Goal: Information Seeking & Learning: Learn about a topic

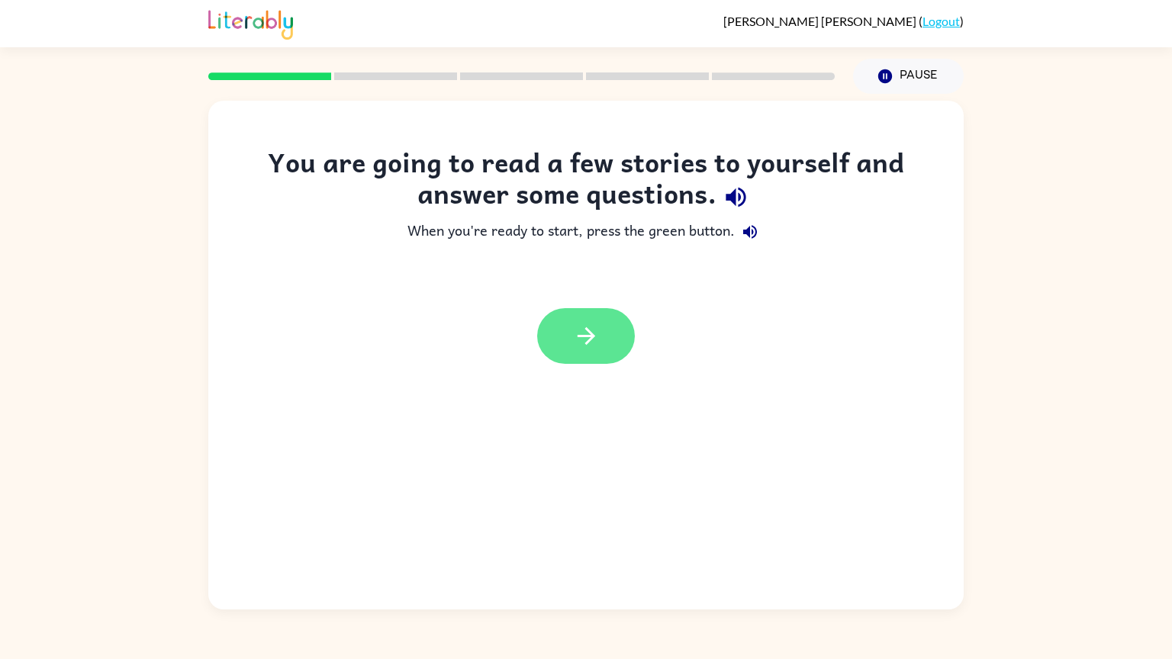
click at [605, 347] on button "button" at bounding box center [586, 336] width 98 height 56
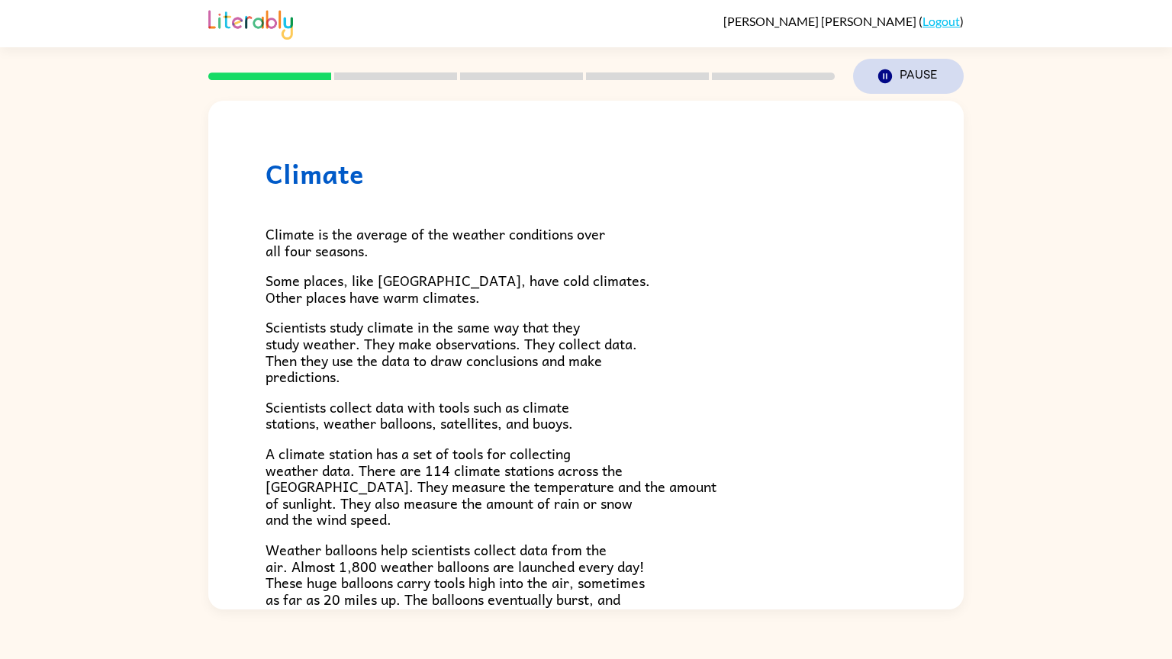
click at [907, 79] on button "Pause Pause" at bounding box center [908, 76] width 111 height 35
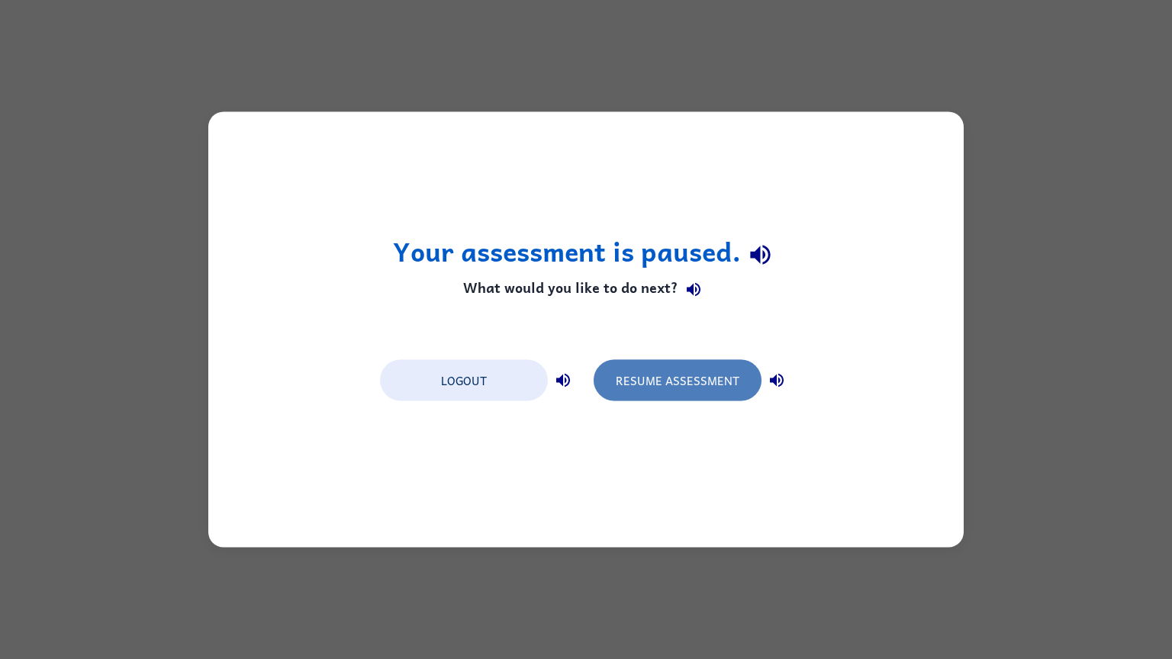
click at [645, 379] on button "Resume Assessment" at bounding box center [678, 380] width 168 height 41
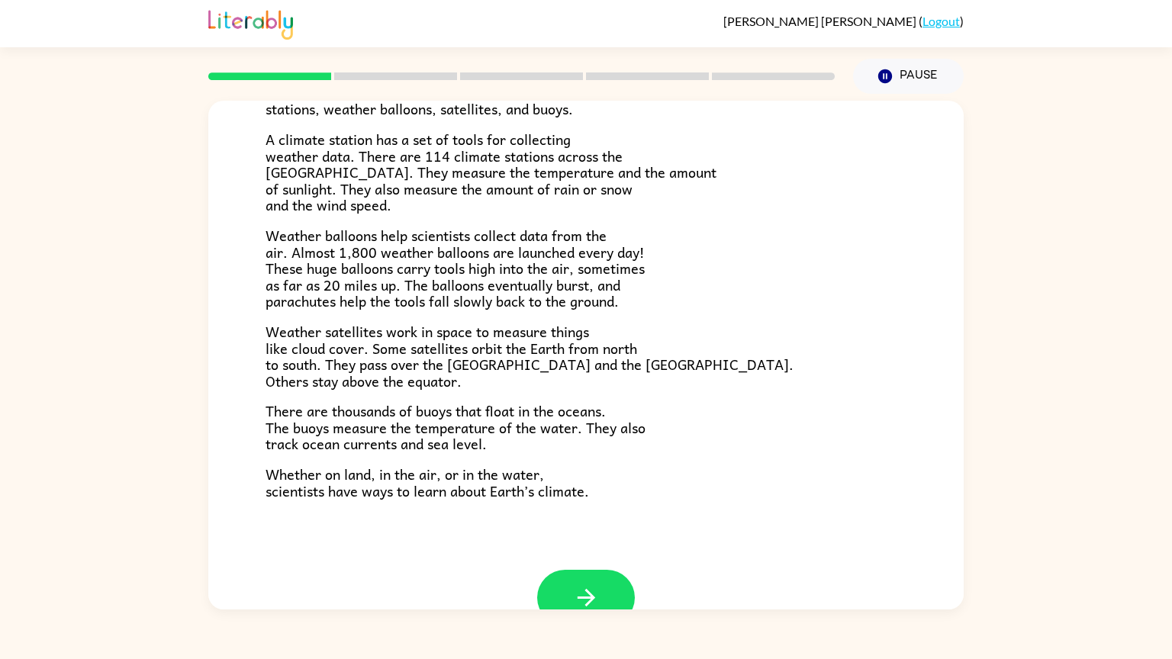
scroll to position [315, 0]
click at [597, 589] on icon "button" at bounding box center [586, 597] width 27 height 27
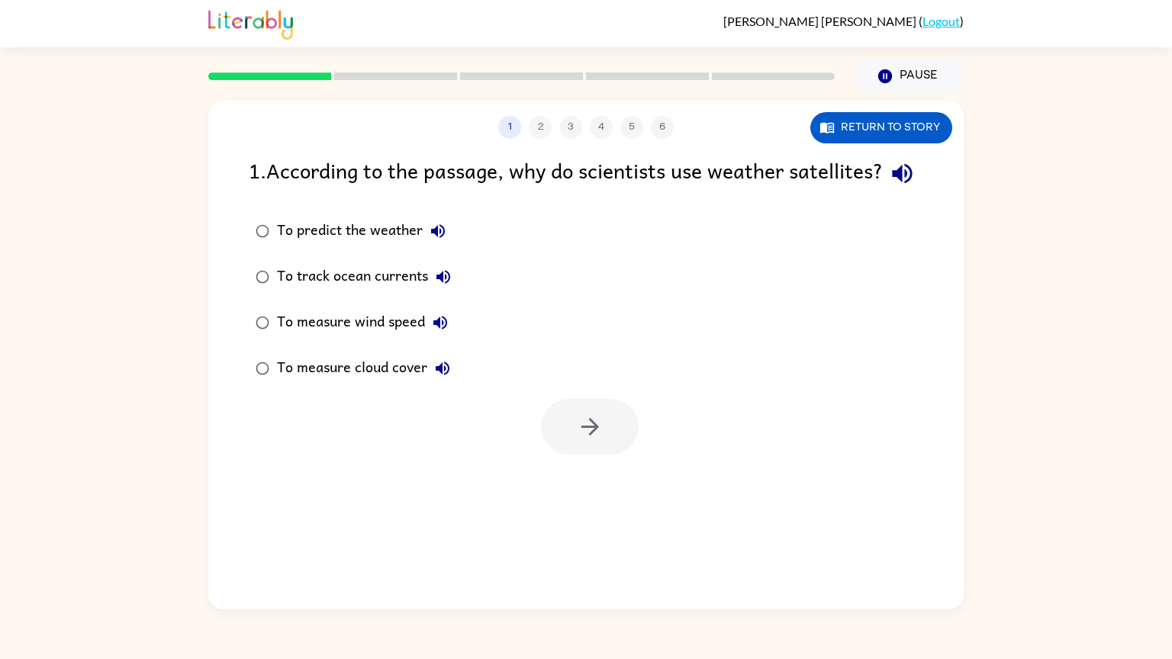
scroll to position [0, 0]
click at [449, 375] on icon "button" at bounding box center [443, 369] width 14 height 14
click at [882, 134] on button "Return to story" at bounding box center [881, 127] width 142 height 31
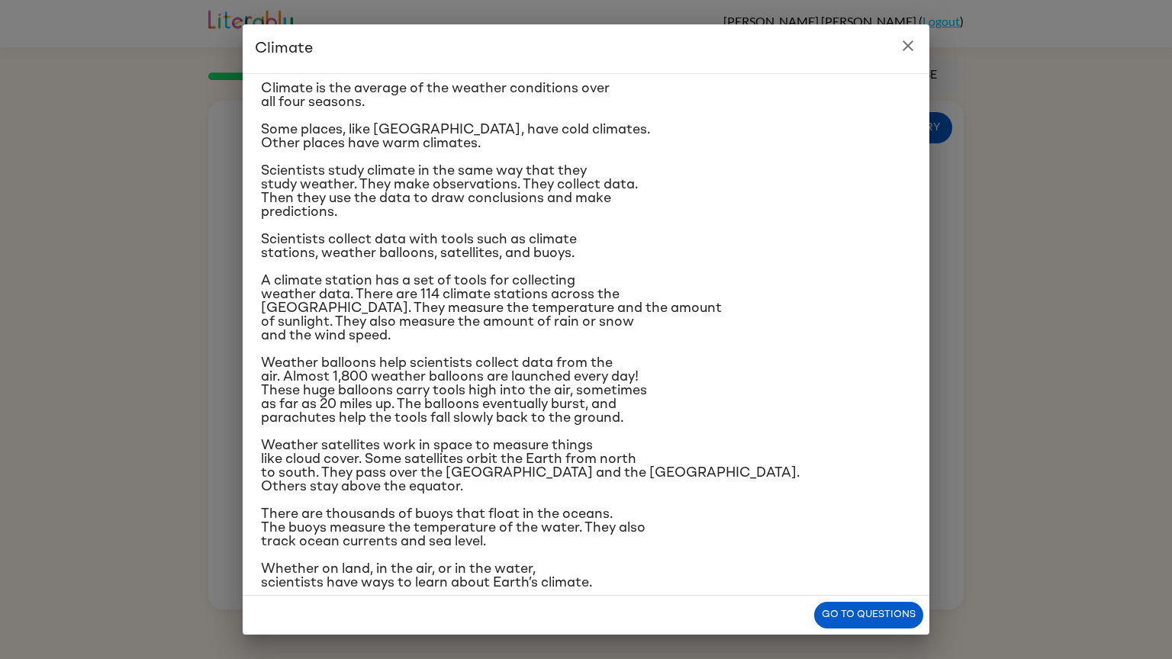
scroll to position [52, 0]
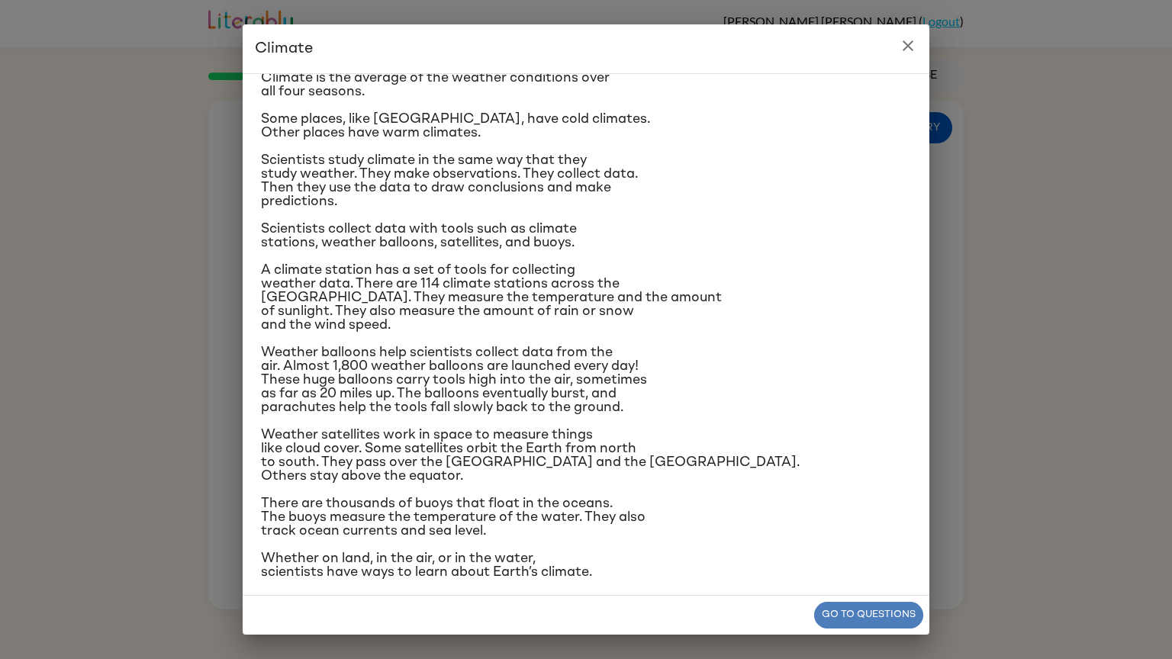
click at [906, 617] on button "Go to questions" at bounding box center [868, 615] width 109 height 27
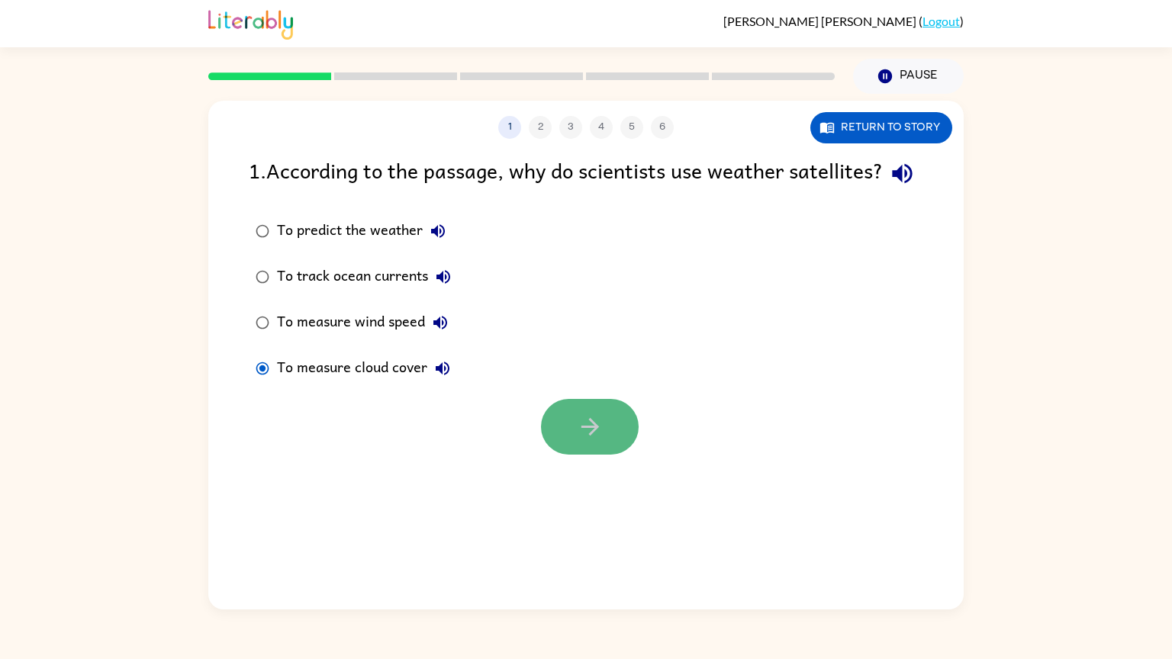
click at [582, 440] on icon "button" at bounding box center [590, 426] width 27 height 27
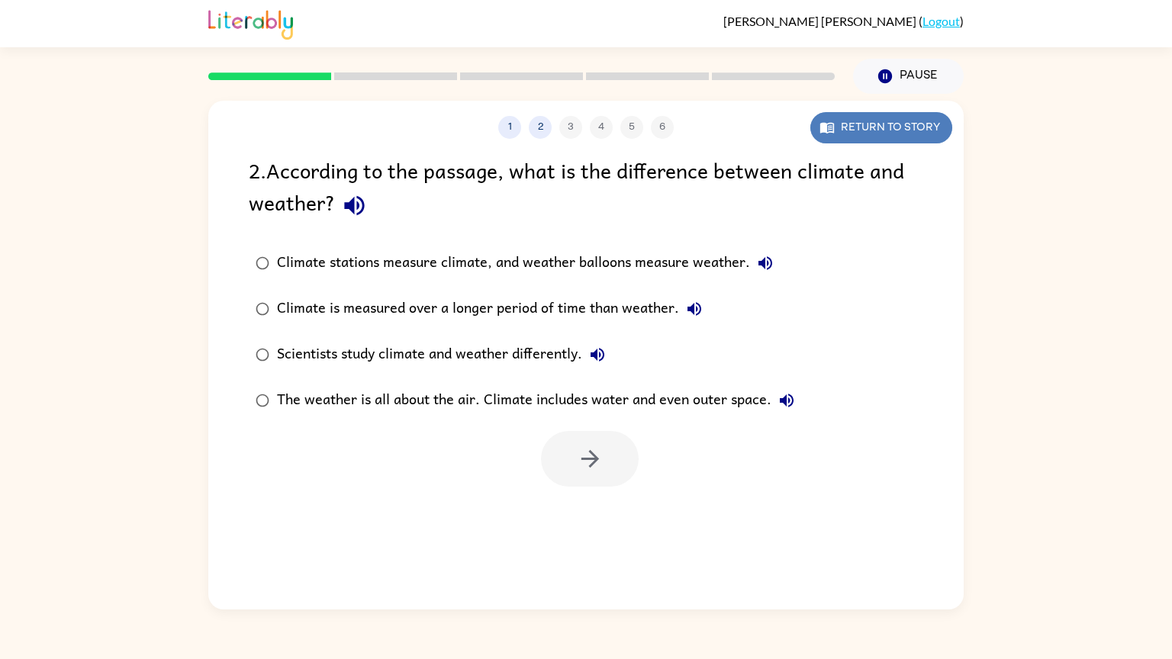
click at [906, 131] on button "Return to story" at bounding box center [881, 127] width 142 height 31
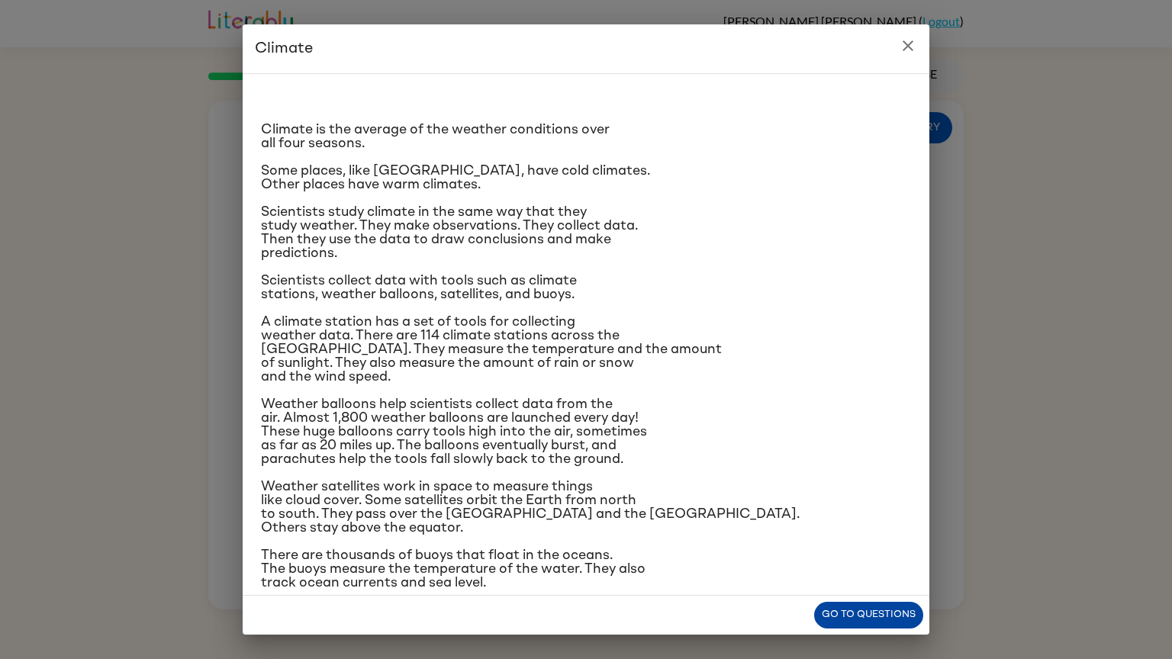
click at [855, 621] on button "Go to questions" at bounding box center [868, 615] width 109 height 27
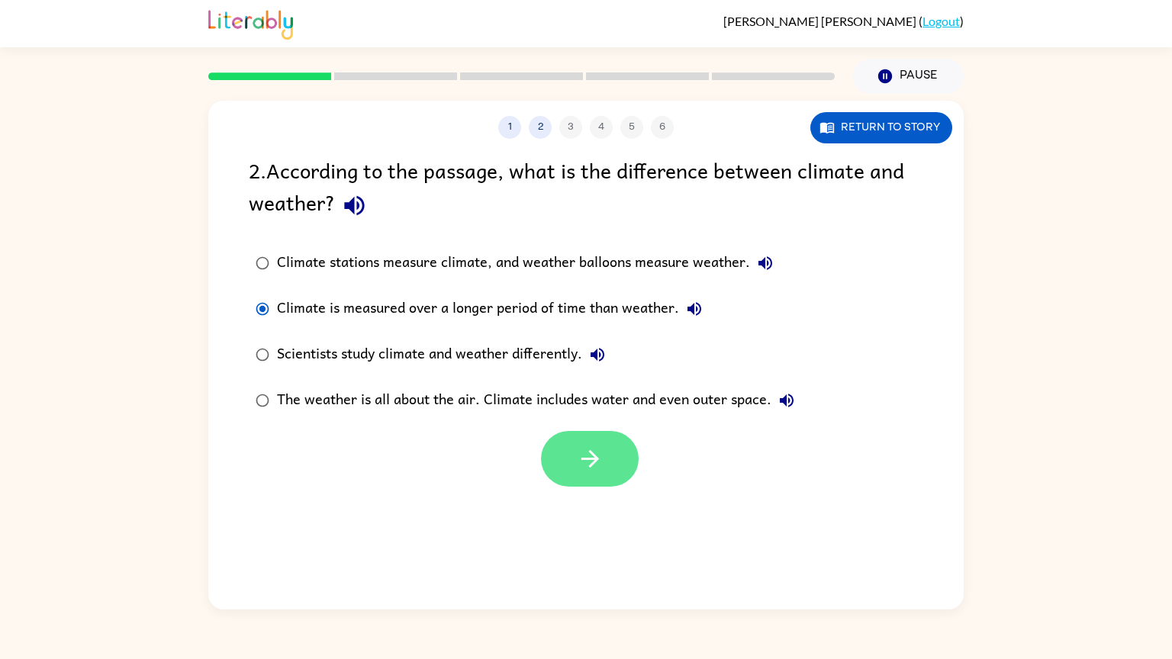
click at [614, 455] on button "button" at bounding box center [590, 459] width 98 height 56
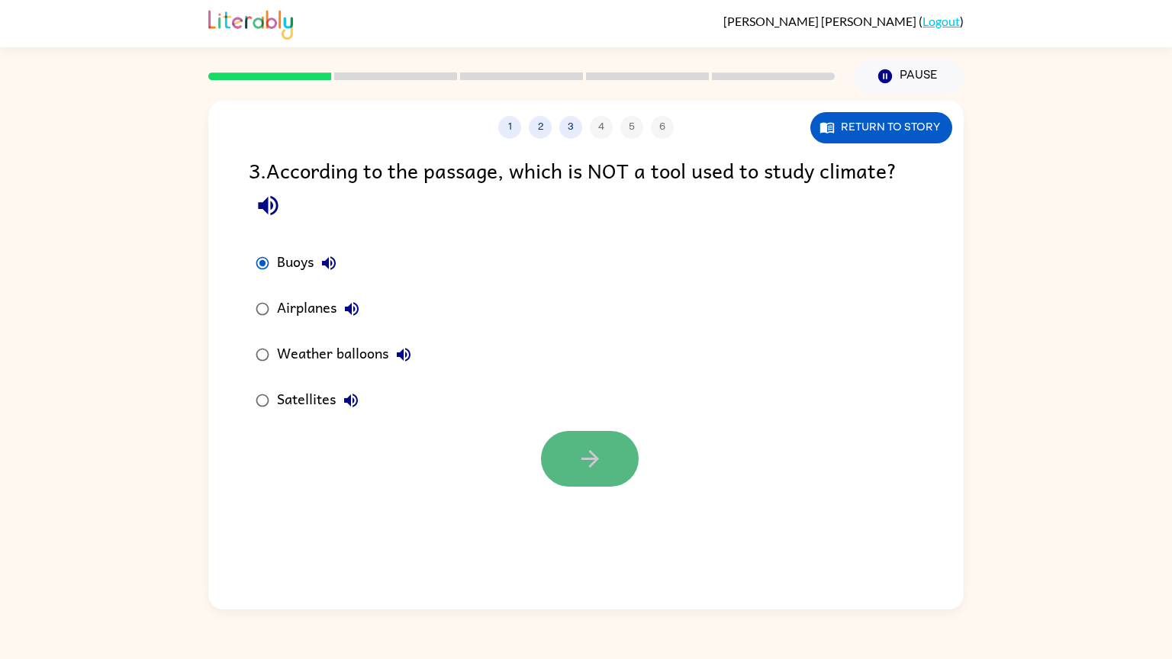
click at [619, 464] on button "button" at bounding box center [590, 459] width 98 height 56
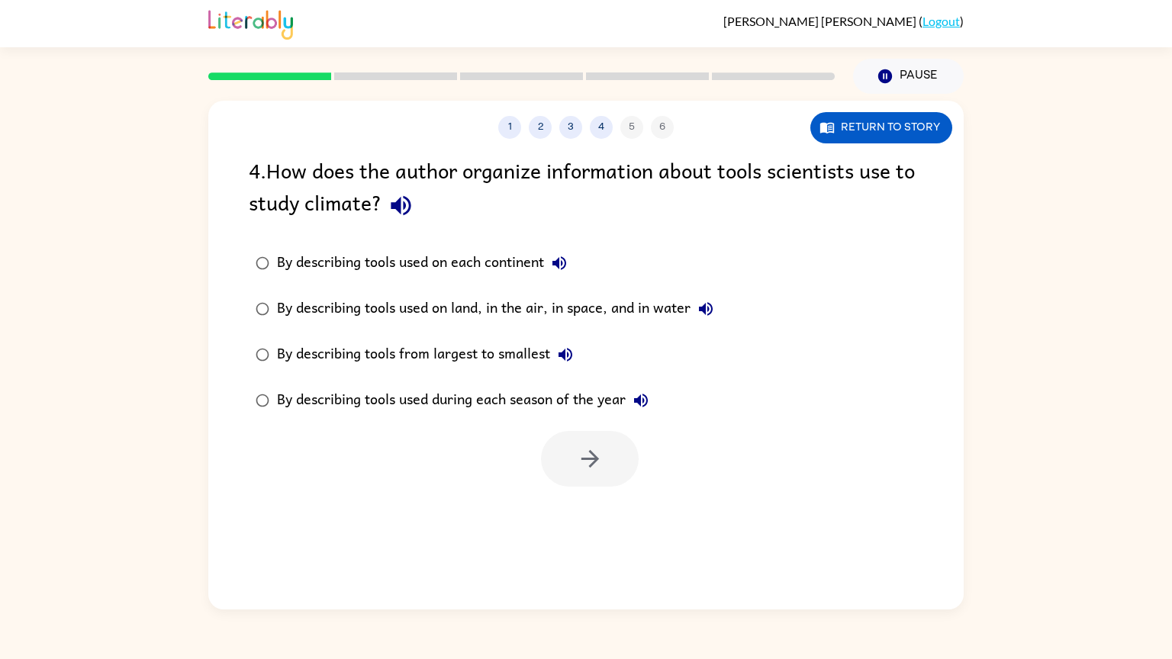
click at [401, 208] on icon "button" at bounding box center [401, 205] width 27 height 27
click at [584, 472] on icon "button" at bounding box center [590, 459] width 27 height 27
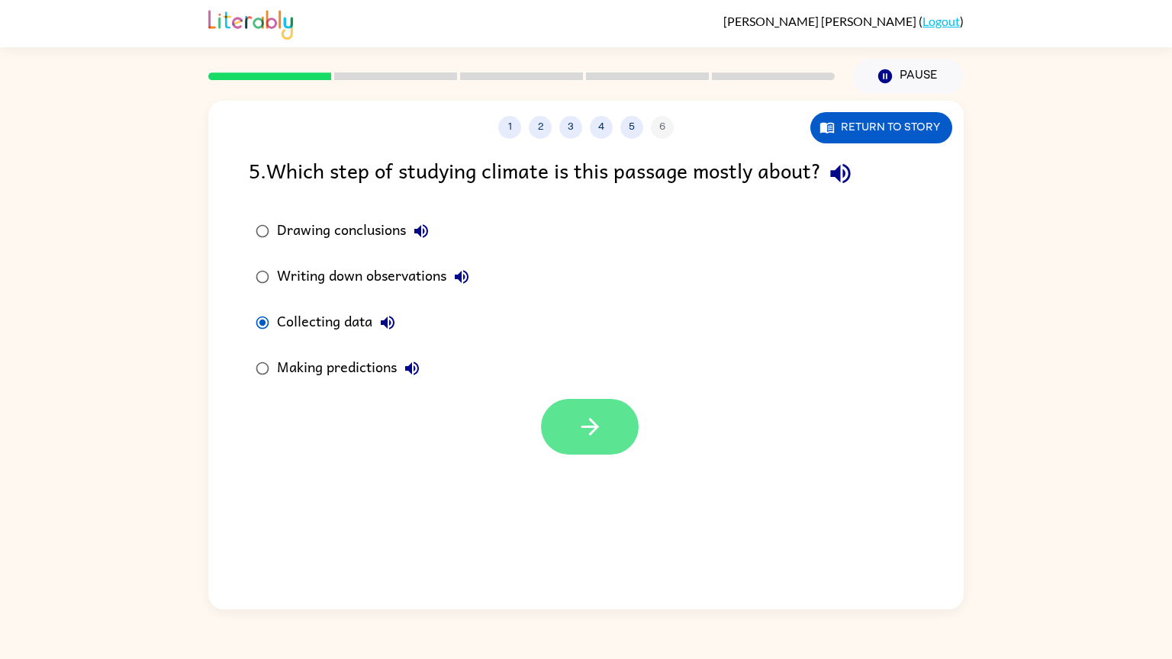
click at [588, 422] on icon "button" at bounding box center [590, 426] width 27 height 27
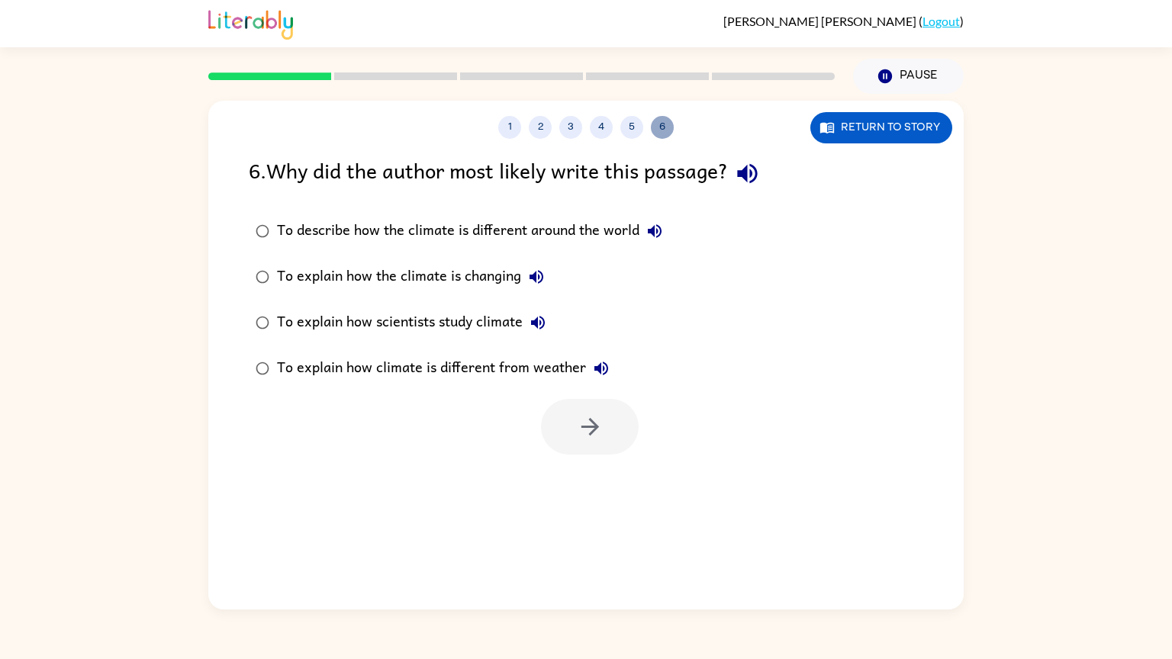
click at [669, 127] on button "6" at bounding box center [662, 127] width 23 height 23
click at [629, 130] on button "5" at bounding box center [631, 127] width 23 height 23
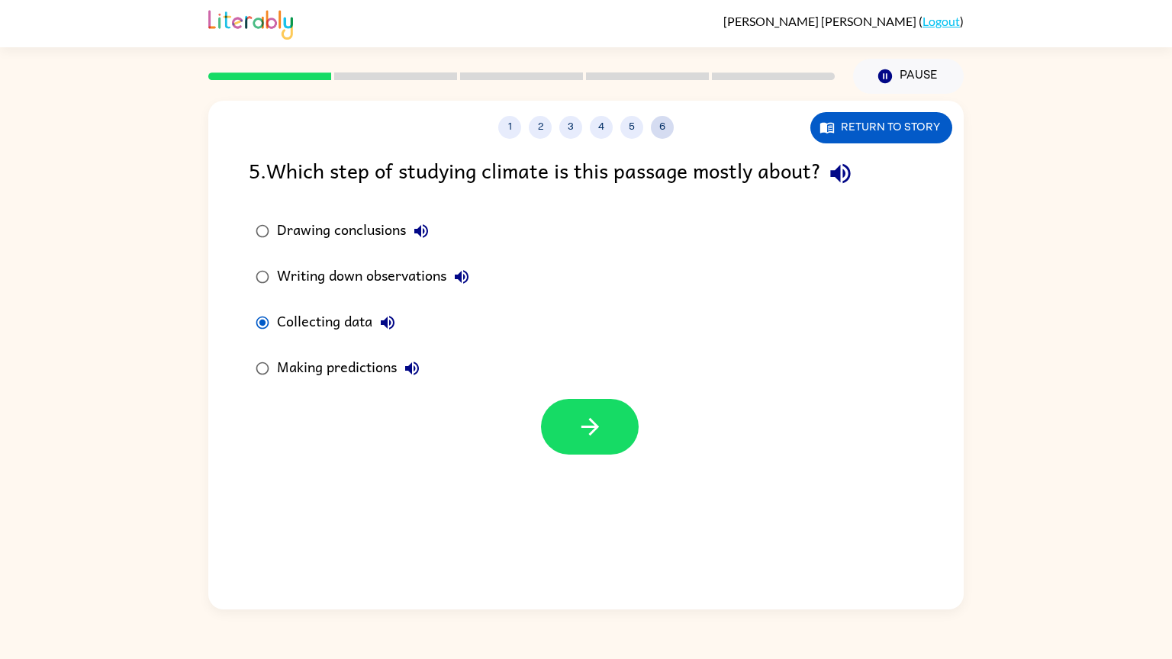
click at [663, 124] on button "6" at bounding box center [662, 127] width 23 height 23
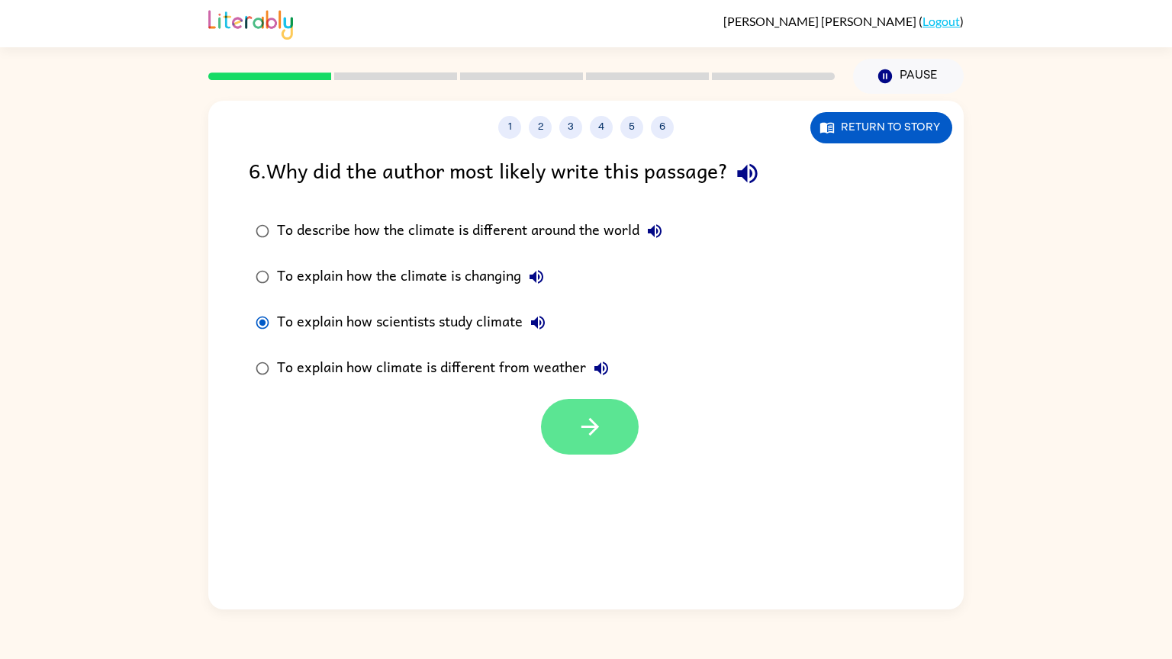
click at [625, 422] on button "button" at bounding box center [590, 427] width 98 height 56
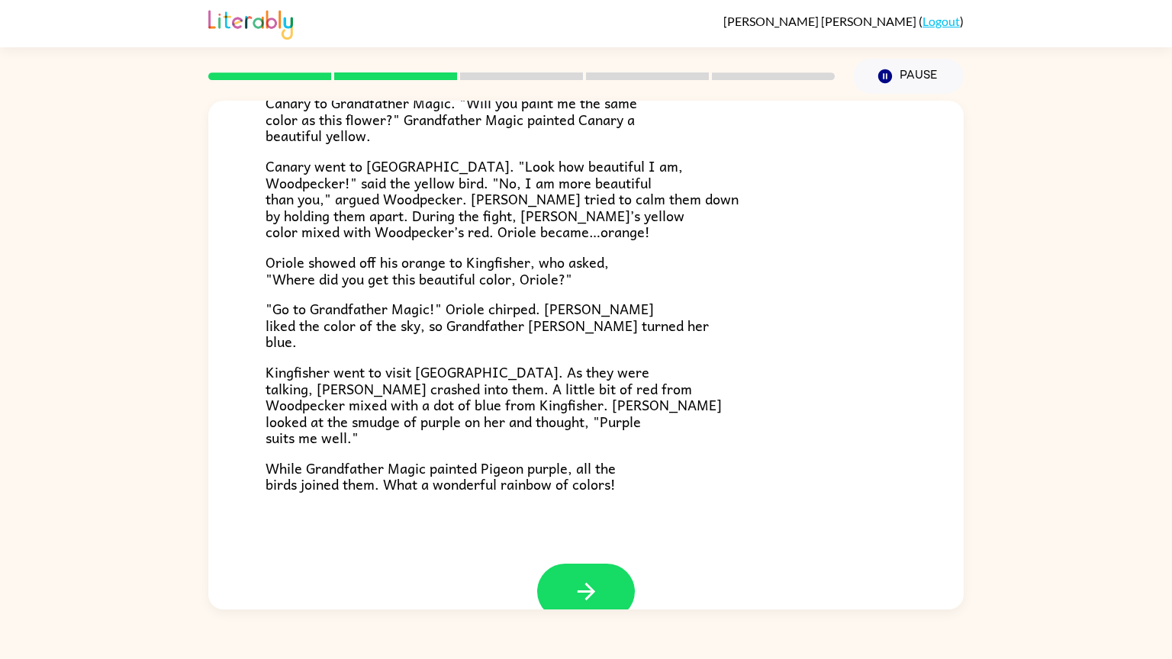
scroll to position [320, 0]
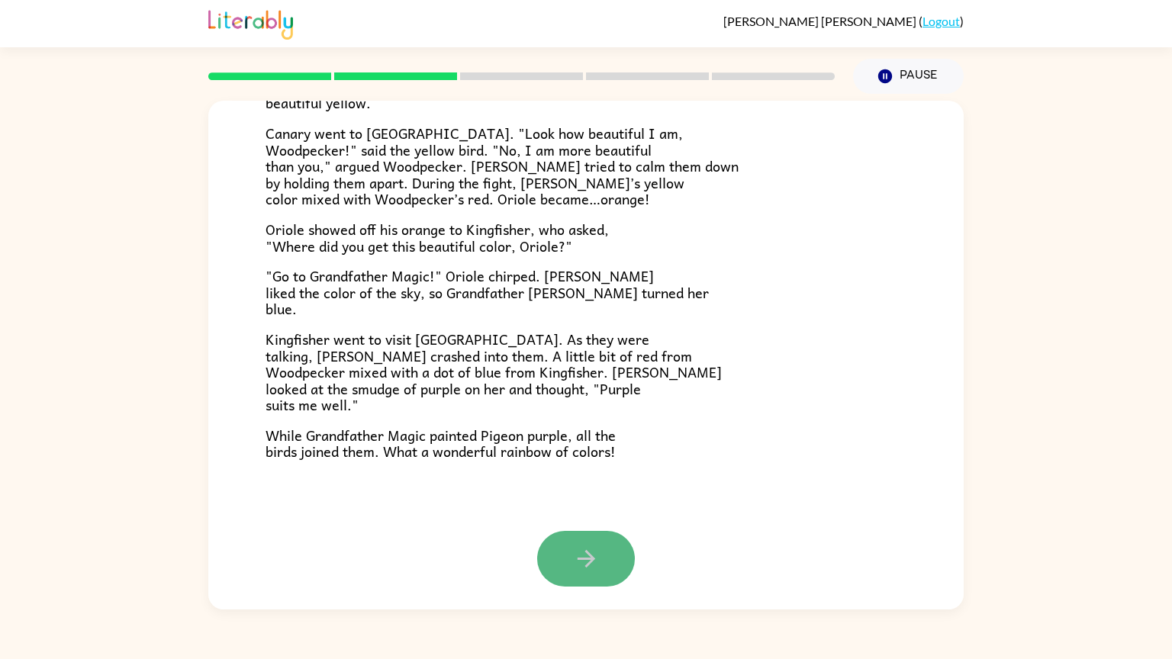
click at [604, 568] on button "button" at bounding box center [586, 559] width 98 height 56
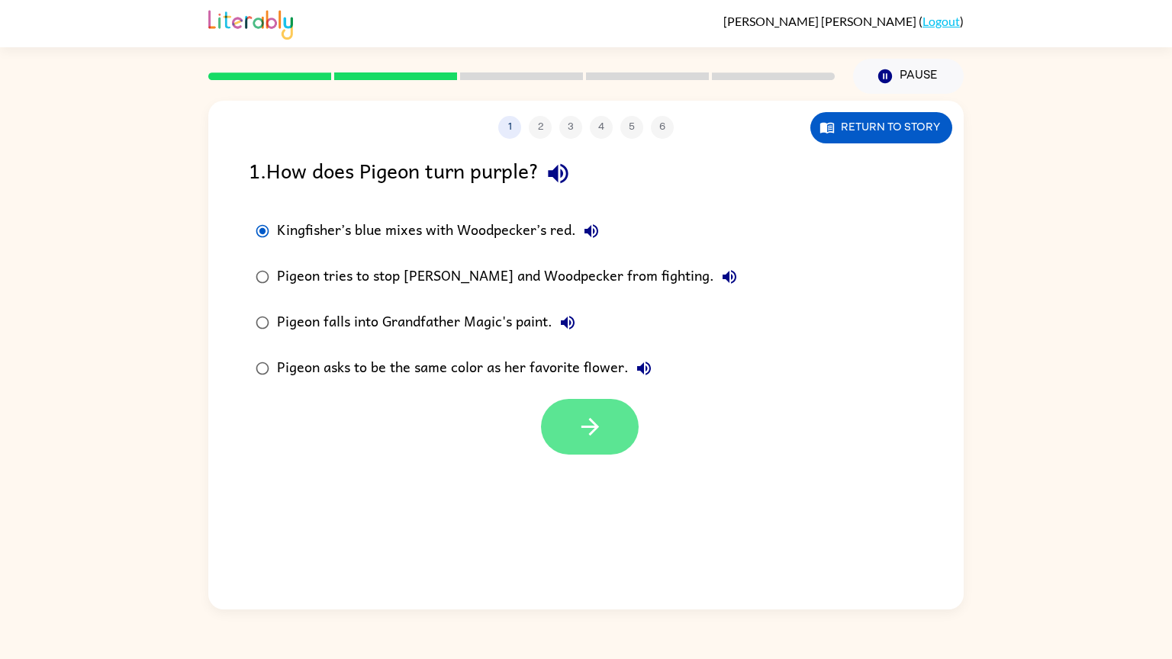
click at [604, 447] on button "button" at bounding box center [590, 427] width 98 height 56
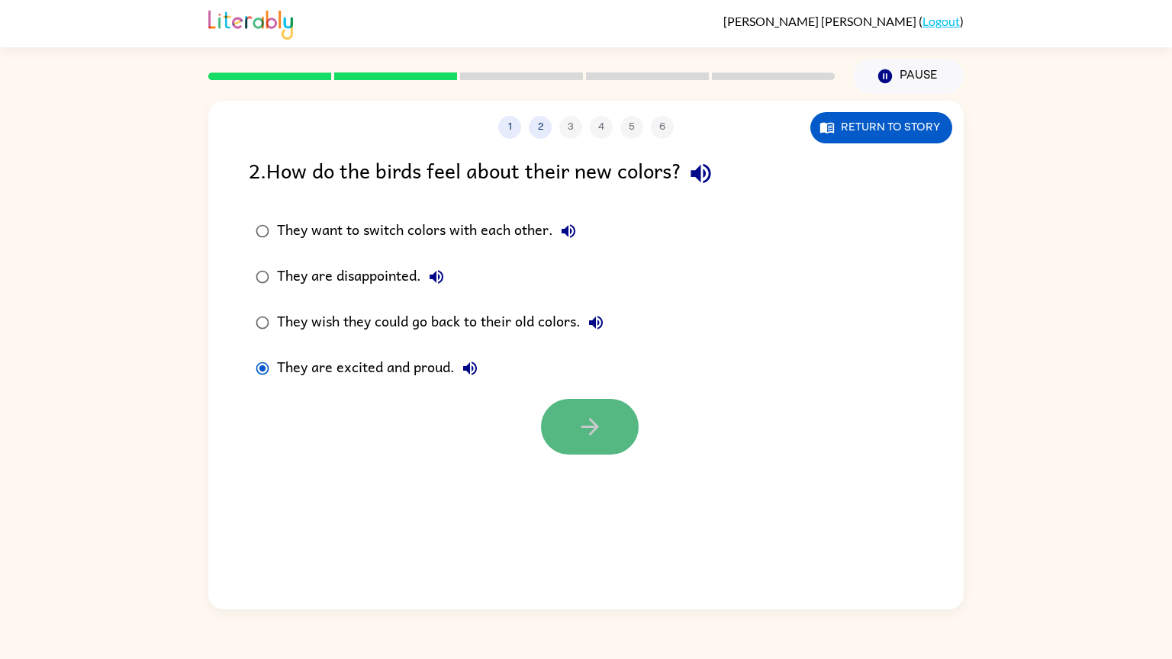
click at [609, 429] on button "button" at bounding box center [590, 427] width 98 height 56
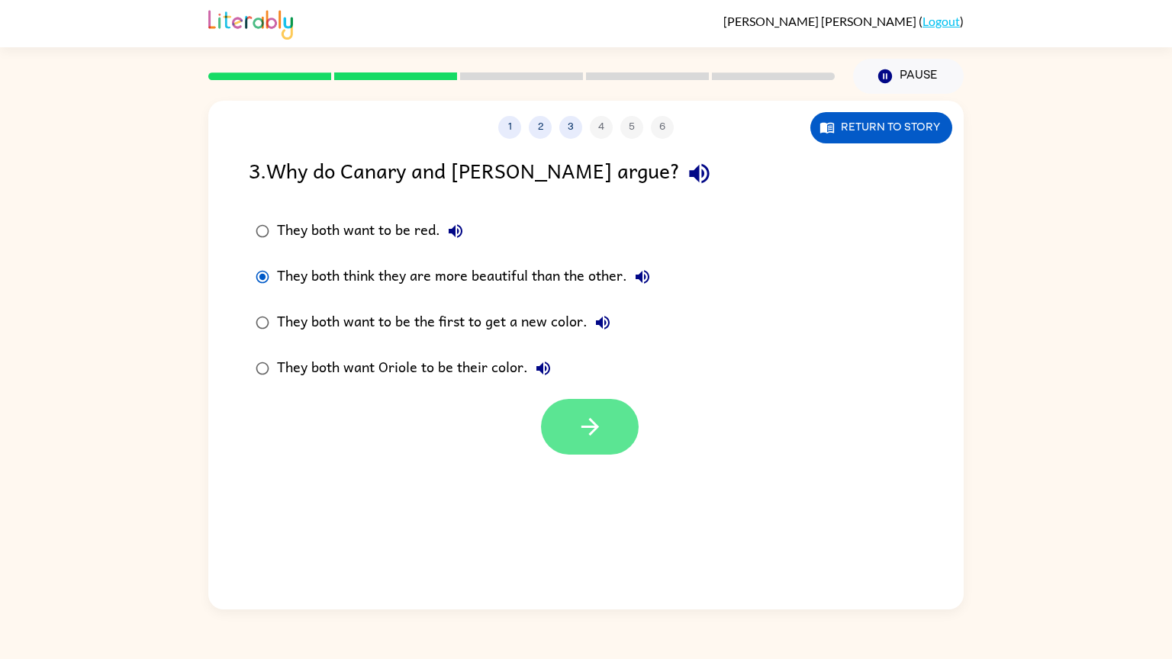
click at [580, 423] on icon "button" at bounding box center [590, 426] width 27 height 27
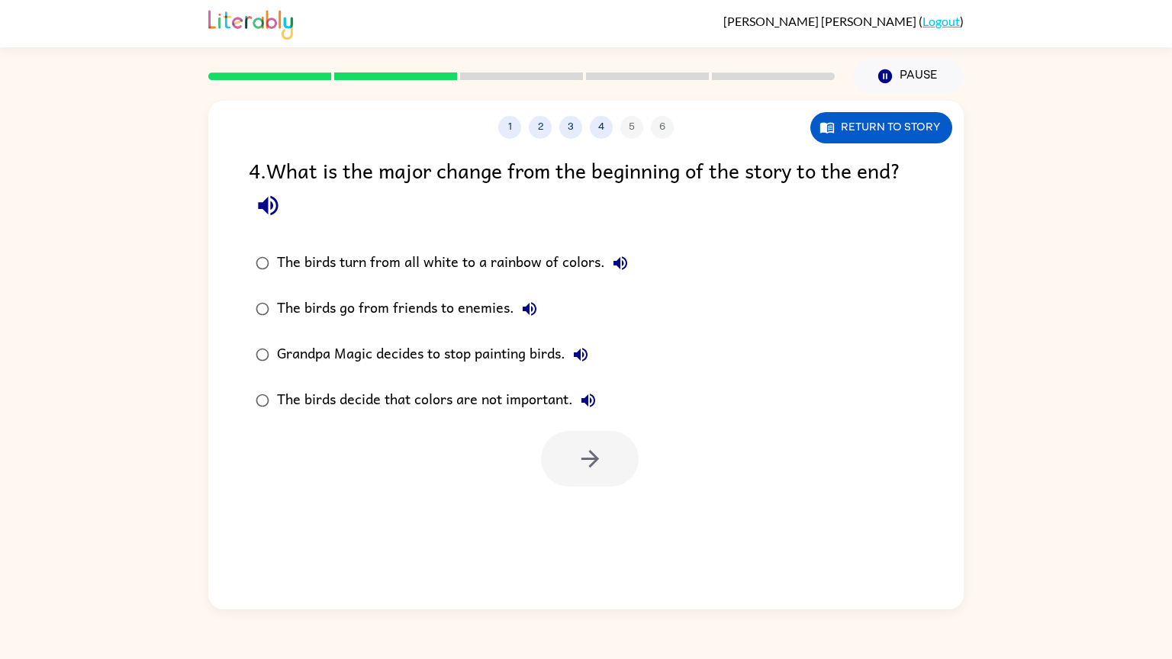
click at [285, 260] on div "The birds turn from all white to a rainbow of colors." at bounding box center [456, 263] width 359 height 31
click at [619, 459] on button "button" at bounding box center [590, 459] width 98 height 56
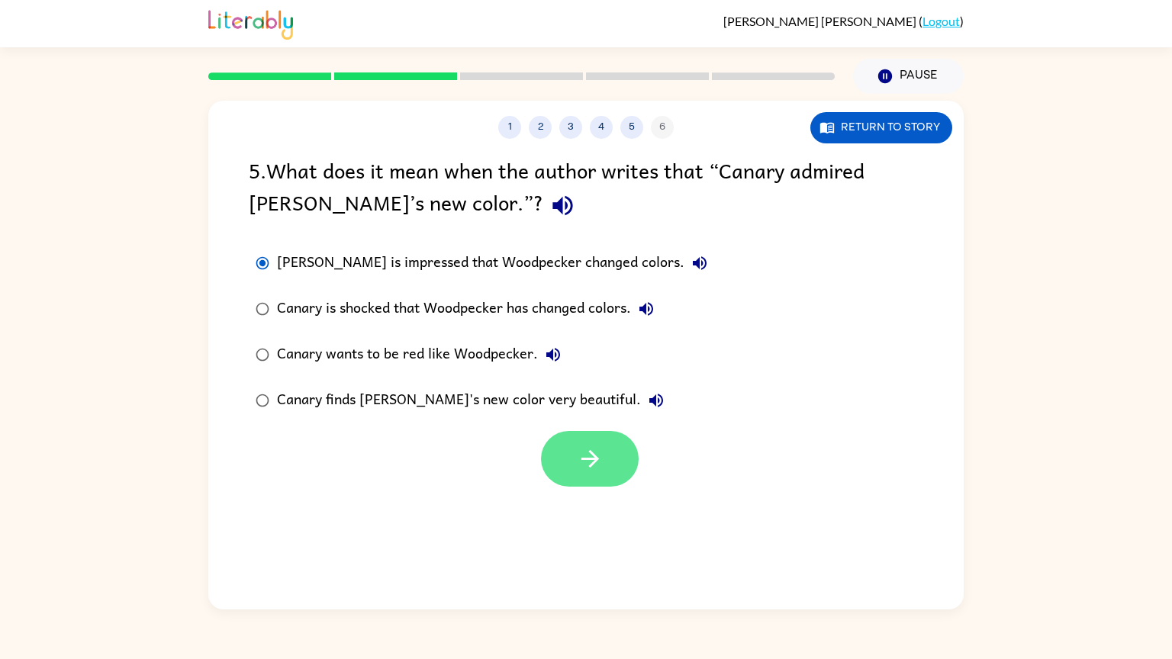
click at [566, 436] on button "button" at bounding box center [590, 459] width 98 height 56
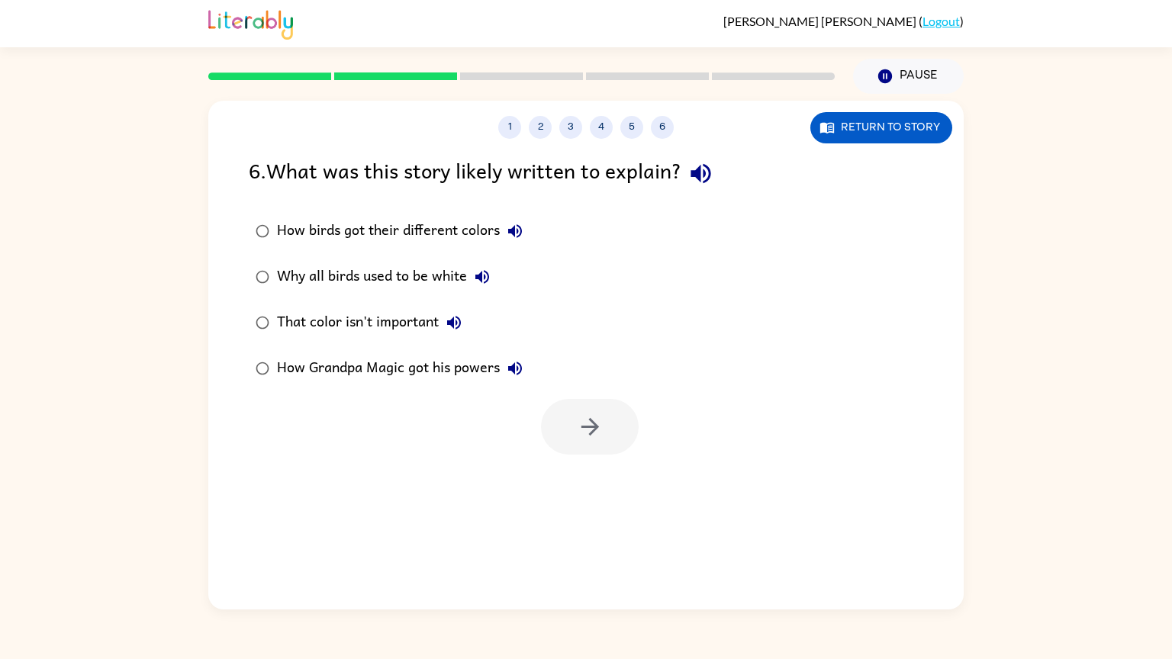
click at [284, 230] on div "How birds got their different colors" at bounding box center [403, 231] width 253 height 31
click at [579, 428] on icon "button" at bounding box center [590, 426] width 27 height 27
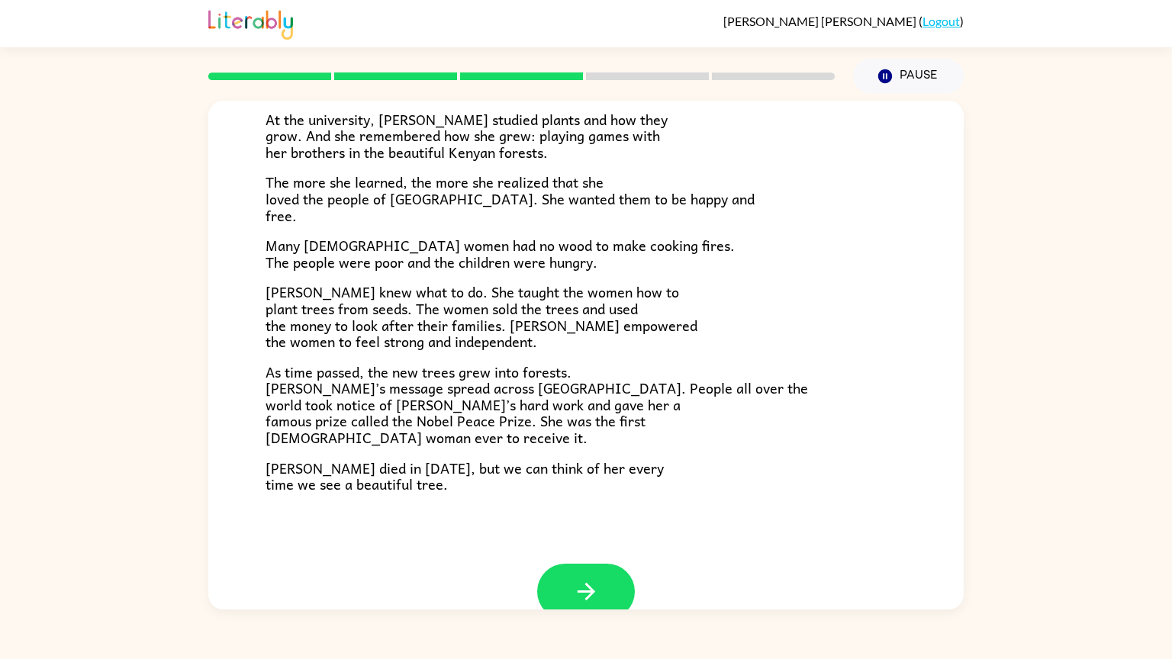
scroll to position [356, 0]
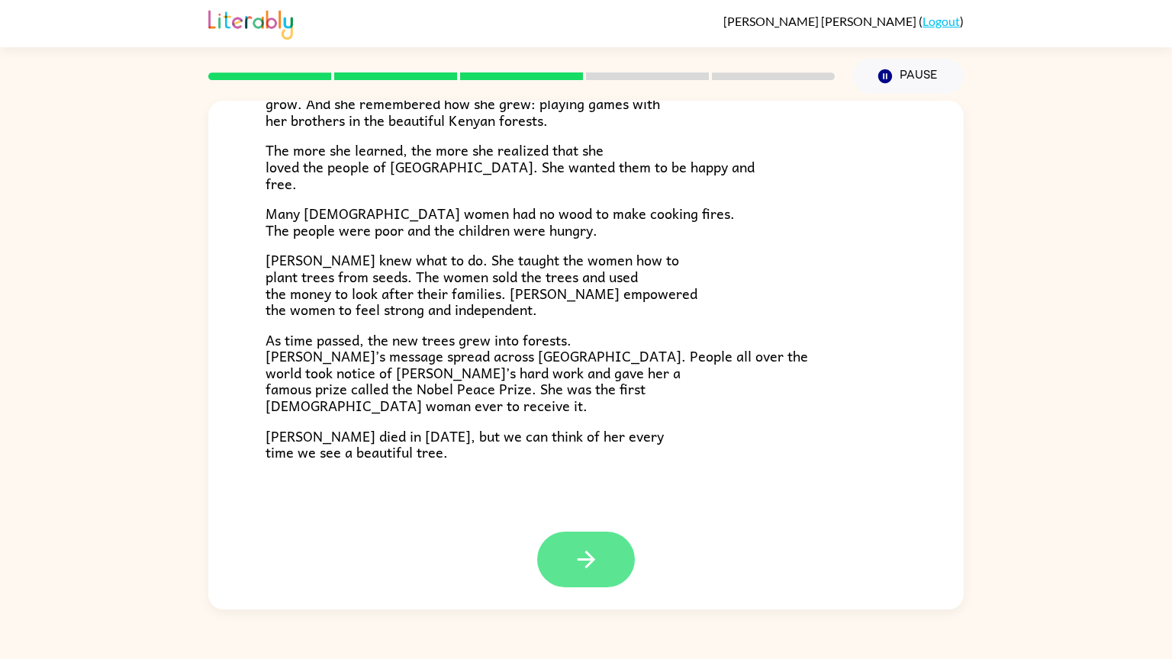
click at [600, 549] on button "button" at bounding box center [586, 560] width 98 height 56
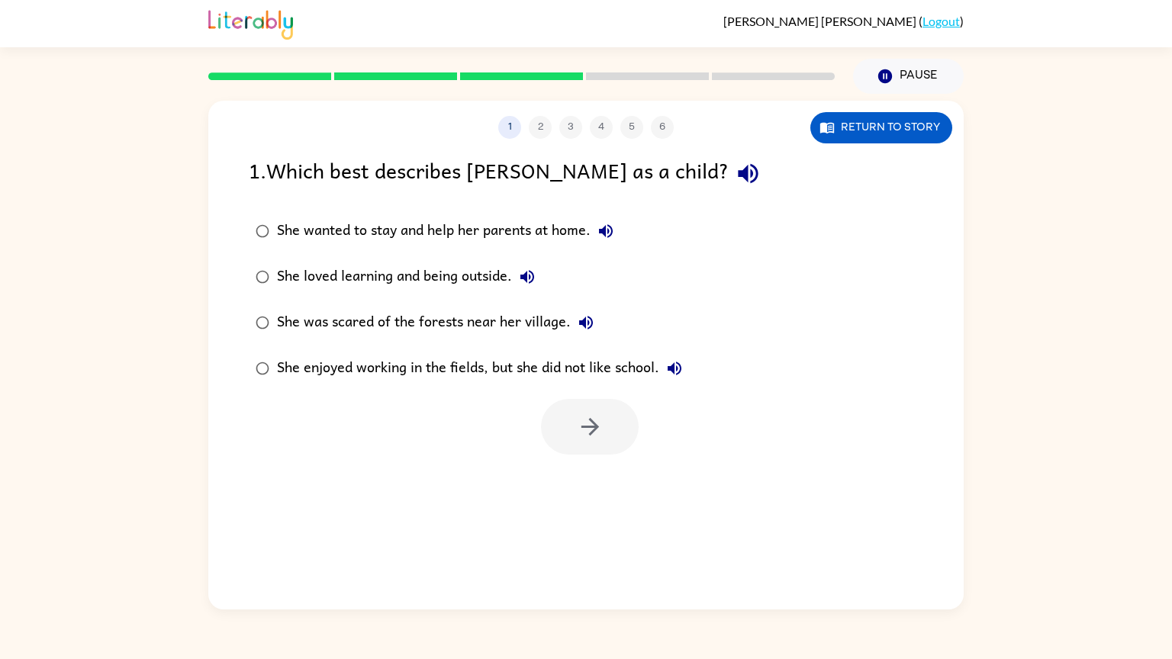
scroll to position [0, 0]
click at [603, 430] on button "button" at bounding box center [590, 427] width 98 height 56
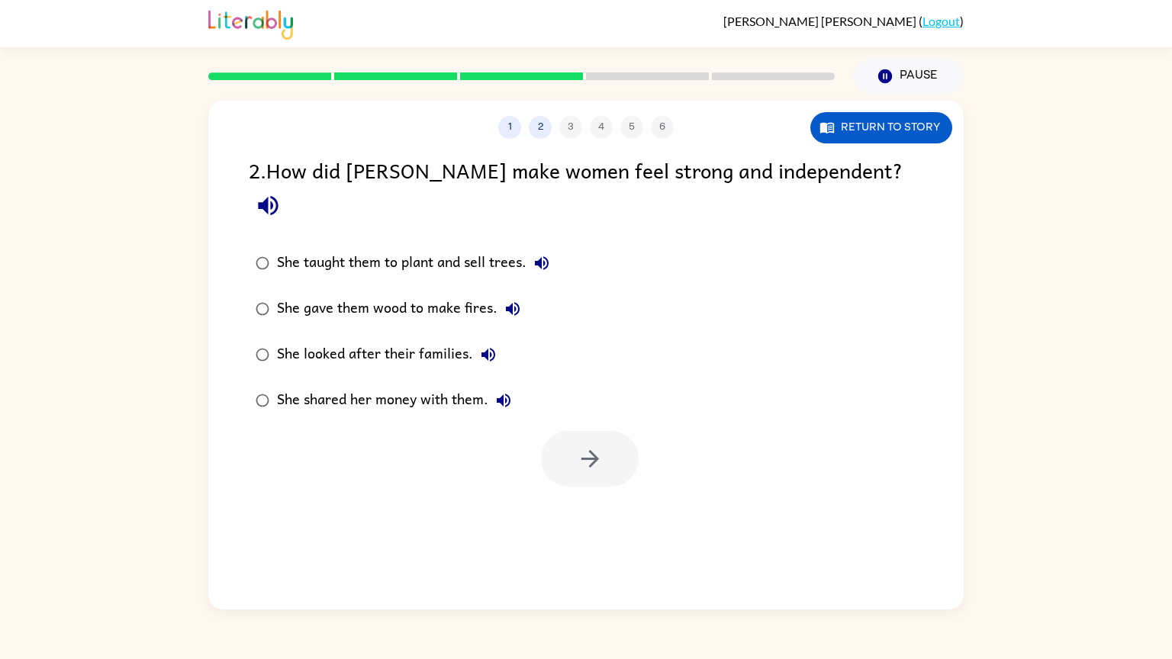
click at [453, 294] on div "She gave them wood to make fires." at bounding box center [402, 309] width 251 height 31
click at [409, 248] on div "She taught them to plant and sell trees." at bounding box center [417, 263] width 280 height 31
click at [587, 446] on icon "button" at bounding box center [590, 459] width 27 height 27
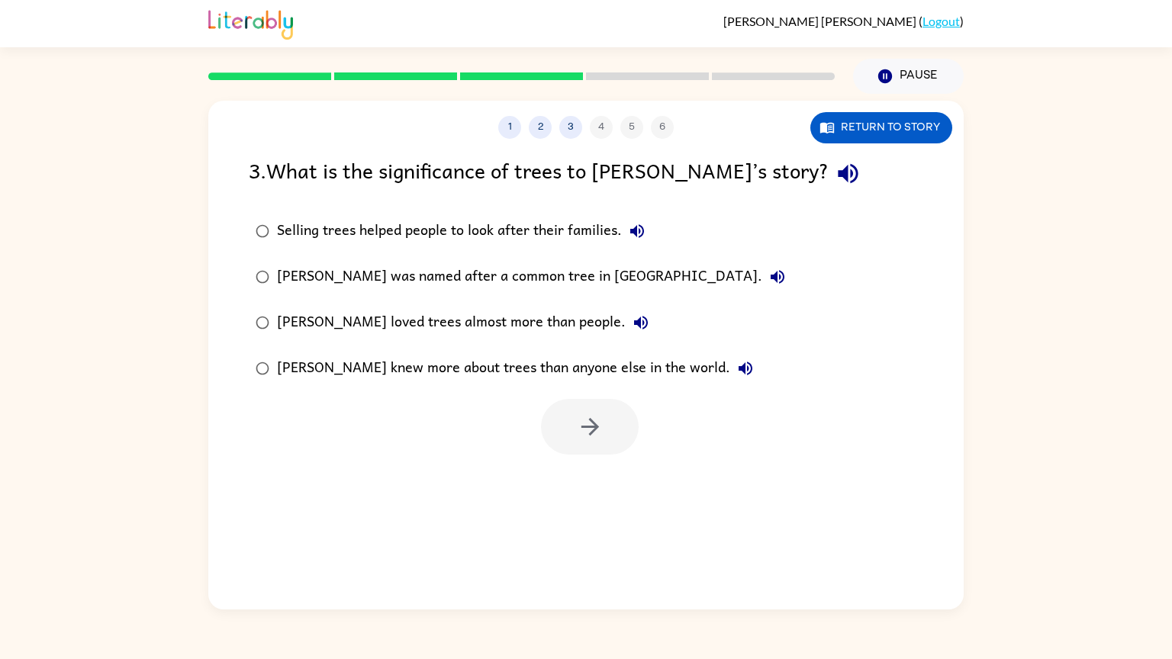
click at [586, 271] on div "Wangari was named after a common tree in Kenya." at bounding box center [535, 277] width 516 height 31
click at [547, 324] on div "Wangari loved trees almost more than people." at bounding box center [466, 322] width 379 height 31
click at [557, 403] on button "button" at bounding box center [590, 427] width 98 height 56
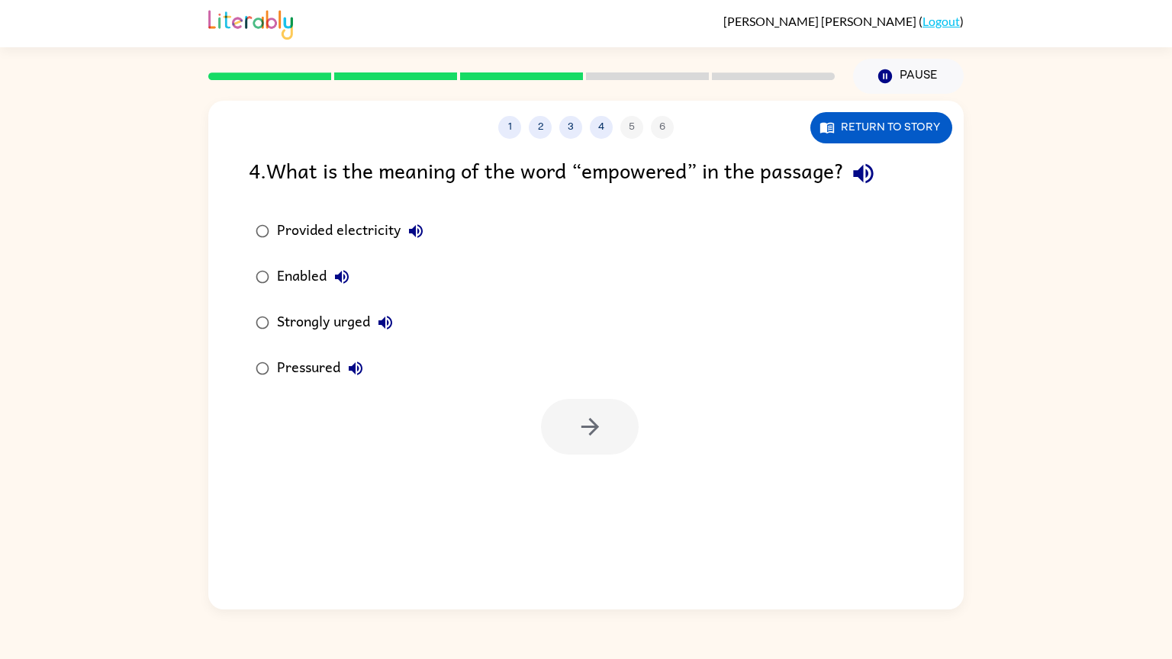
click at [314, 377] on div "Pressured" at bounding box center [324, 368] width 94 height 31
click at [621, 434] on button "button" at bounding box center [590, 427] width 98 height 56
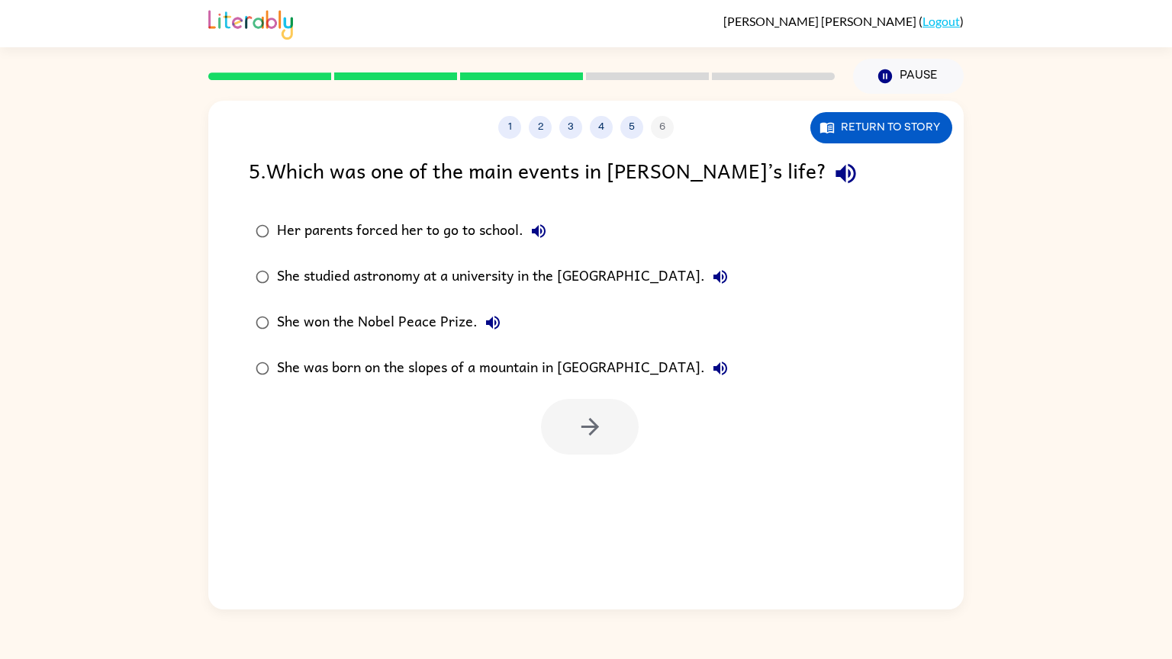
click at [501, 278] on div "She studied astronomy at a university in the United States of America." at bounding box center [506, 277] width 458 height 31
click at [596, 425] on icon "button" at bounding box center [590, 427] width 18 height 18
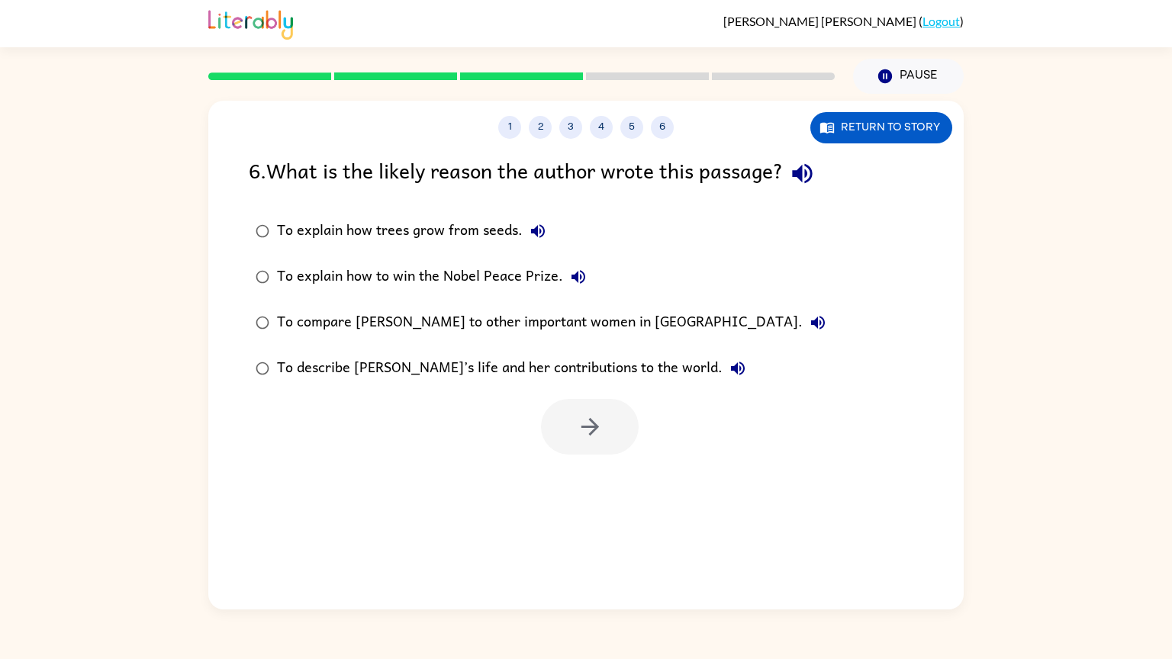
click at [378, 377] on div "To describe Wangari’s life and her contributions to the world." at bounding box center [515, 368] width 476 height 31
click at [613, 428] on button "button" at bounding box center [590, 427] width 98 height 56
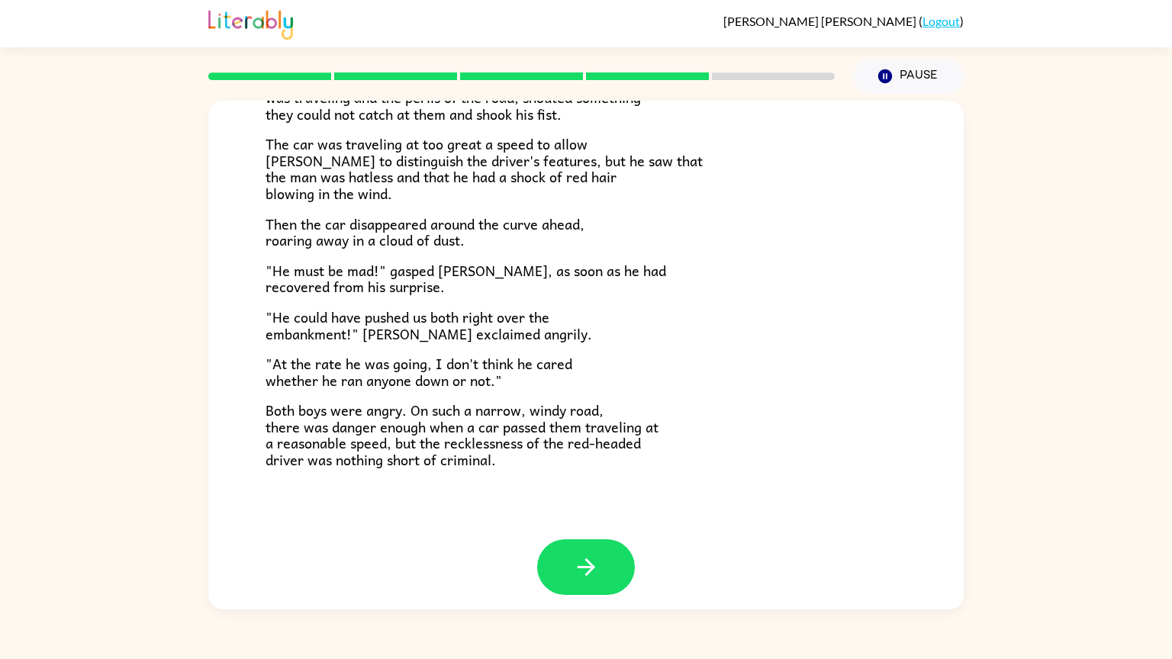
scroll to position [339, 0]
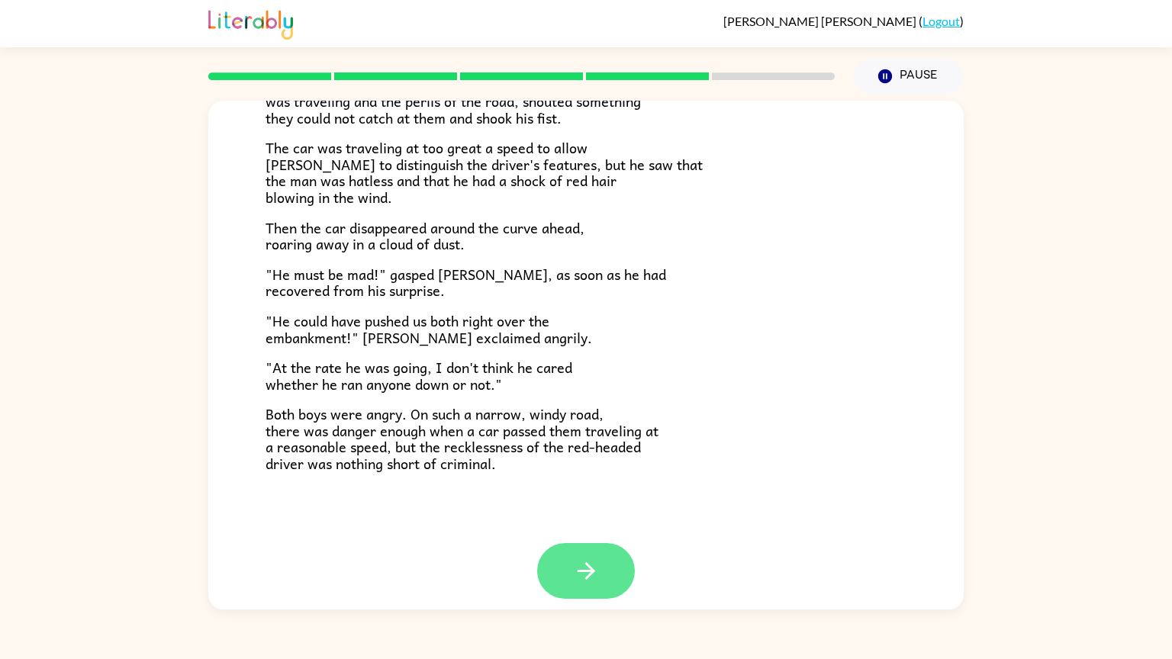
click at [604, 558] on button "button" at bounding box center [586, 571] width 98 height 56
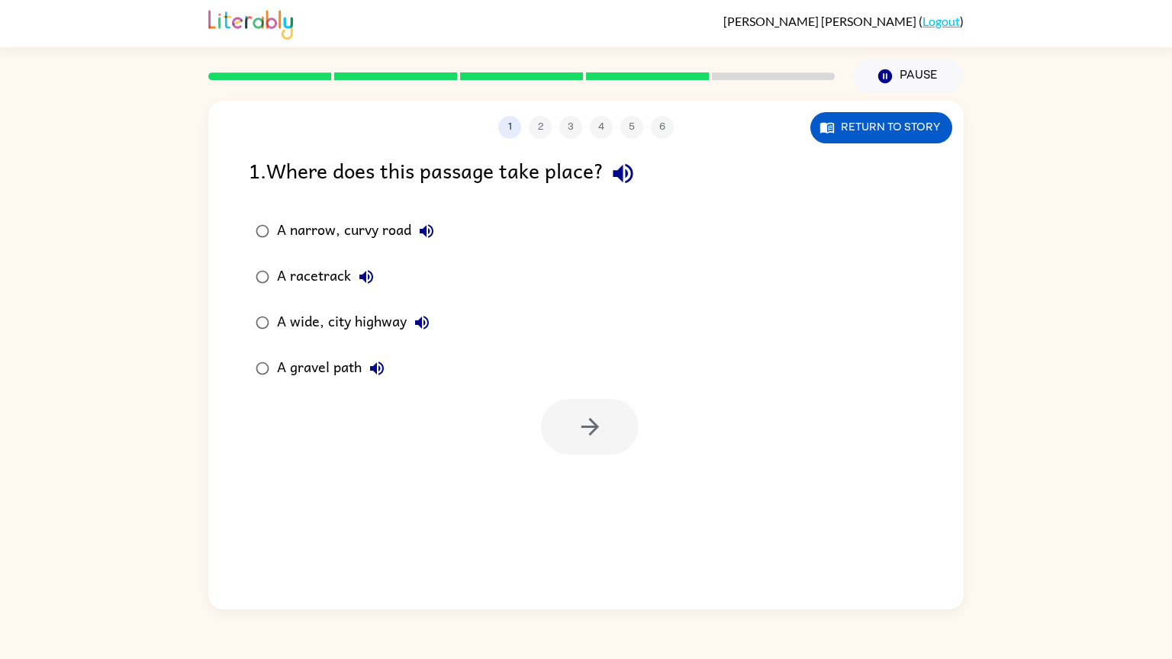
scroll to position [0, 0]
click at [293, 361] on div "A gravel path" at bounding box center [334, 368] width 115 height 31
click at [615, 426] on button "button" at bounding box center [590, 427] width 98 height 56
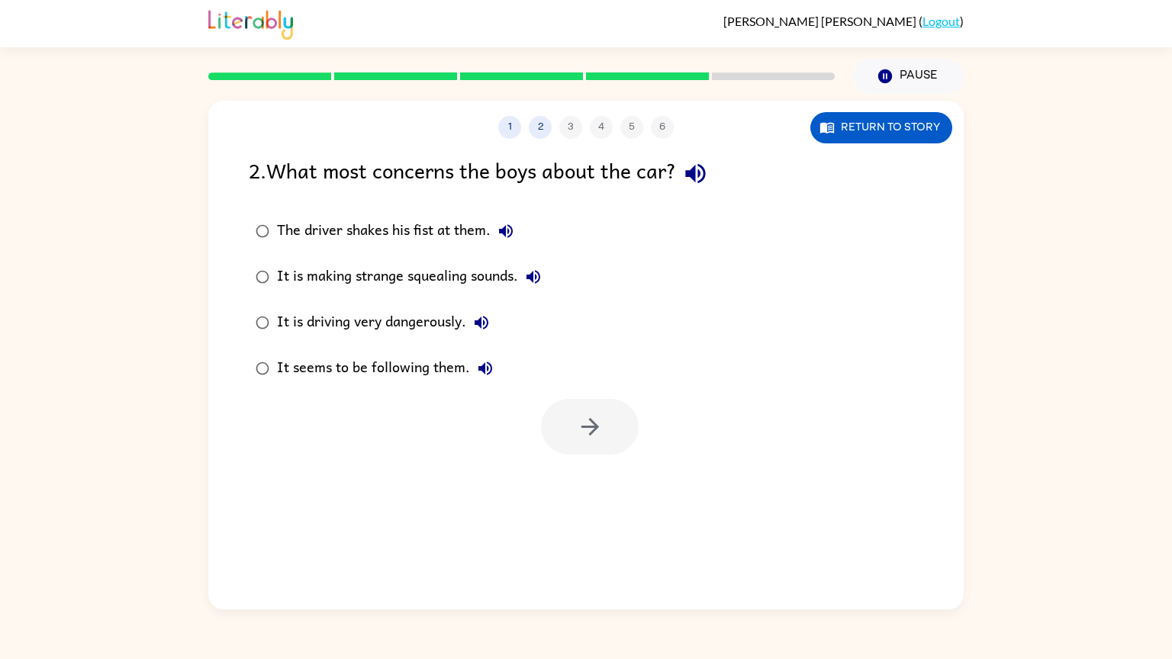
click at [395, 330] on div "It is driving very dangerously." at bounding box center [387, 322] width 220 height 31
click at [587, 415] on icon "button" at bounding box center [590, 426] width 27 height 27
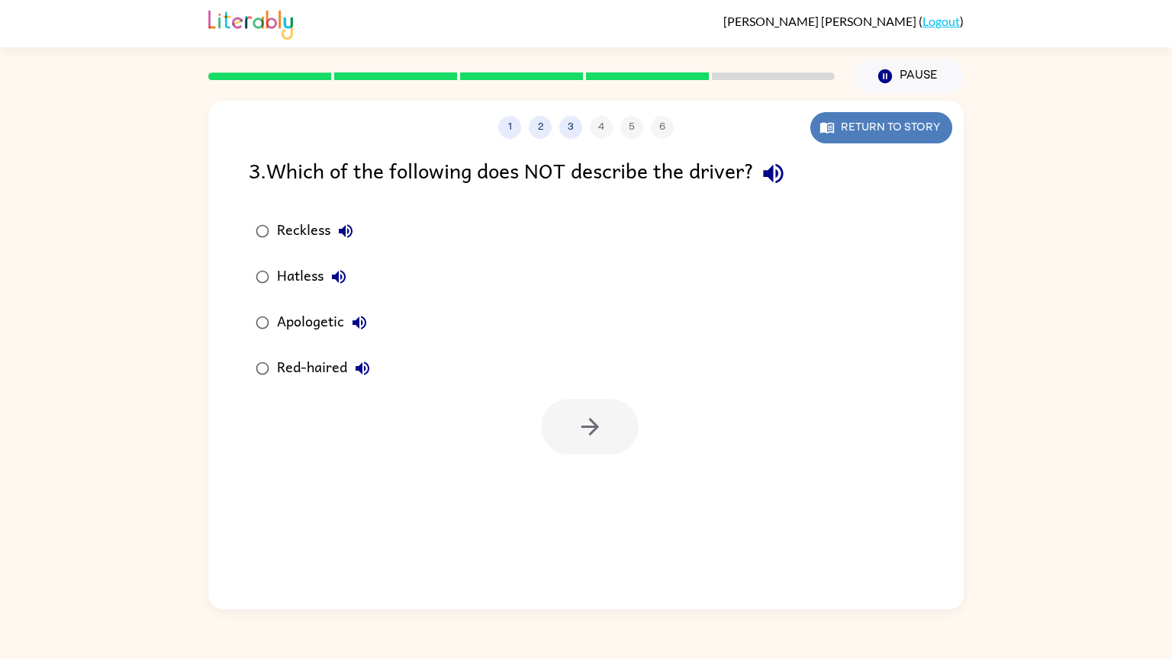
click at [887, 133] on button "Return to story" at bounding box center [881, 127] width 142 height 31
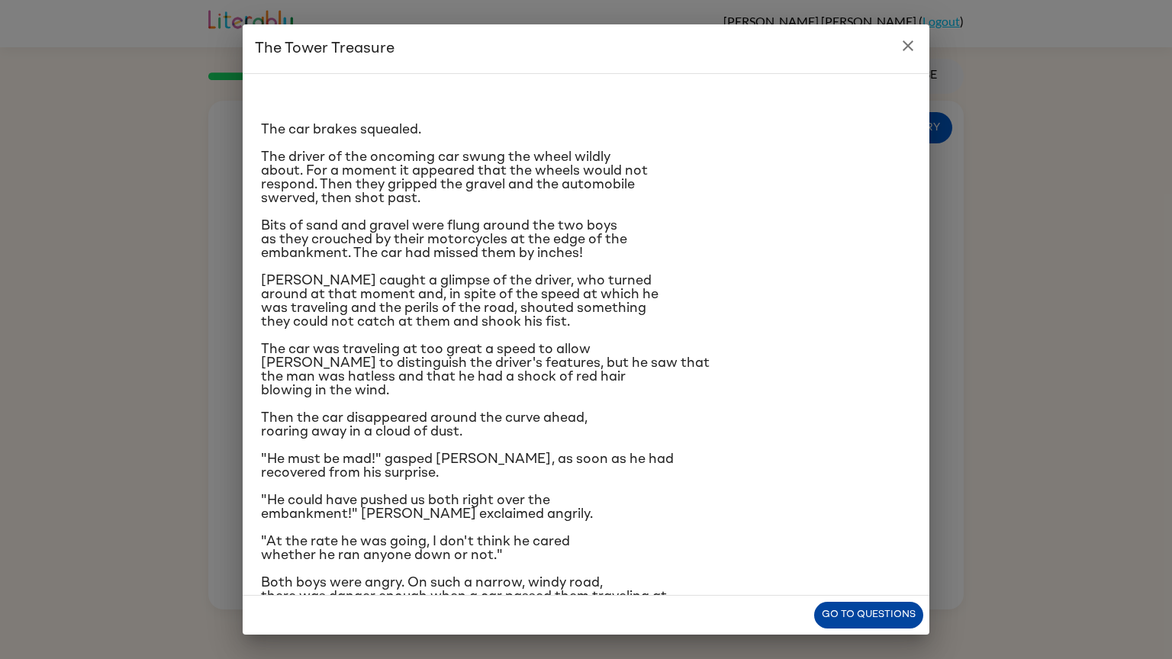
click at [873, 617] on button "Go to questions" at bounding box center [868, 615] width 109 height 27
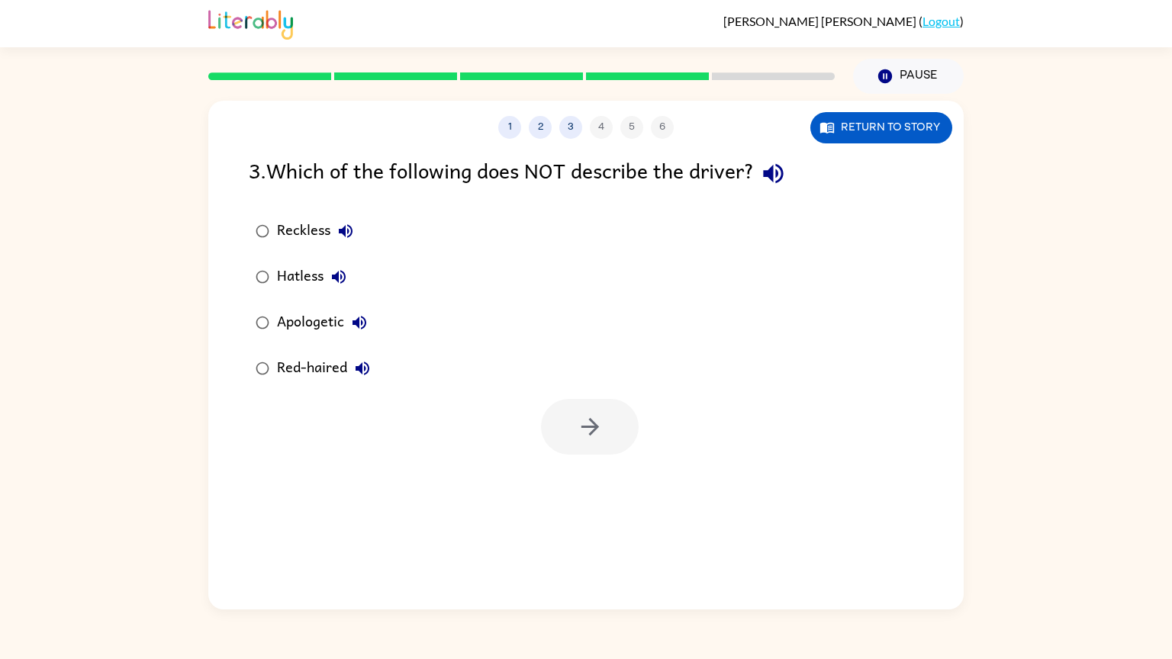
click at [301, 280] on div "Hatless" at bounding box center [315, 277] width 77 height 31
click at [335, 325] on div "Apologetic" at bounding box center [326, 322] width 98 height 31
click at [584, 439] on icon "button" at bounding box center [590, 426] width 27 height 27
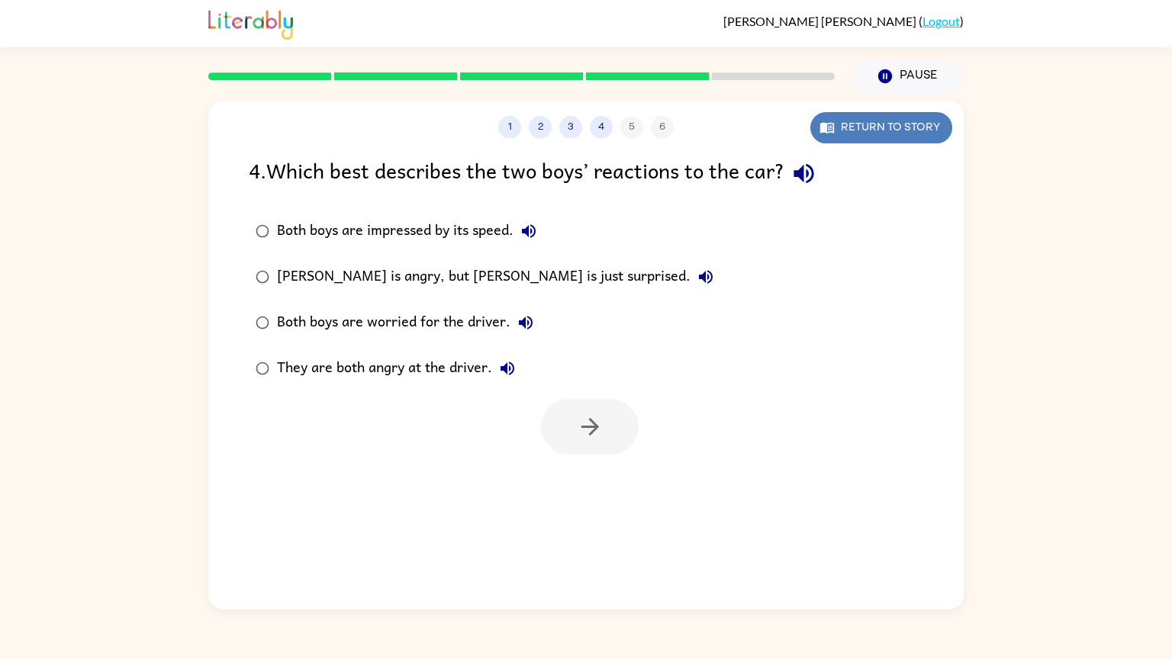
click at [876, 132] on button "Return to story" at bounding box center [881, 127] width 142 height 31
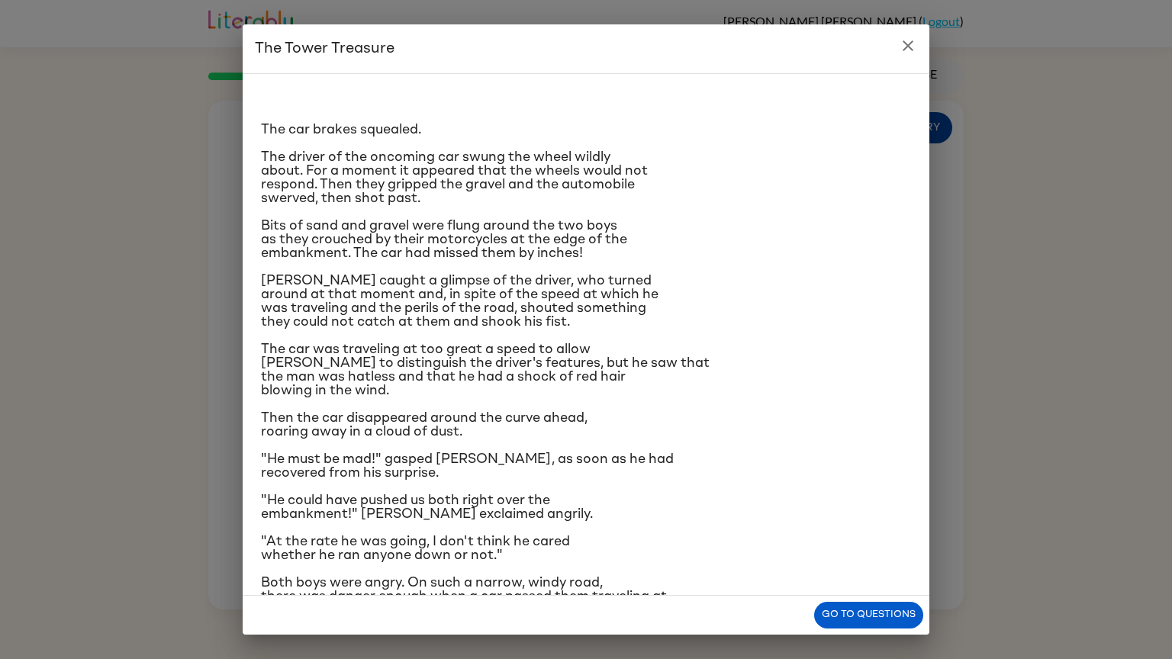
scroll to position [52, 0]
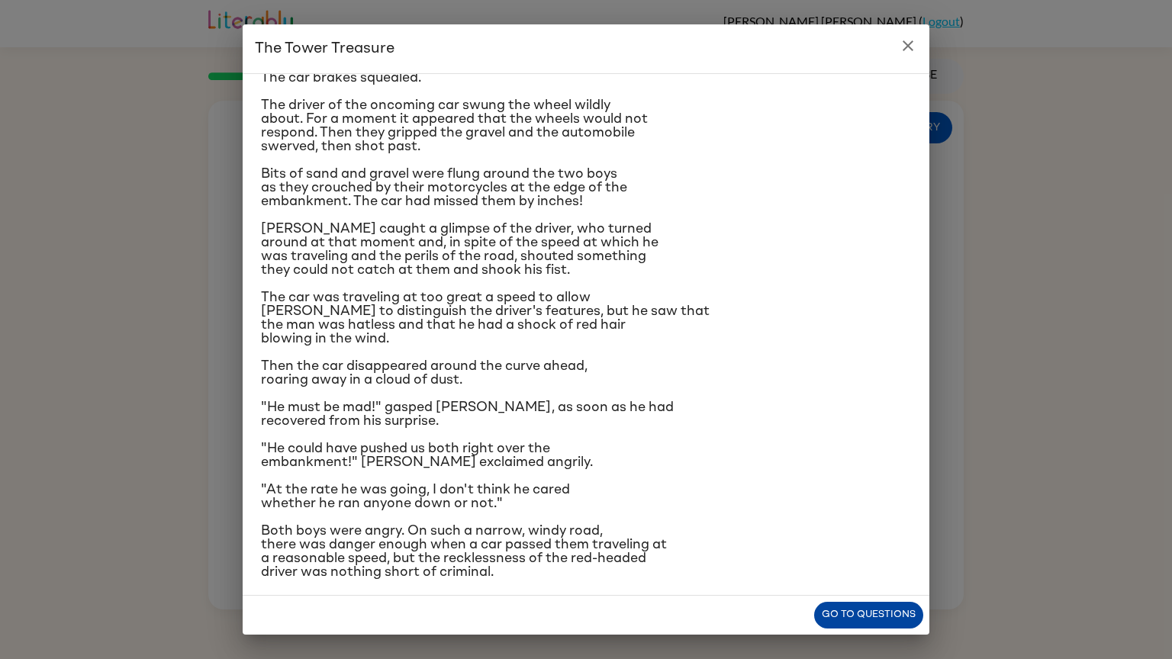
click at [885, 609] on button "Go to questions" at bounding box center [868, 615] width 109 height 27
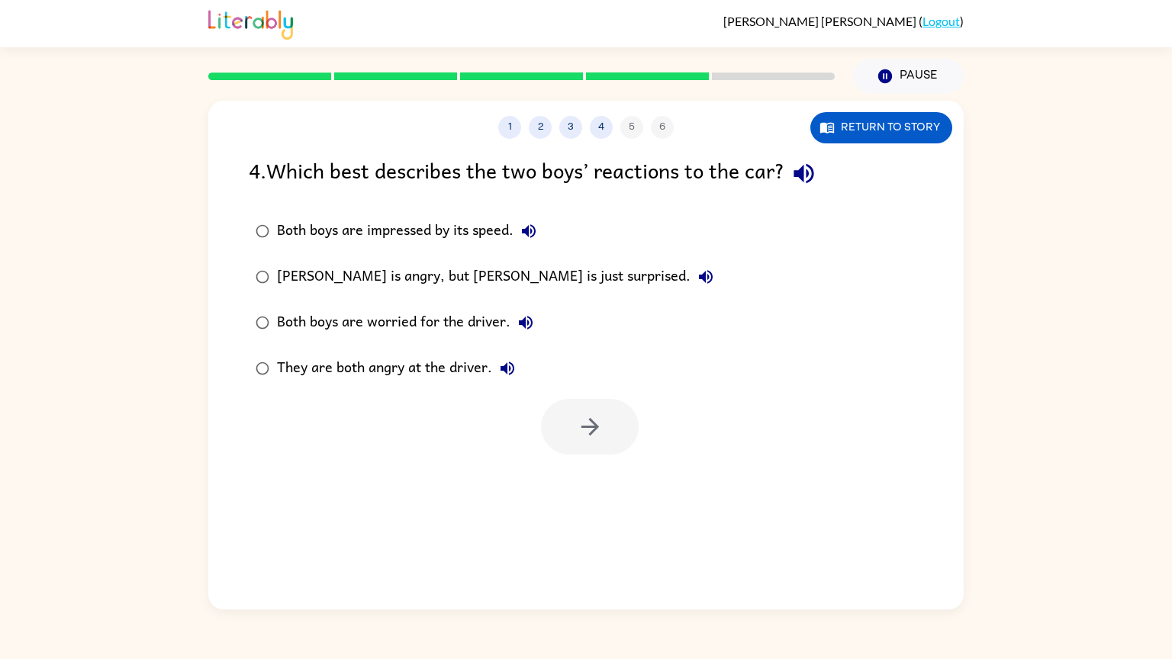
click at [478, 277] on div "Frank is angry, but Joe is just surprised." at bounding box center [499, 277] width 444 height 31
click at [501, 368] on icon "button" at bounding box center [507, 369] width 14 height 14
click at [307, 375] on div "They are both angry at the driver." at bounding box center [400, 368] width 246 height 31
click at [634, 411] on div at bounding box center [590, 427] width 98 height 56
click at [625, 422] on button "button" at bounding box center [590, 427] width 98 height 56
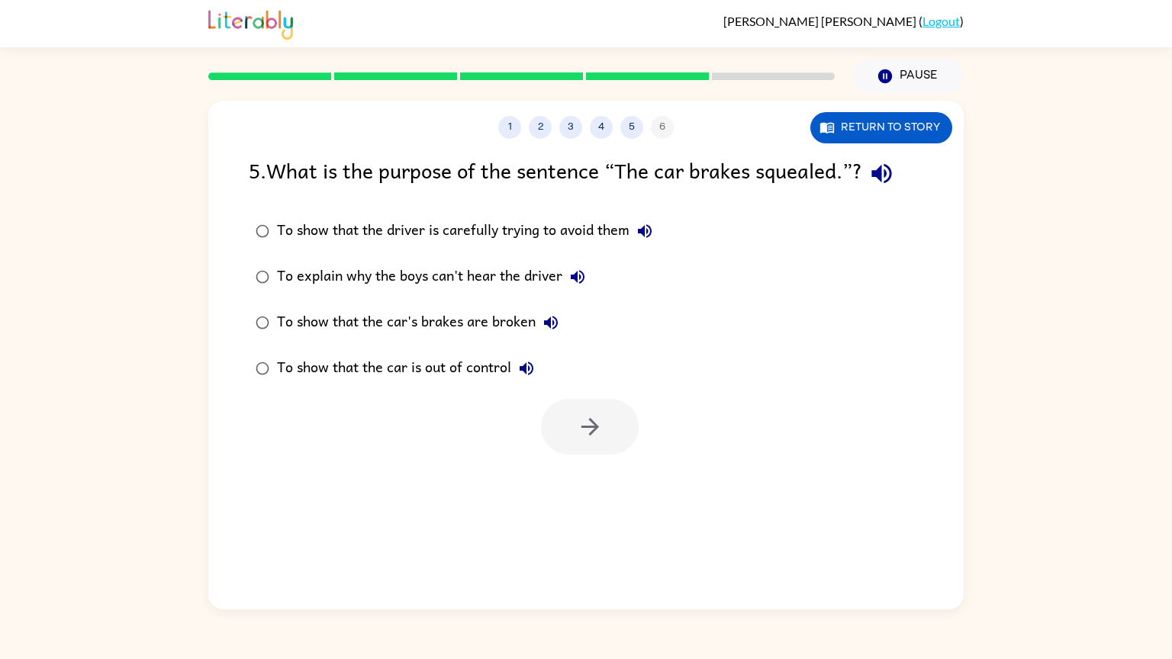
click at [590, 422] on div at bounding box center [590, 427] width 98 height 56
click at [401, 367] on div "To show that the car is out of control" at bounding box center [409, 368] width 265 height 31
click at [603, 421] on button "button" at bounding box center [590, 427] width 98 height 56
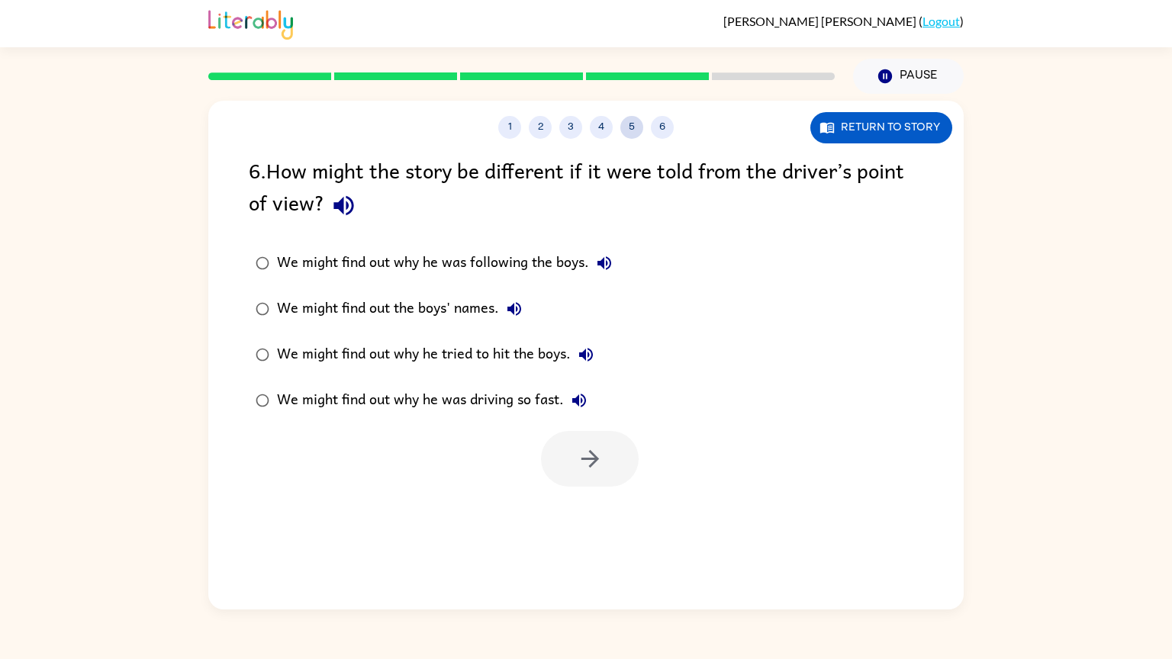
click at [634, 117] on button "5" at bounding box center [631, 127] width 23 height 23
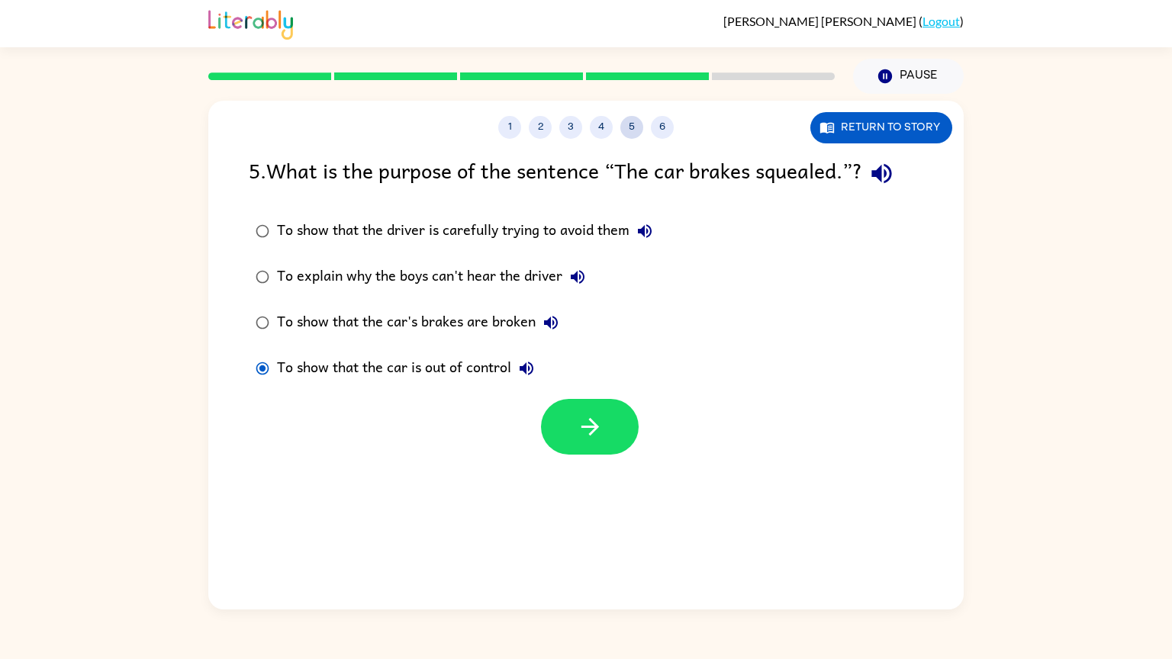
click at [634, 117] on button "5" at bounding box center [631, 127] width 23 height 23
click at [450, 327] on div "To show that the car's brakes are broken" at bounding box center [421, 322] width 289 height 31
click at [575, 422] on button "button" at bounding box center [590, 427] width 98 height 56
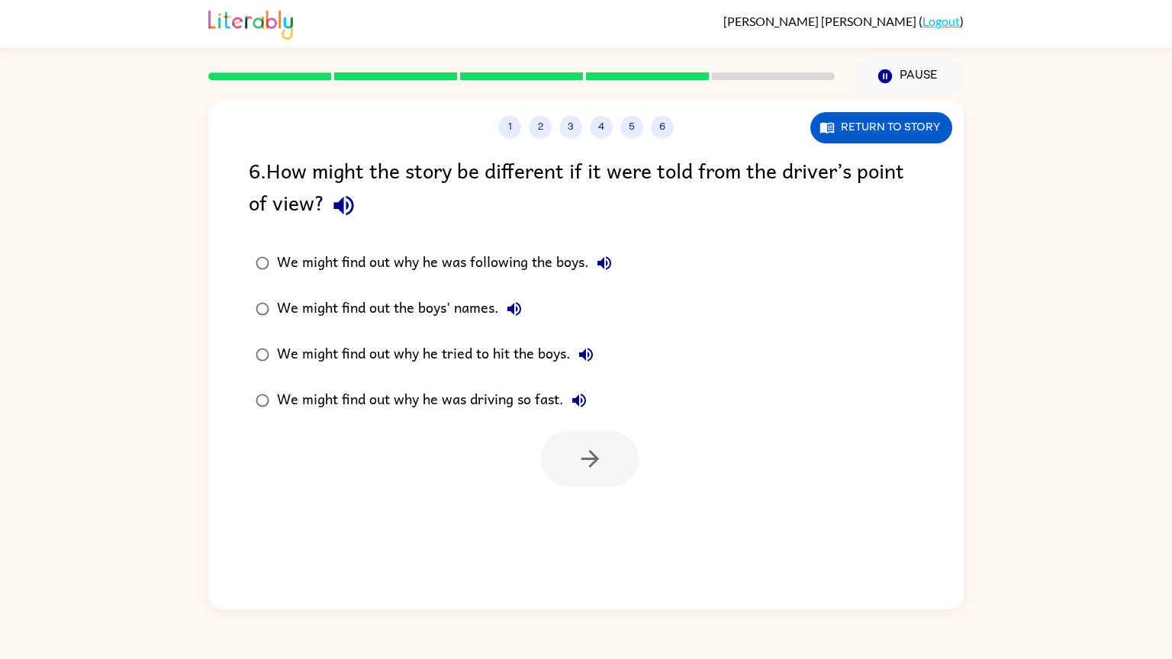
click at [368, 414] on div "We might find out why he was driving so fast." at bounding box center [435, 400] width 317 height 31
click at [593, 457] on icon "button" at bounding box center [590, 459] width 18 height 18
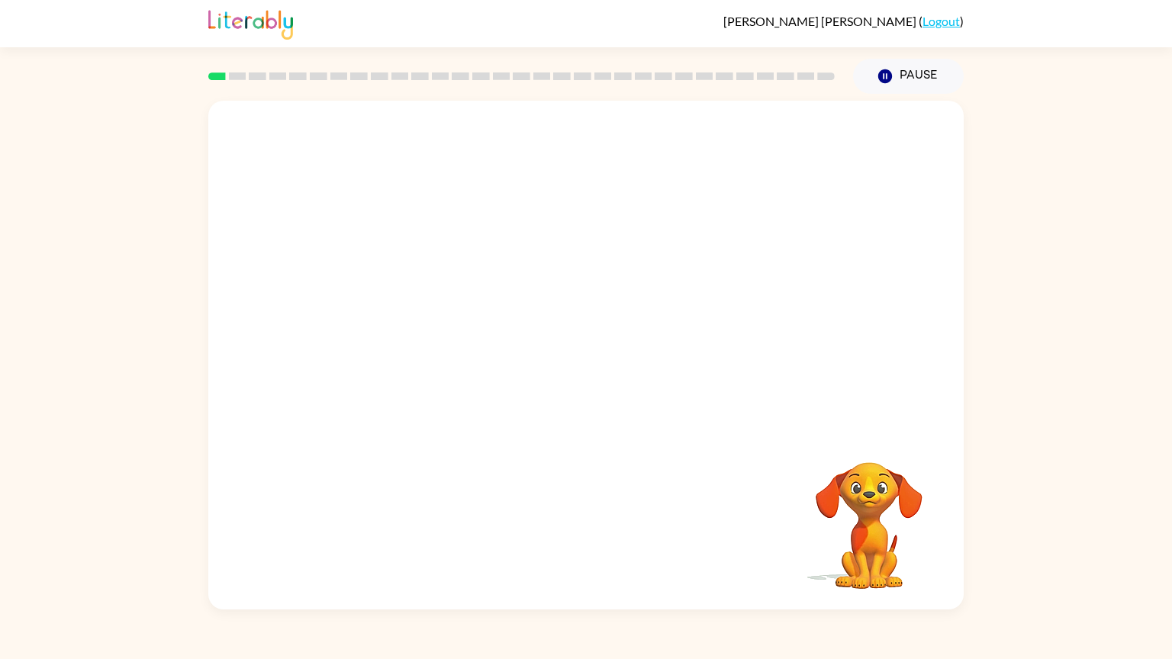
click at [629, 348] on video "Your browser must support playing .mp4 files to use Literably. Please try using…" at bounding box center [585, 266] width 755 height 330
click at [629, 343] on video "Your browser must support playing .mp4 files to use Literably. Please try using…" at bounding box center [585, 266] width 755 height 330
click at [601, 369] on button "button" at bounding box center [586, 363] width 98 height 56
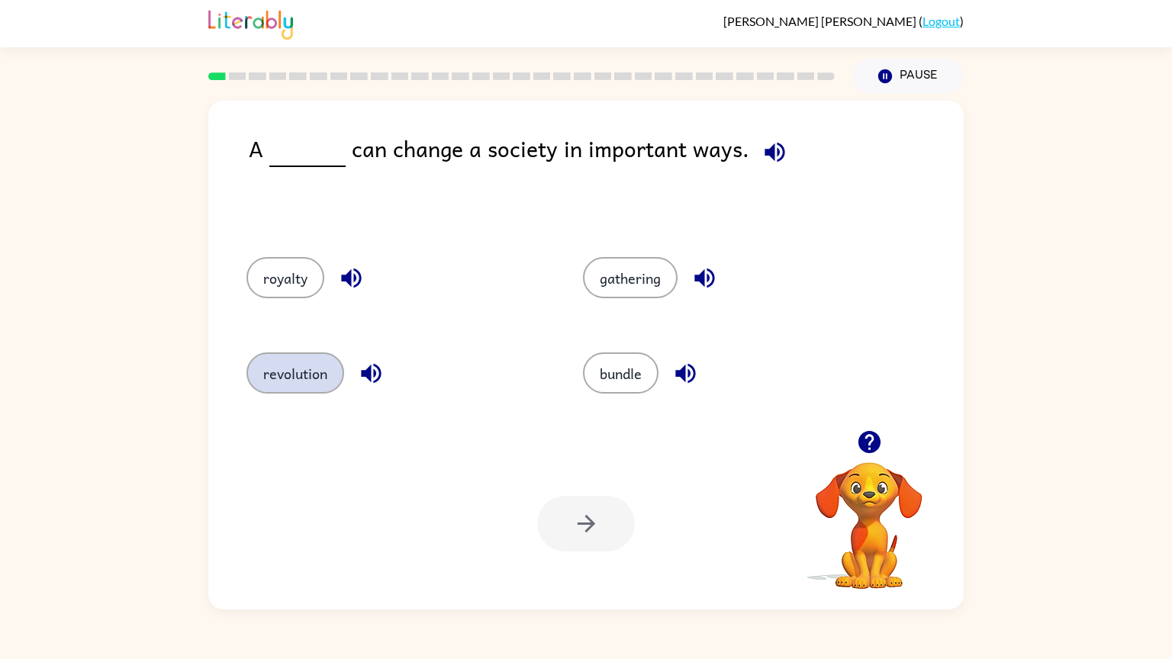
click at [278, 365] on button "revolution" at bounding box center [295, 372] width 98 height 41
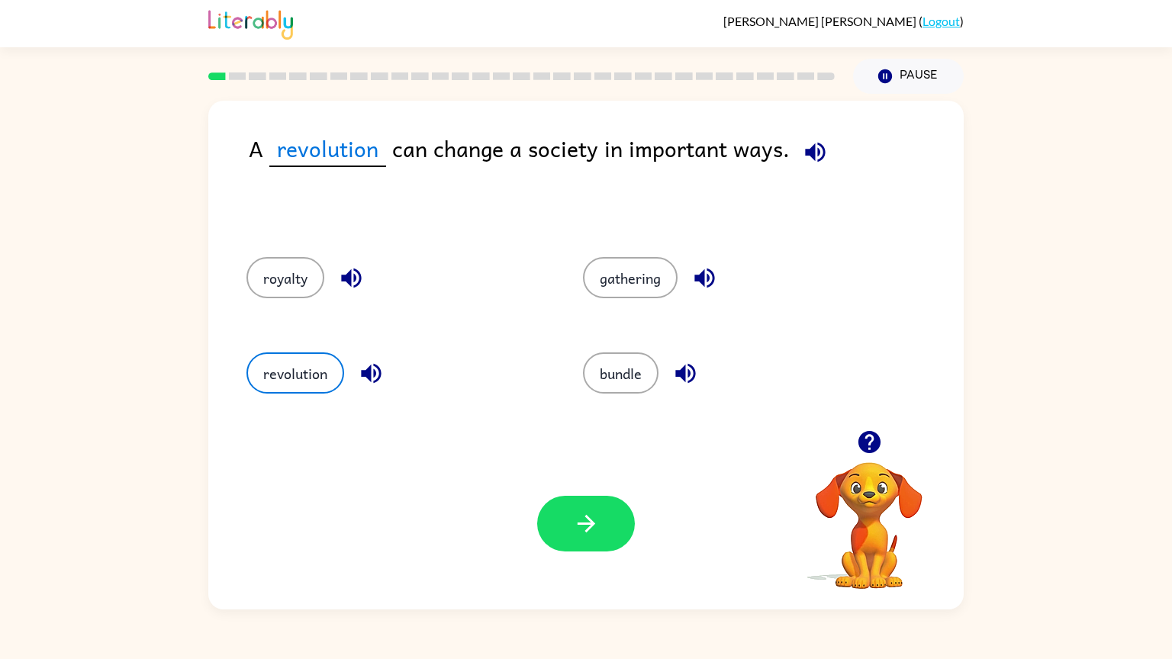
click at [815, 165] on icon "button" at bounding box center [815, 152] width 27 height 27
click at [811, 155] on icon "button" at bounding box center [815, 152] width 27 height 27
click at [823, 153] on icon "button" at bounding box center [815, 152] width 27 height 27
click at [870, 446] on icon "button" at bounding box center [868, 442] width 22 height 22
click at [576, 510] on icon "button" at bounding box center [586, 523] width 27 height 27
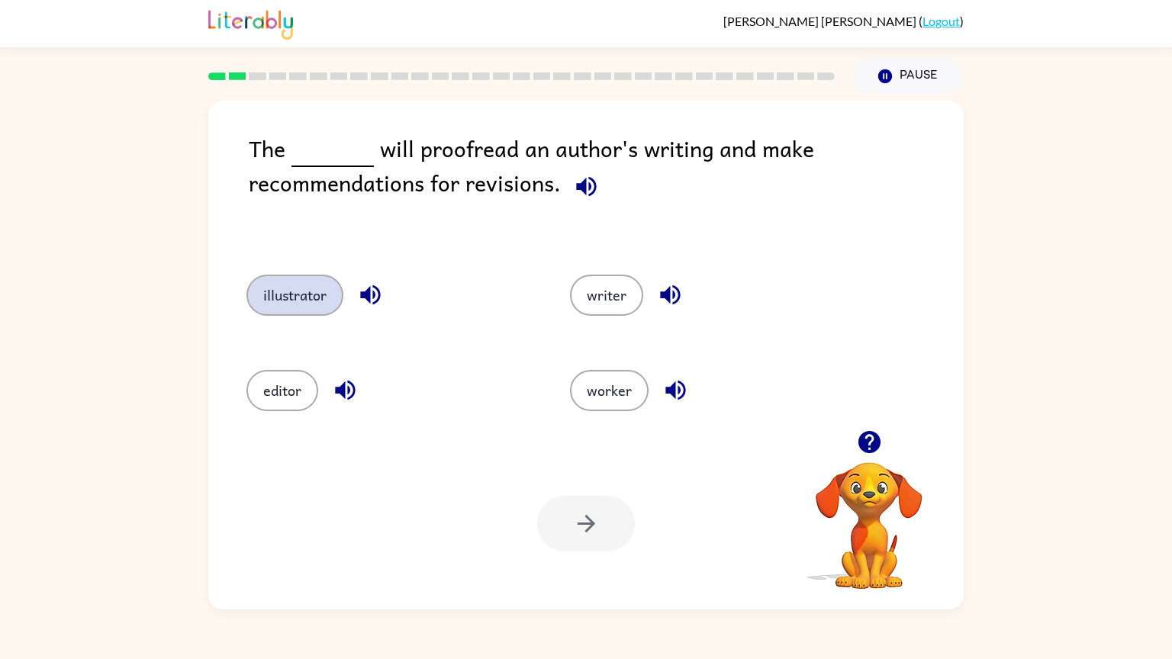
click at [321, 294] on button "illustrator" at bounding box center [294, 295] width 97 height 41
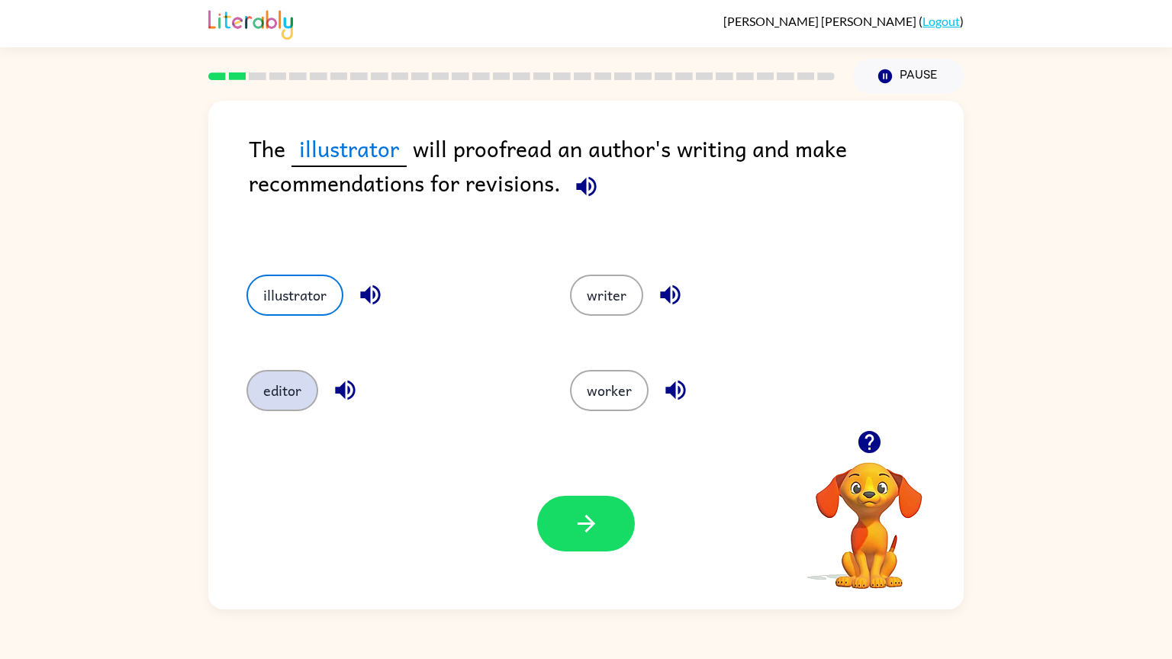
click at [294, 392] on button "editor" at bounding box center [282, 390] width 72 height 41
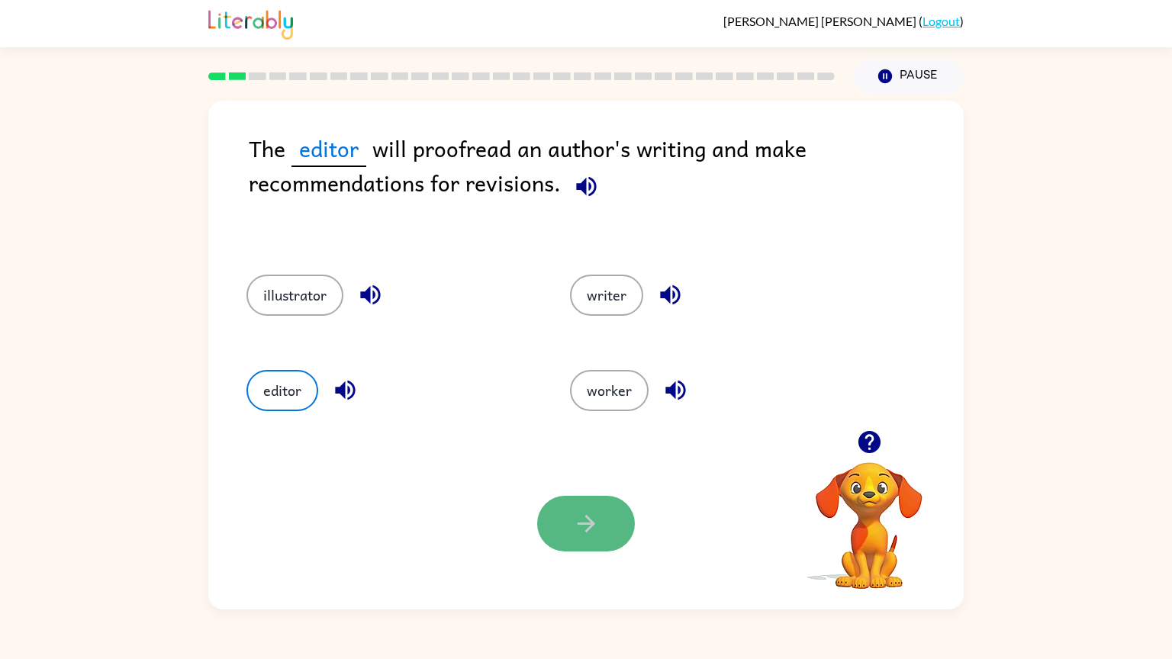
click at [573, 515] on icon "button" at bounding box center [586, 523] width 27 height 27
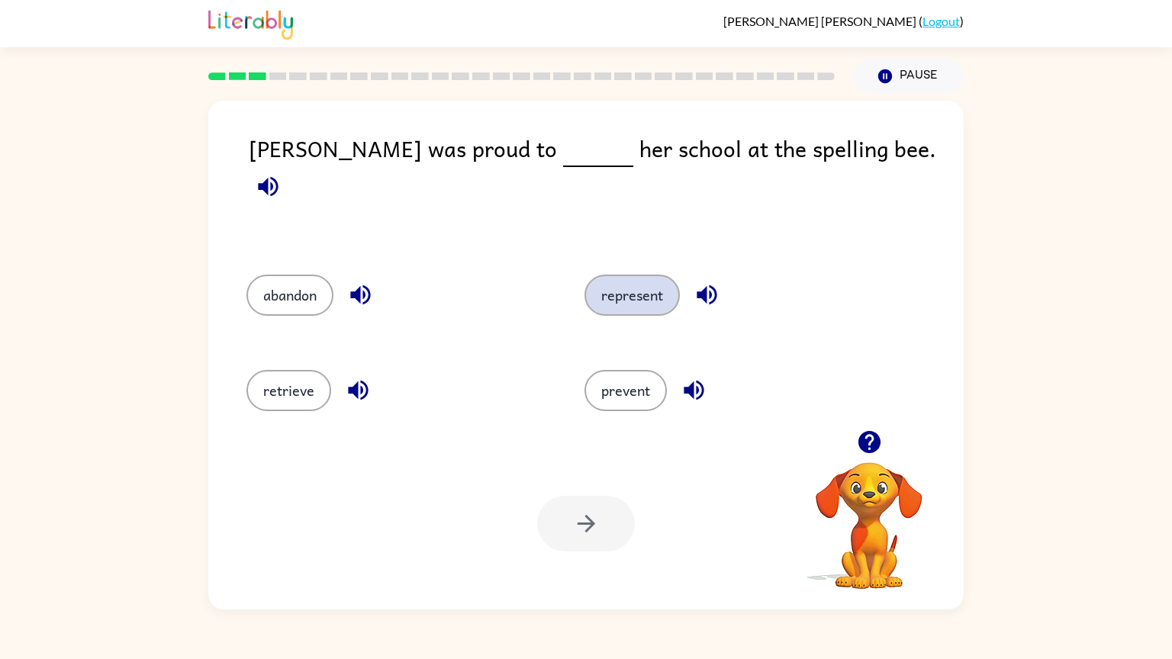
click at [649, 280] on button "represent" at bounding box center [631, 295] width 95 height 41
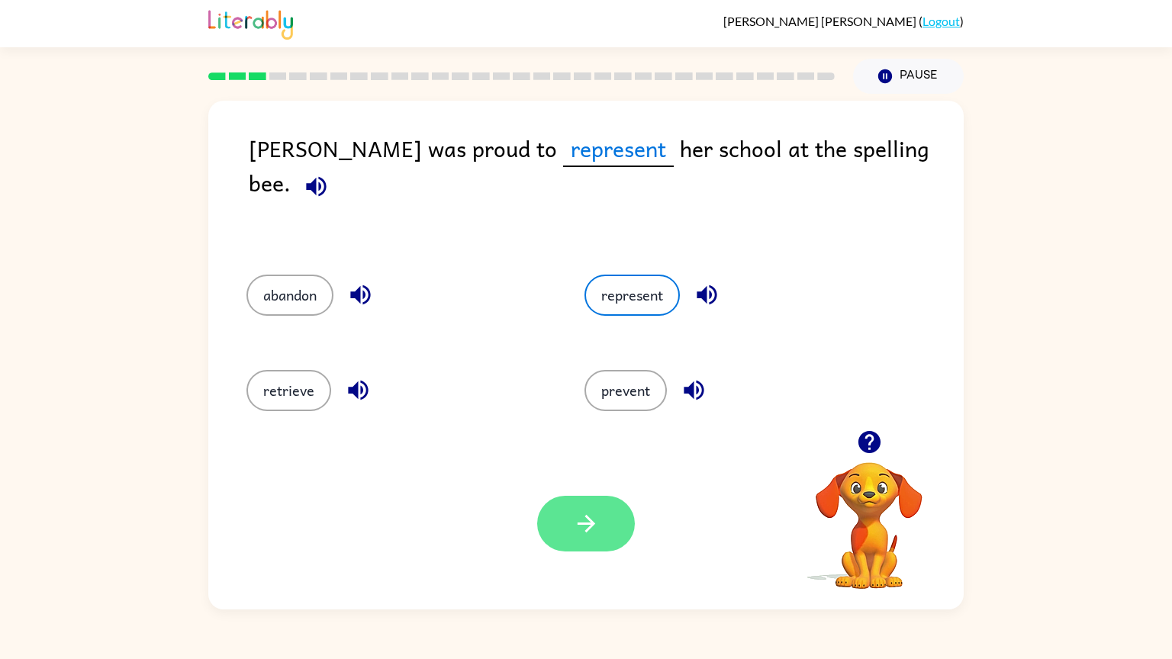
click at [596, 532] on icon "button" at bounding box center [586, 523] width 27 height 27
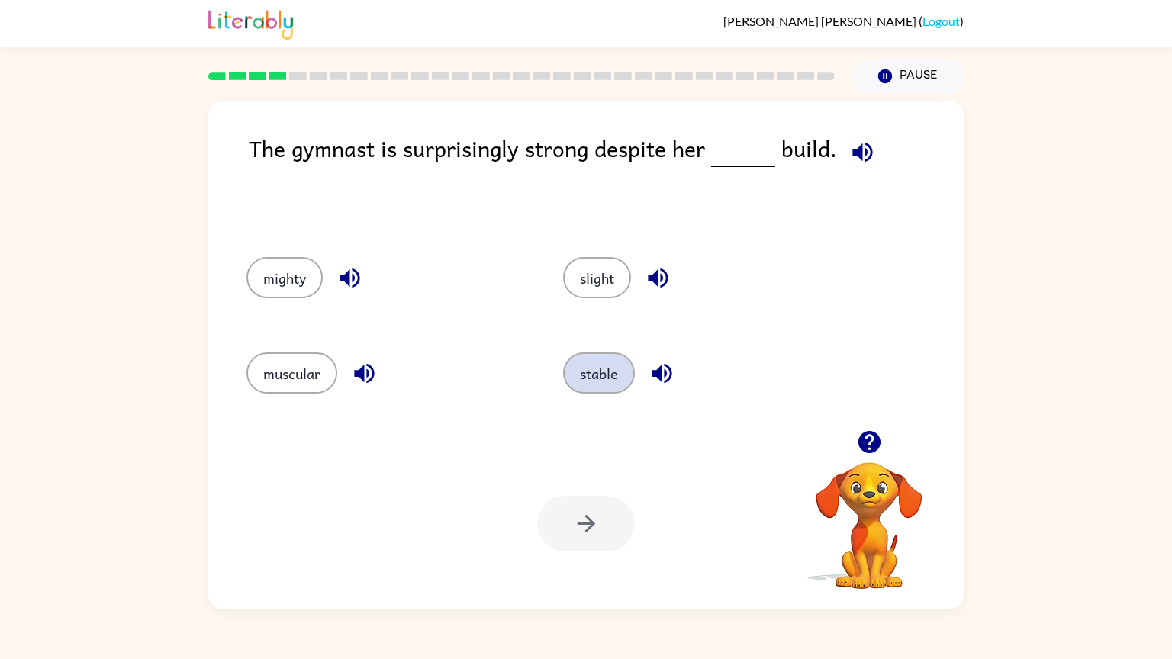
click at [612, 378] on button "stable" at bounding box center [599, 372] width 72 height 41
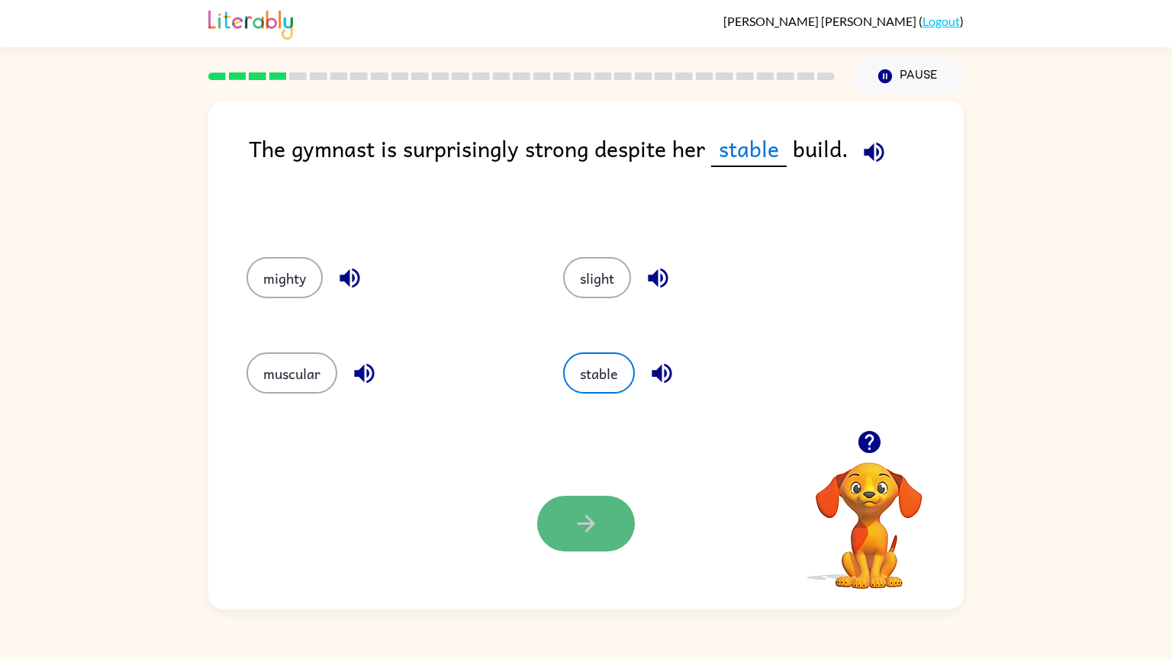
click at [599, 535] on icon "button" at bounding box center [586, 523] width 27 height 27
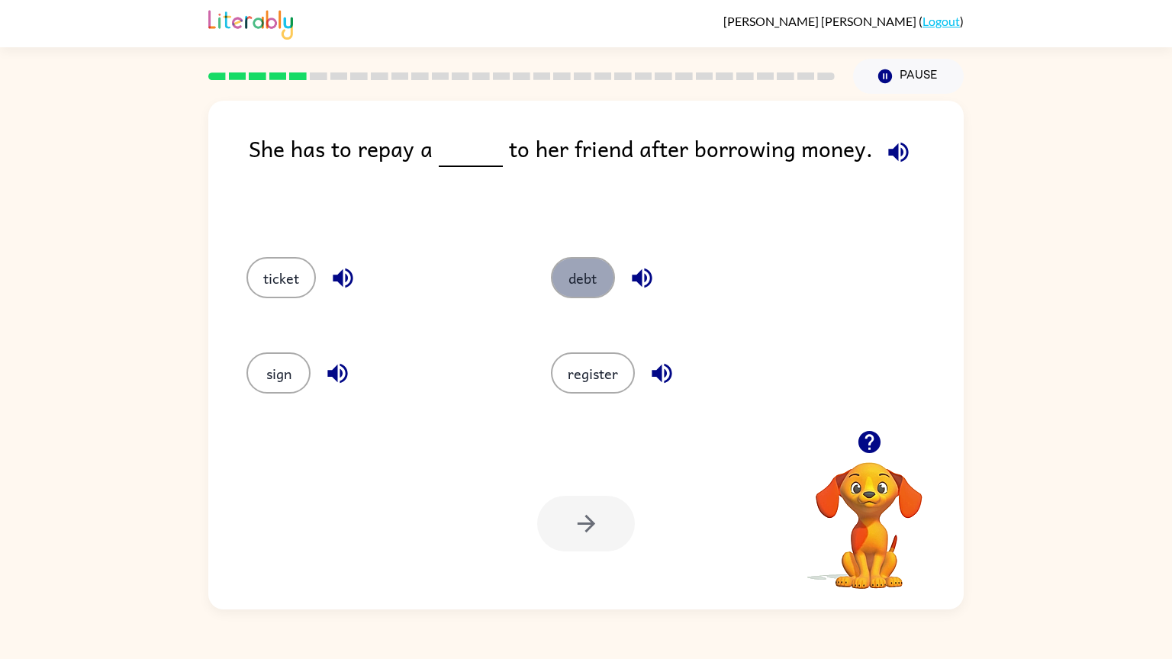
click at [602, 286] on button "debt" at bounding box center [583, 277] width 64 height 41
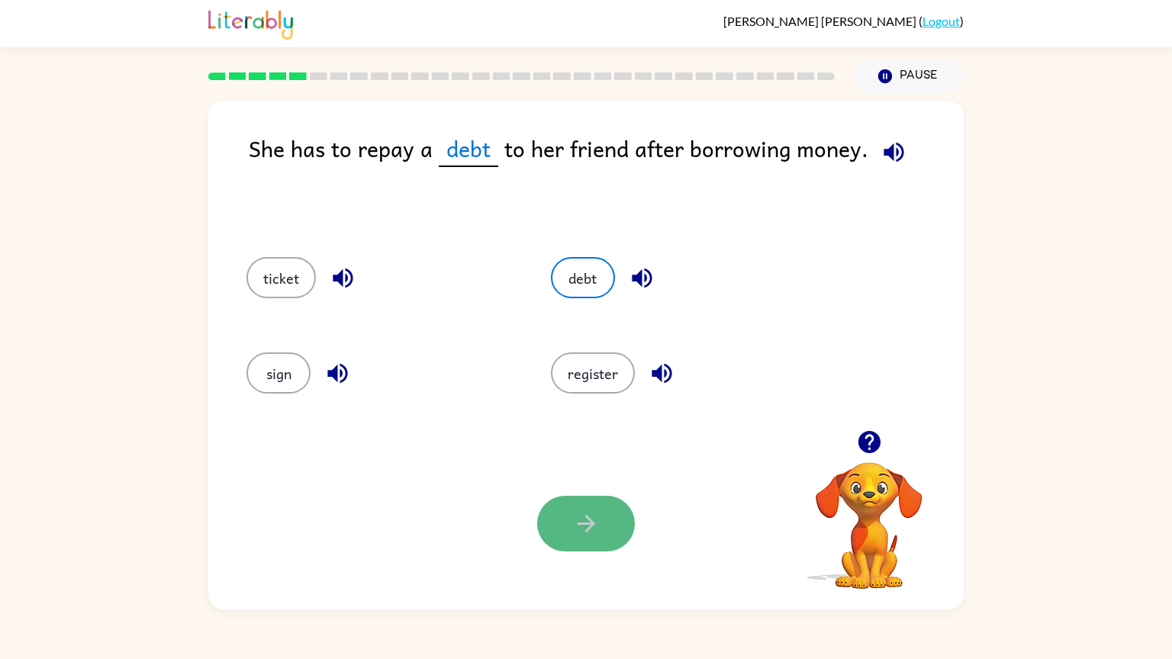
click at [587, 519] on icon "button" at bounding box center [586, 524] width 18 height 18
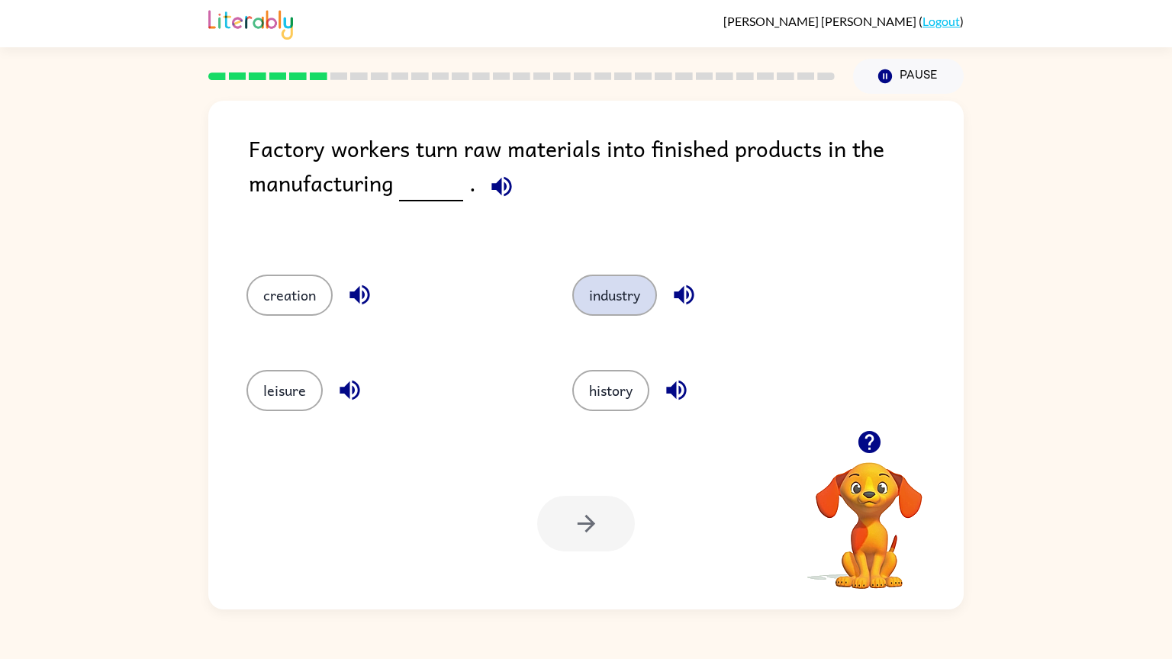
click at [627, 315] on button "industry" at bounding box center [614, 295] width 85 height 41
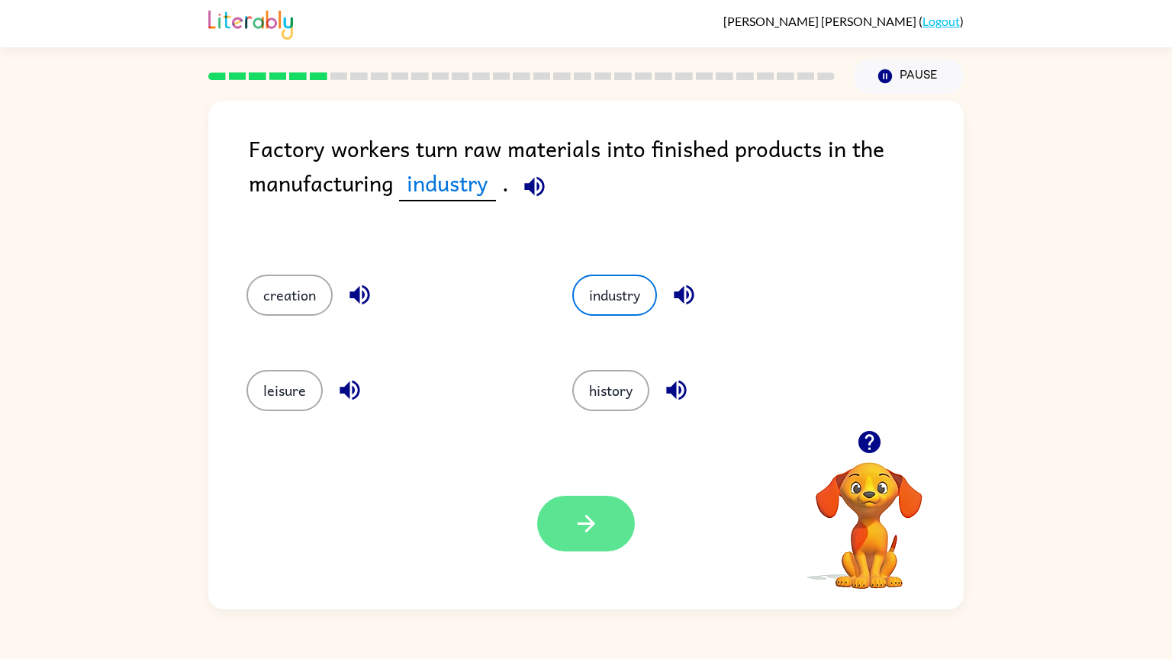
click at [588, 520] on icon "button" at bounding box center [586, 524] width 18 height 18
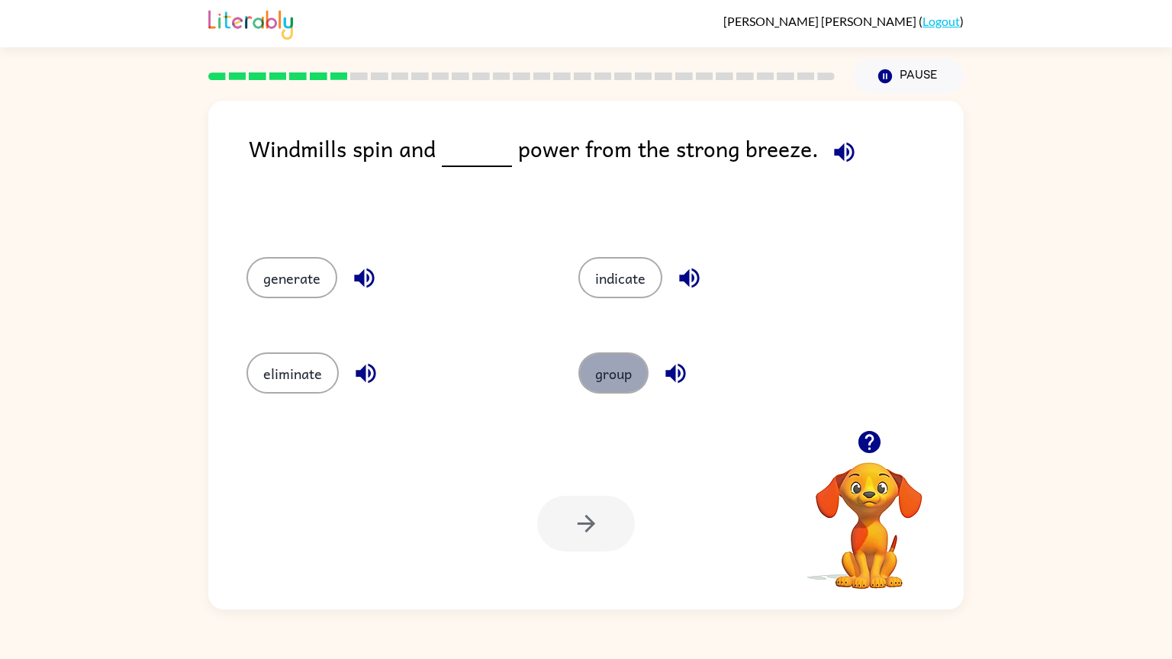
click at [626, 377] on button "group" at bounding box center [613, 372] width 70 height 41
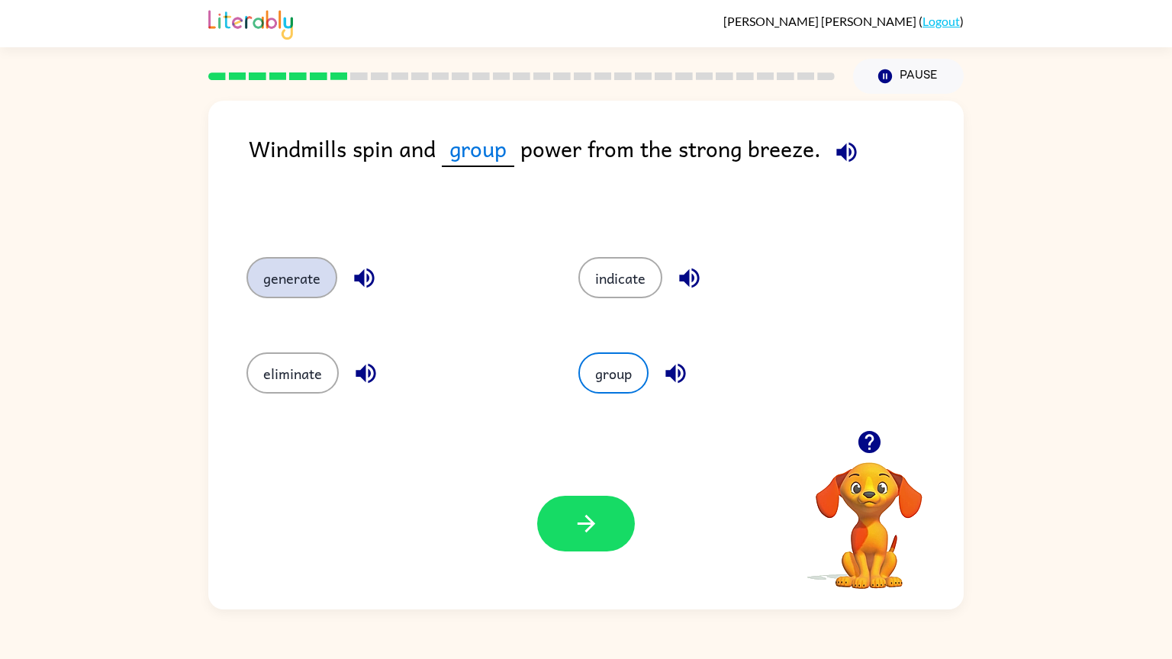
click at [315, 283] on button "generate" at bounding box center [291, 277] width 91 height 41
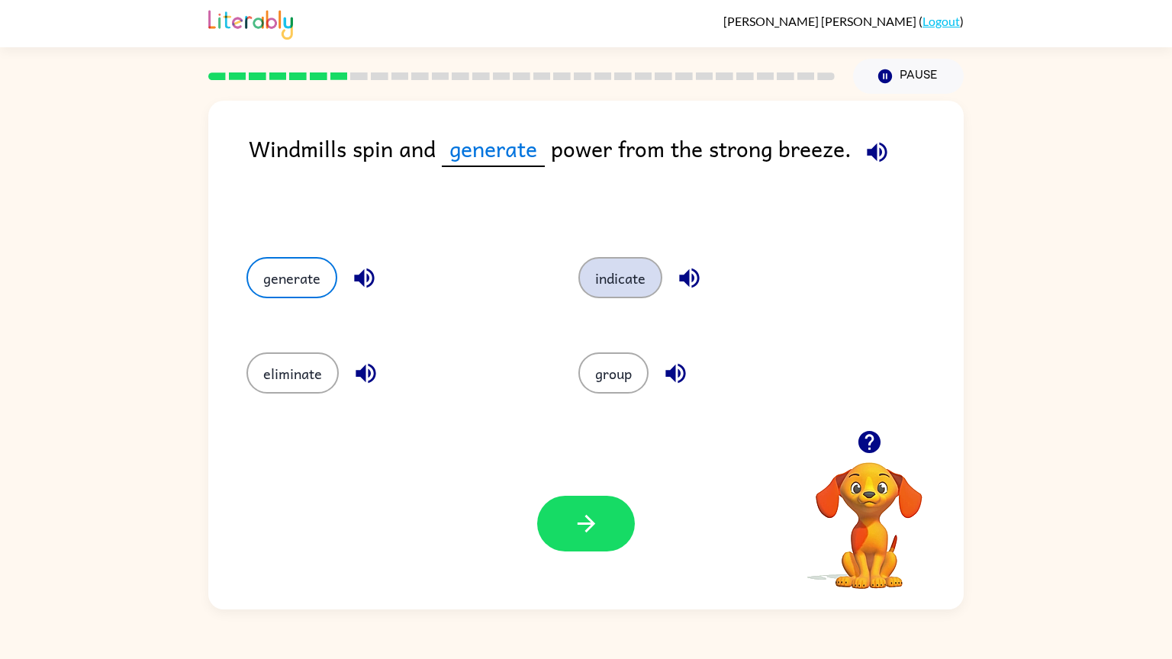
click at [648, 273] on button "indicate" at bounding box center [620, 277] width 84 height 41
click at [613, 408] on div "group" at bounding box center [715, 370] width 332 height 95
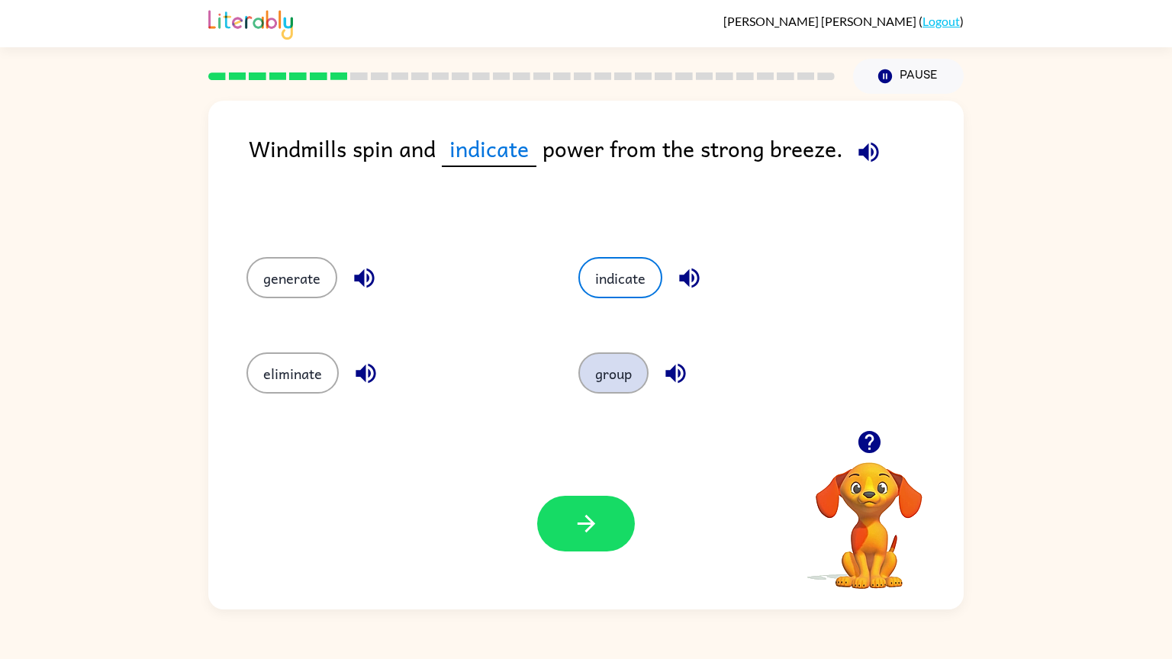
click at [605, 391] on button "group" at bounding box center [613, 372] width 70 height 41
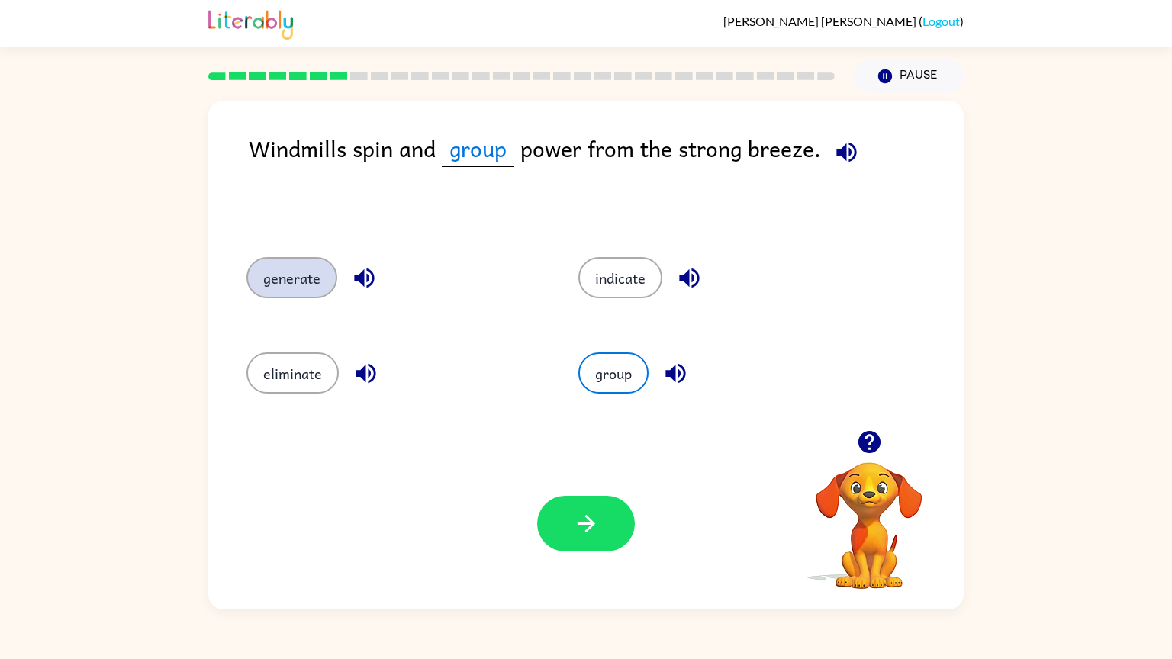
click at [317, 284] on button "generate" at bounding box center [291, 277] width 91 height 41
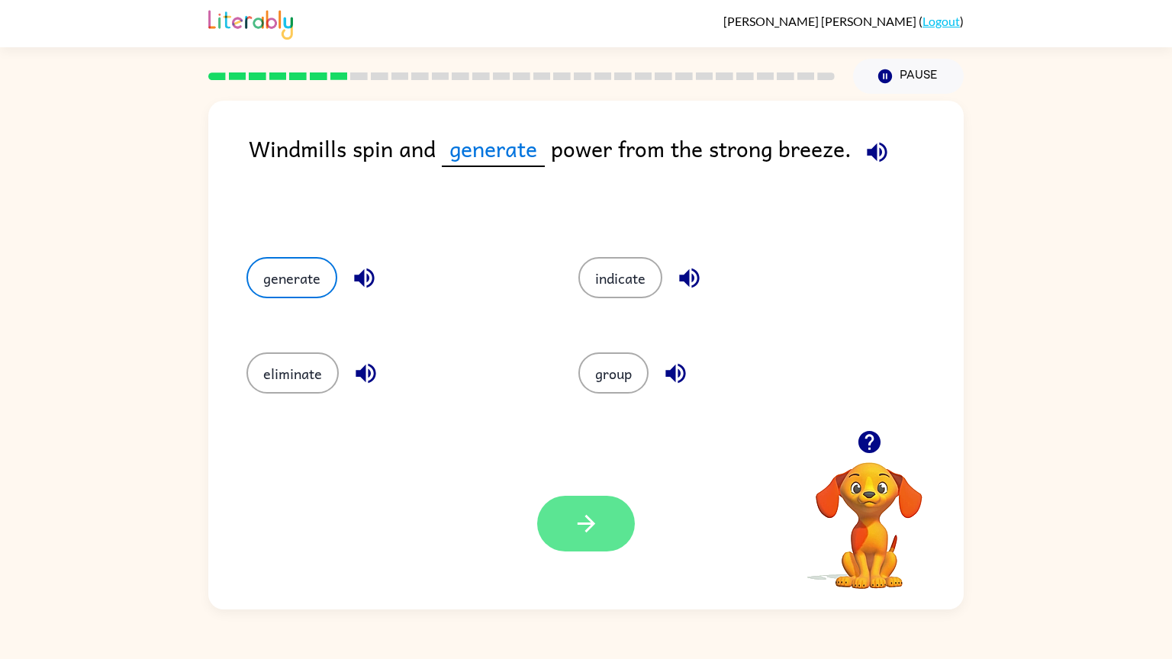
click at [604, 533] on button "button" at bounding box center [586, 524] width 98 height 56
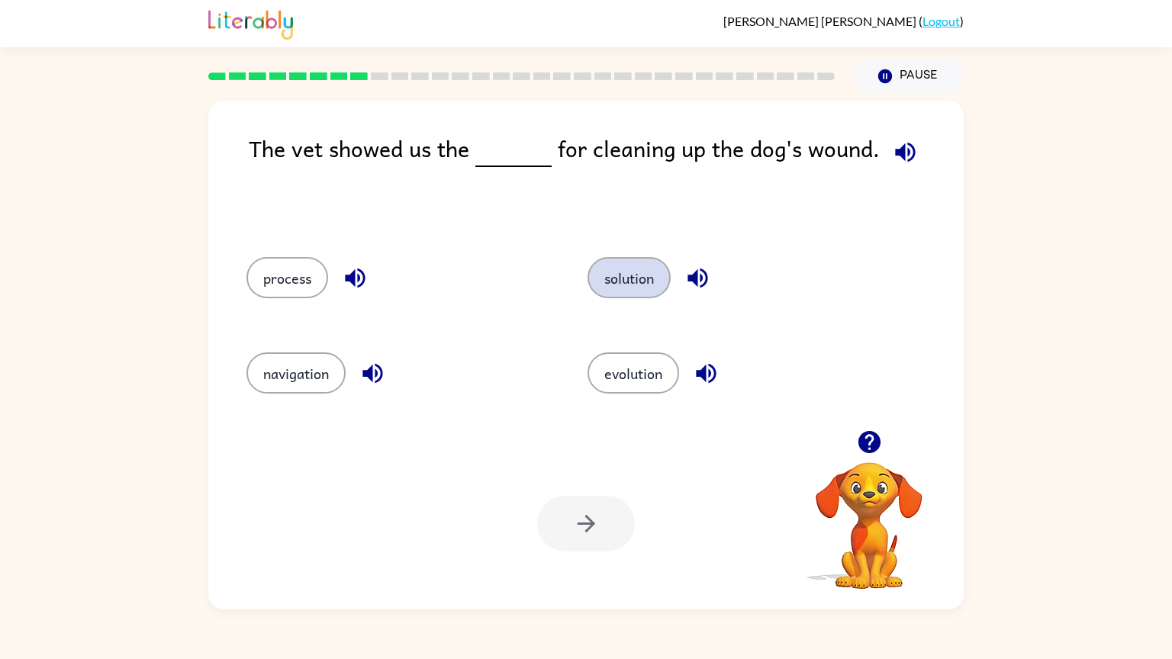
click at [626, 273] on button "solution" at bounding box center [628, 277] width 83 height 41
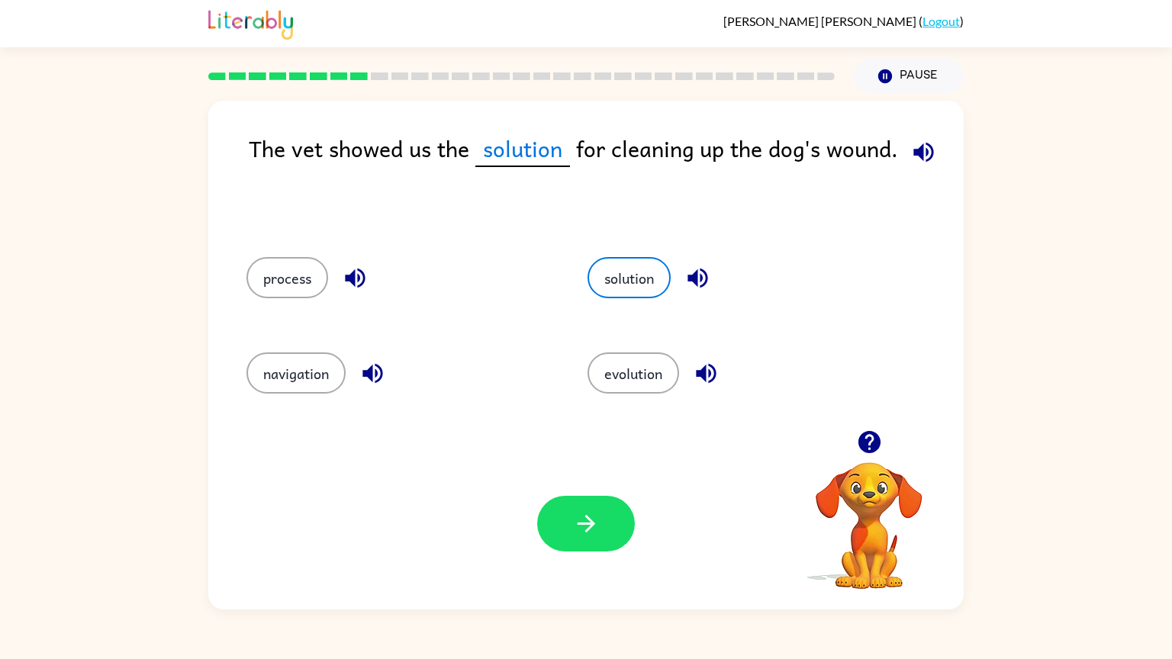
click at [606, 559] on div "Your browser must support playing .mp4 files to use Literably. Please try using…" at bounding box center [585, 524] width 755 height 172
click at [606, 552] on div "Your browser must support playing .mp4 files to use Literably. Please try using…" at bounding box center [585, 524] width 755 height 172
click at [605, 534] on button "button" at bounding box center [586, 524] width 98 height 56
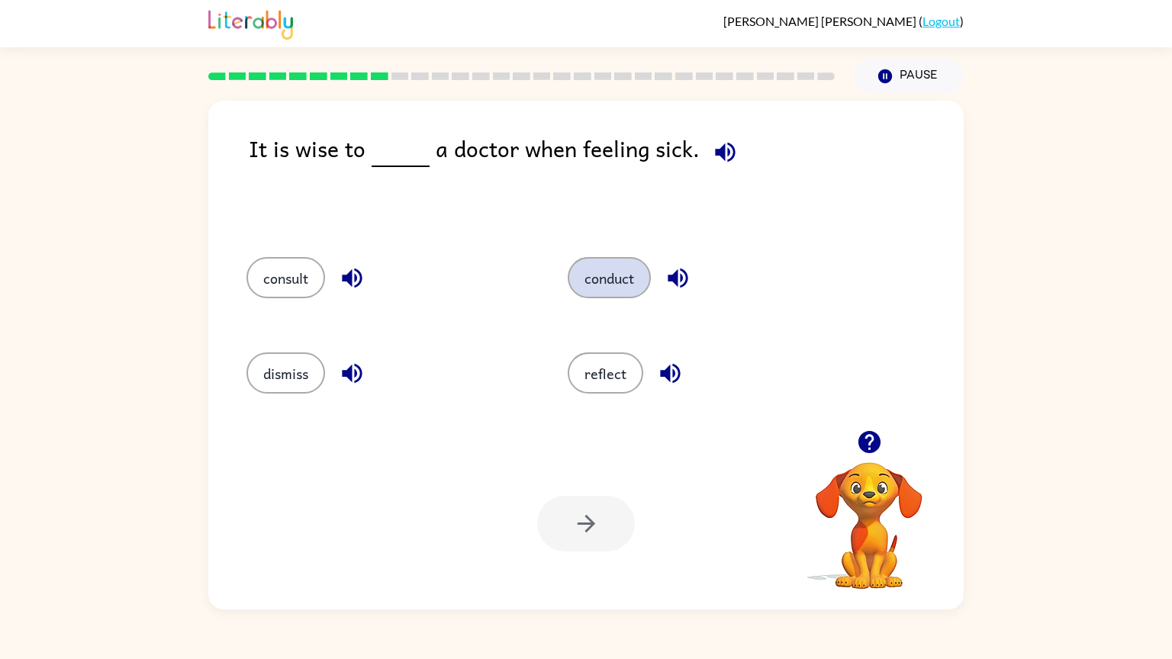
click at [621, 283] on button "conduct" at bounding box center [609, 277] width 83 height 41
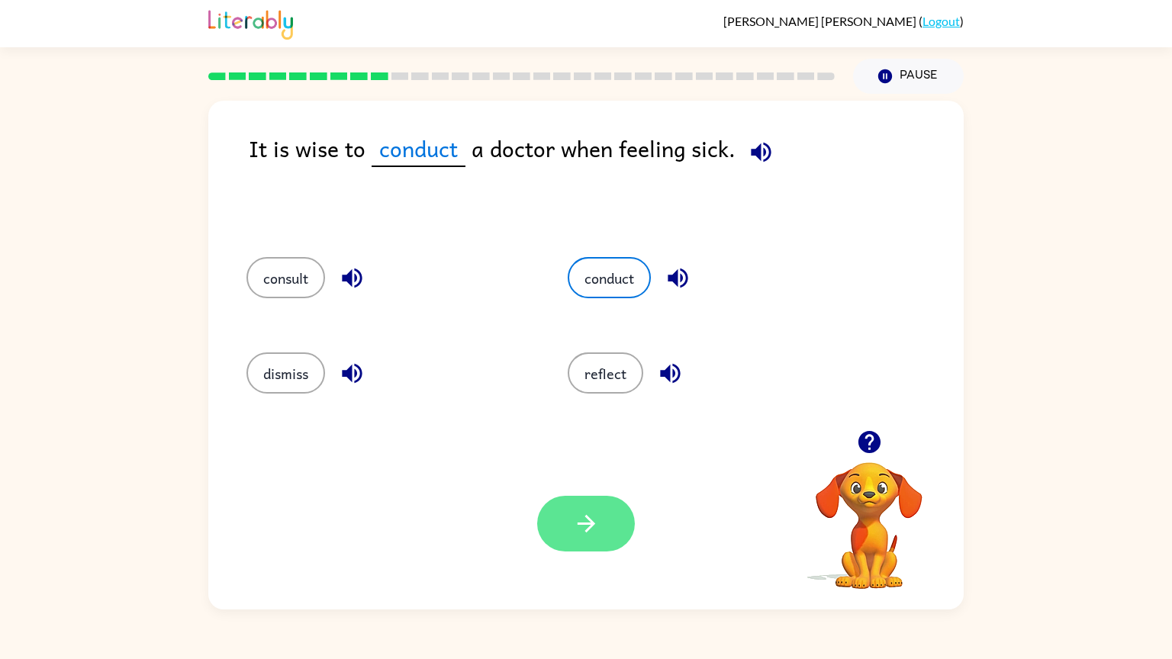
click at [578, 524] on icon "button" at bounding box center [586, 524] width 18 height 18
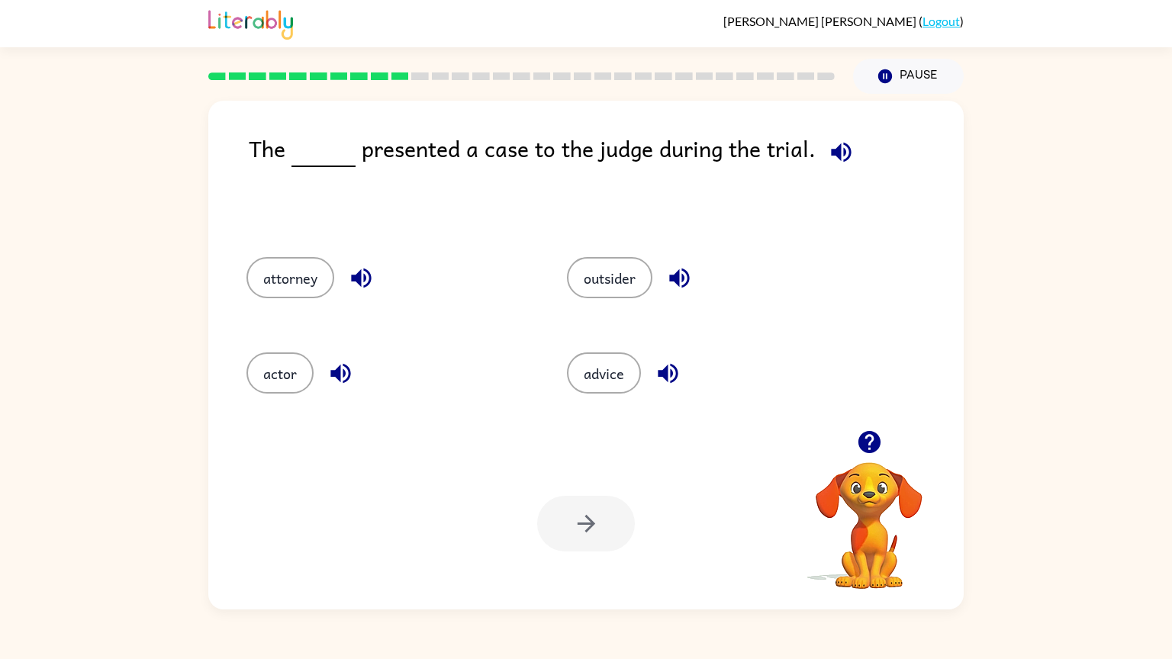
click at [532, 612] on div "[PERSON_NAME] ( Logout ) Pause Pause The presented a case to the judge during t…" at bounding box center [586, 329] width 1172 height 659
click at [311, 368] on button "actor" at bounding box center [279, 372] width 67 height 41
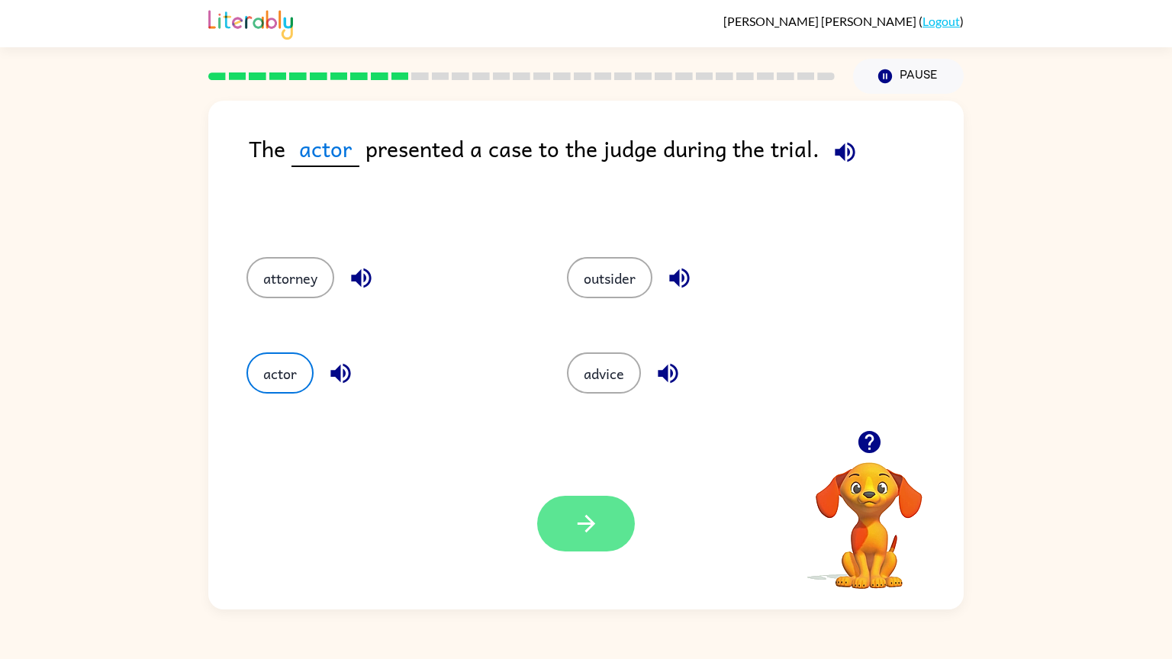
click at [578, 535] on icon "button" at bounding box center [586, 523] width 27 height 27
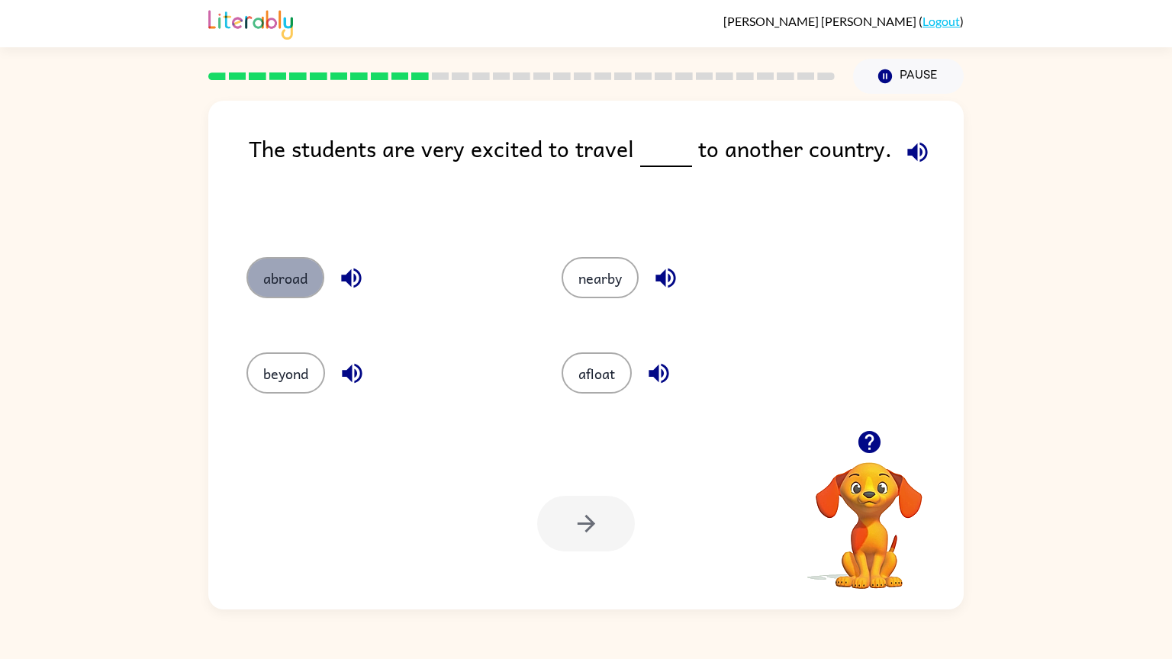
click at [272, 297] on button "abroad" at bounding box center [285, 277] width 78 height 41
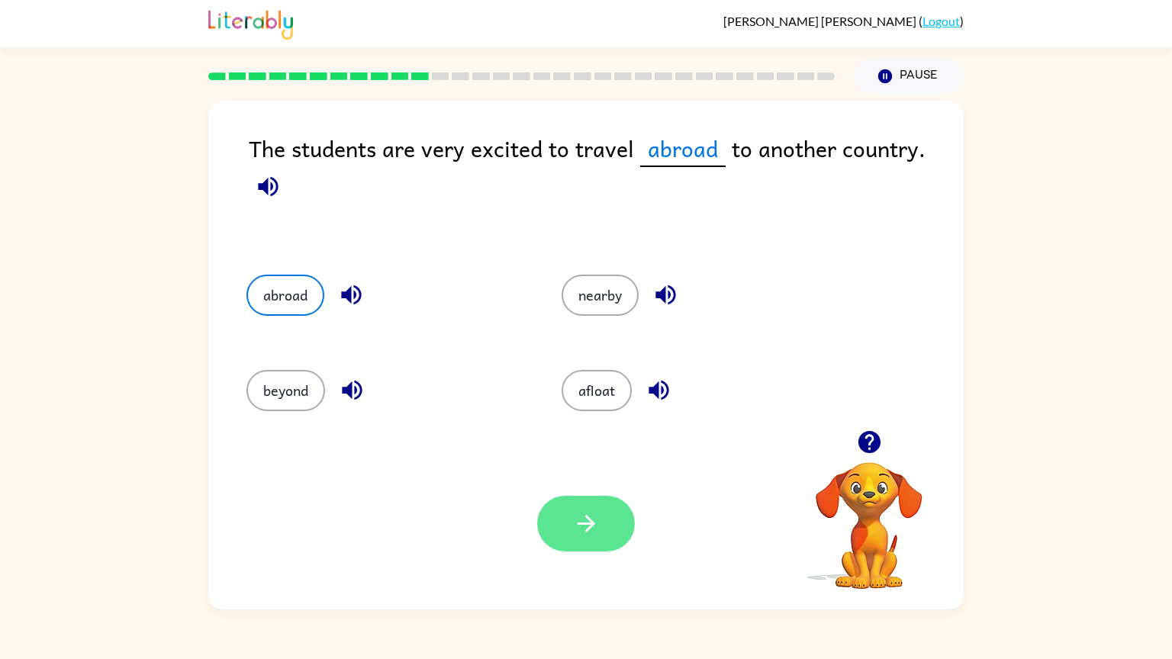
click at [619, 527] on button "button" at bounding box center [586, 524] width 98 height 56
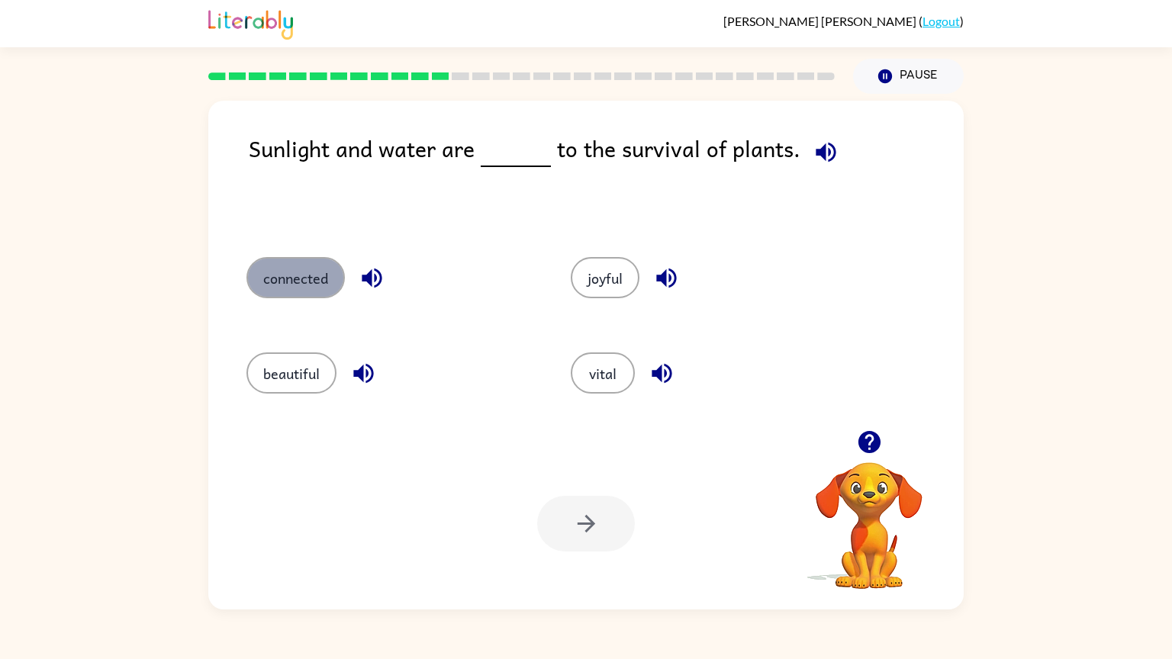
click at [331, 272] on button "connected" at bounding box center [295, 277] width 98 height 41
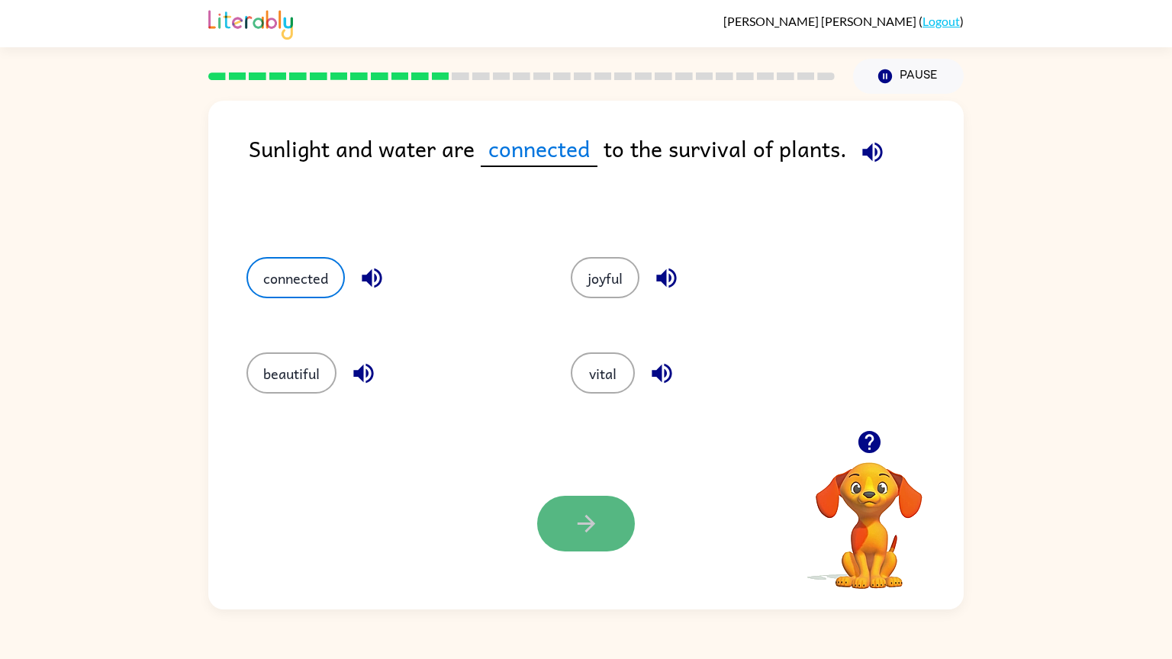
click at [597, 525] on icon "button" at bounding box center [586, 523] width 27 height 27
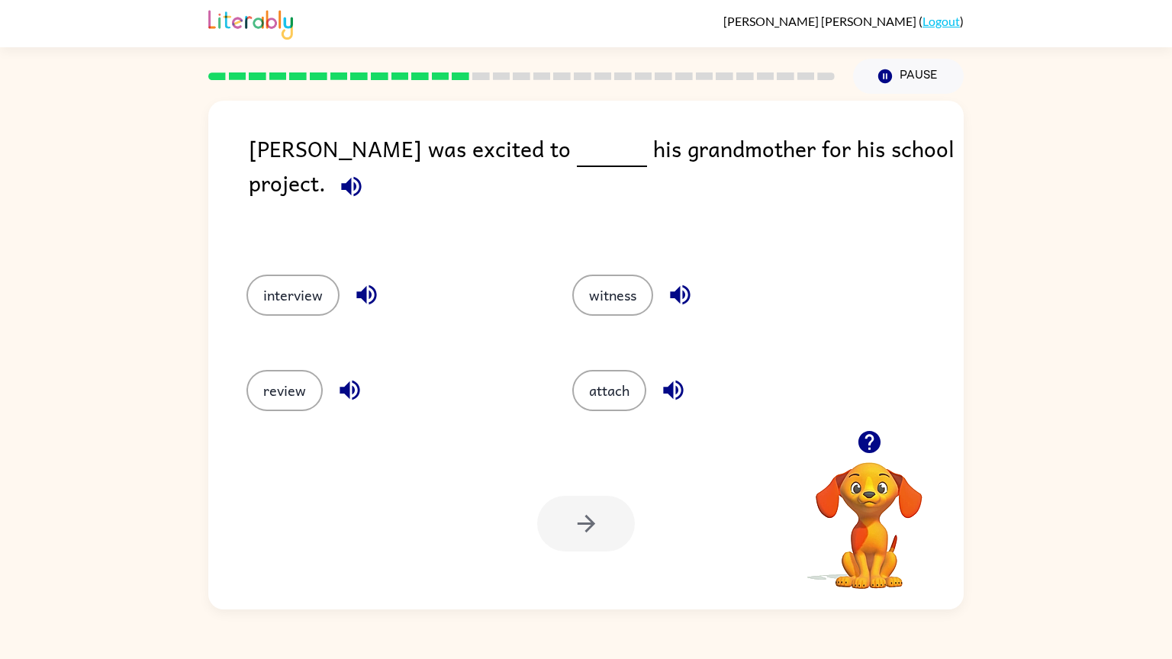
click at [330, 302] on div "interview" at bounding box center [380, 293] width 326 height 95
click at [302, 284] on button "interview" at bounding box center [292, 295] width 93 height 41
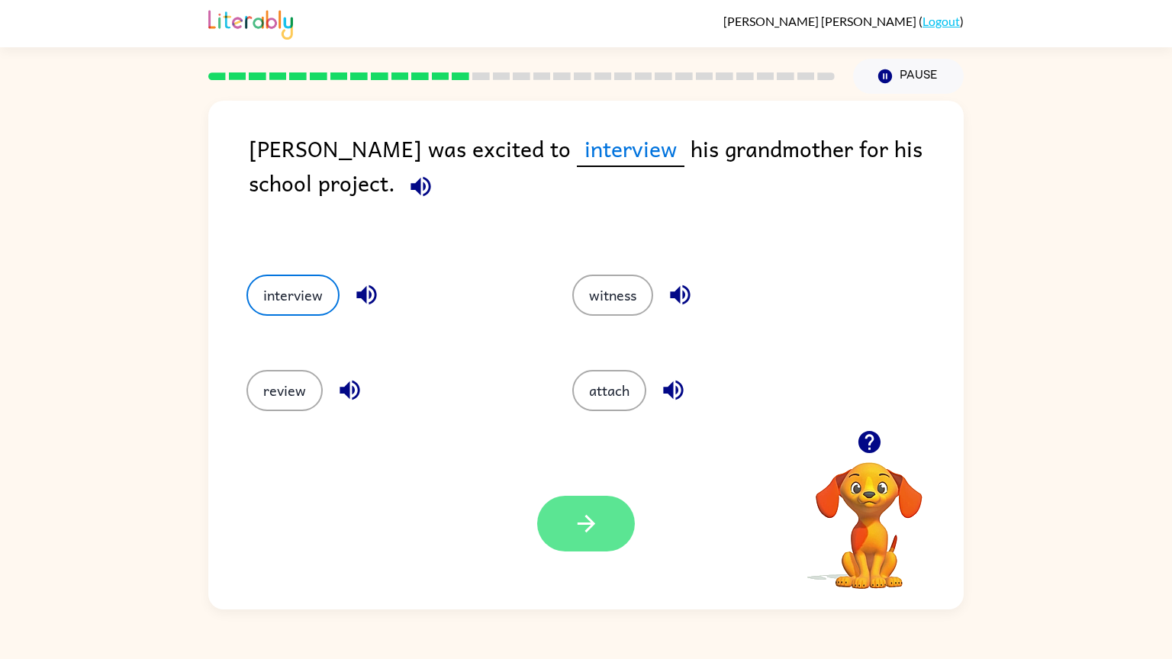
click at [610, 522] on button "button" at bounding box center [586, 524] width 98 height 56
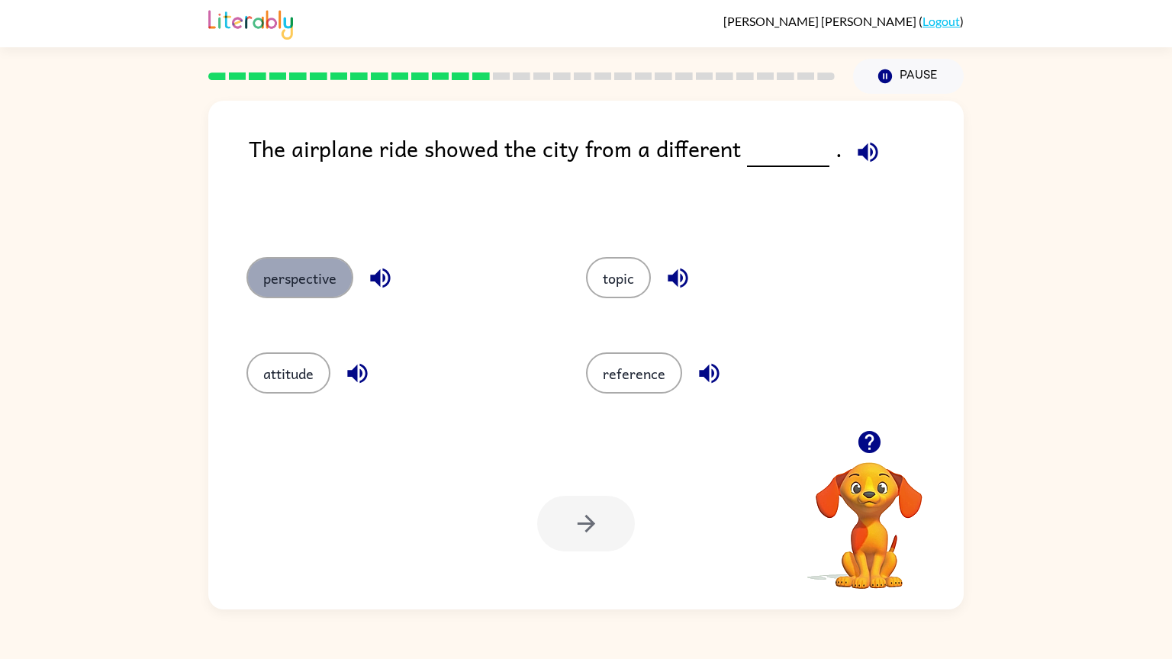
click at [336, 278] on button "perspective" at bounding box center [299, 277] width 107 height 41
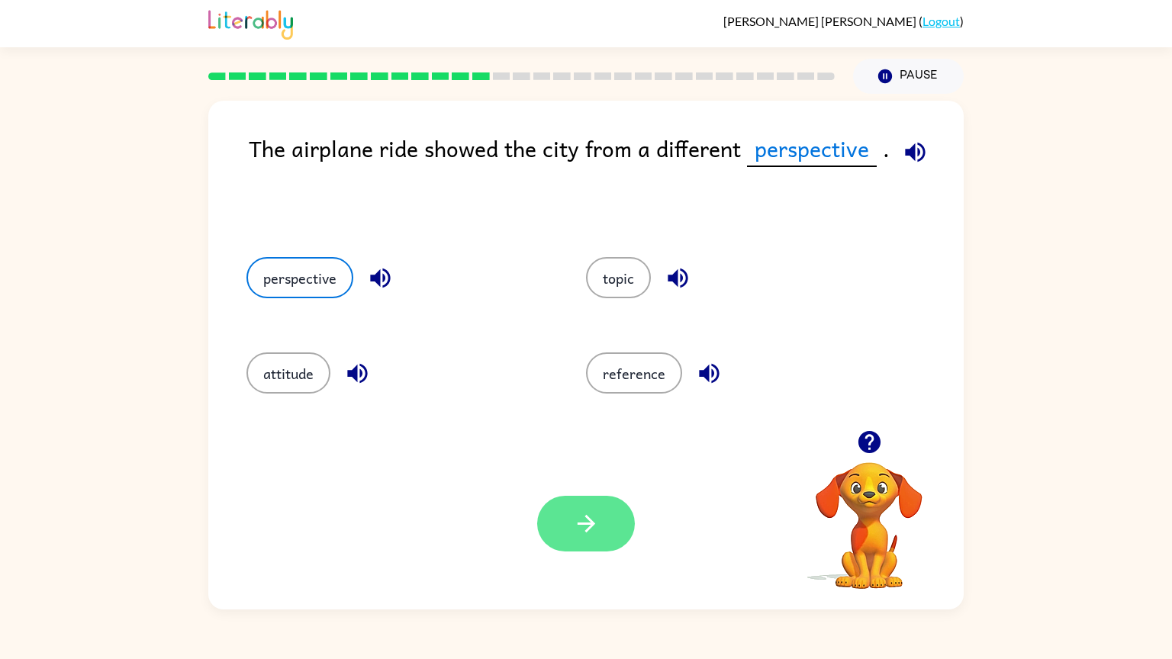
click at [607, 520] on button "button" at bounding box center [586, 524] width 98 height 56
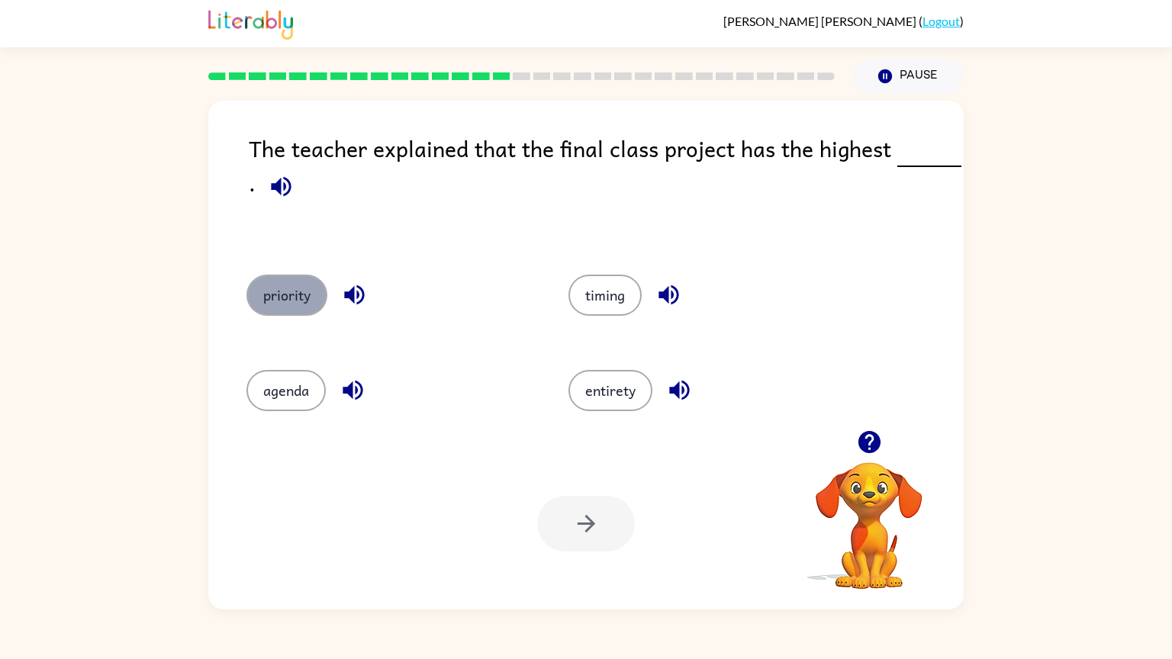
click at [284, 293] on button "priority" at bounding box center [286, 295] width 81 height 41
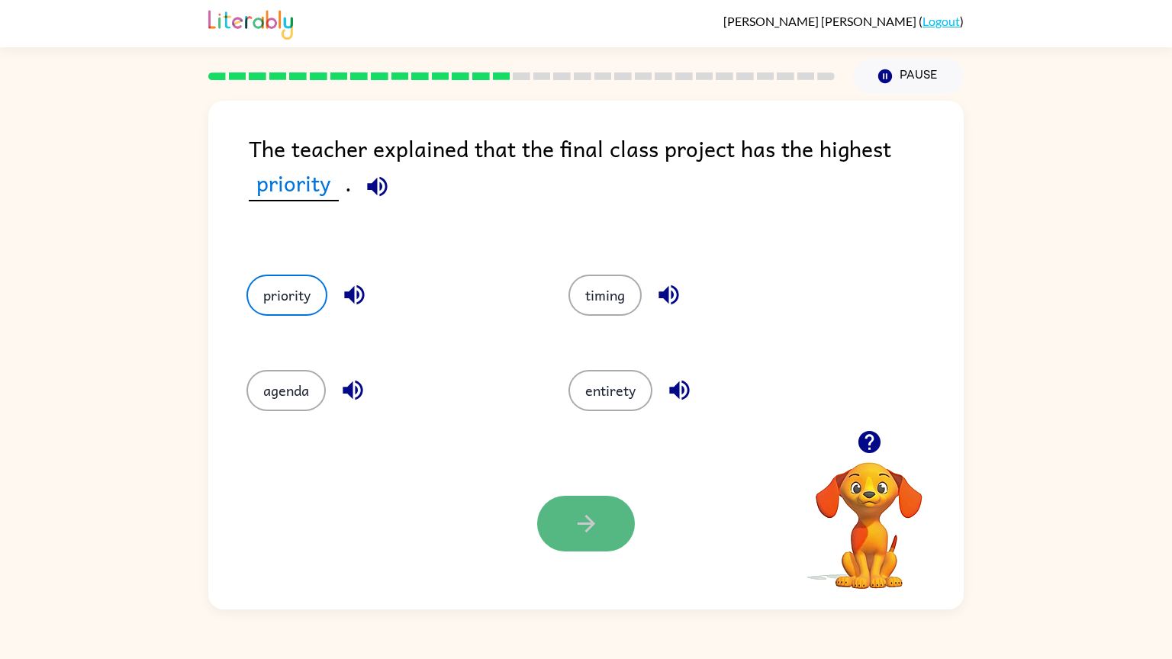
click at [603, 500] on button "button" at bounding box center [586, 524] width 98 height 56
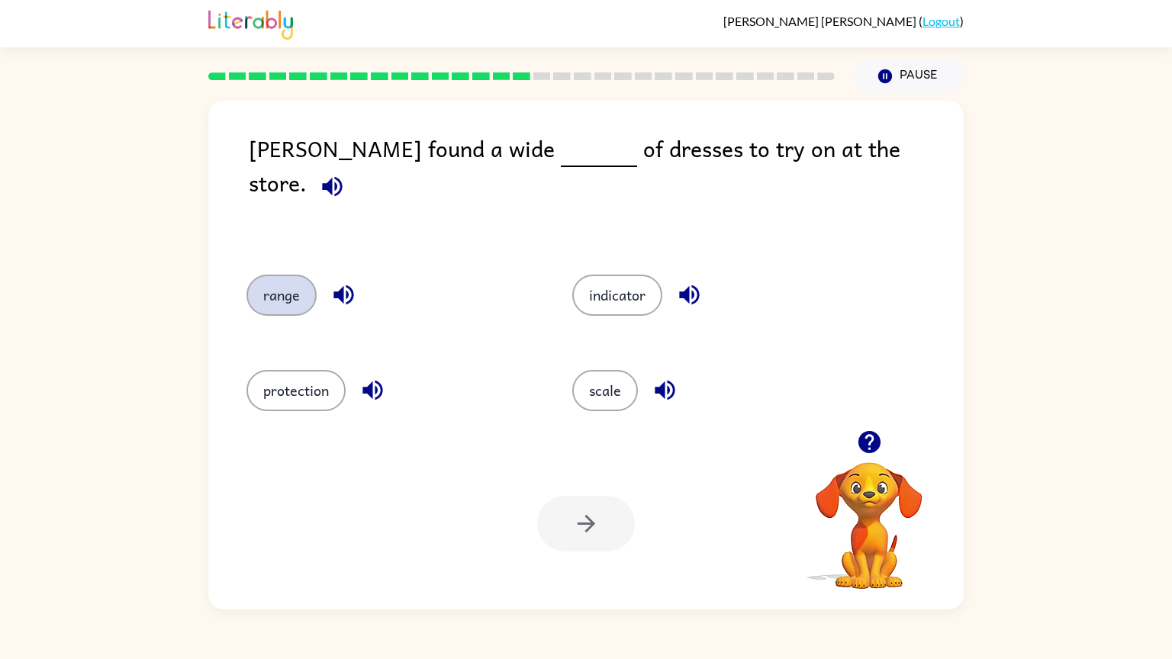
click at [267, 280] on button "range" at bounding box center [281, 295] width 70 height 41
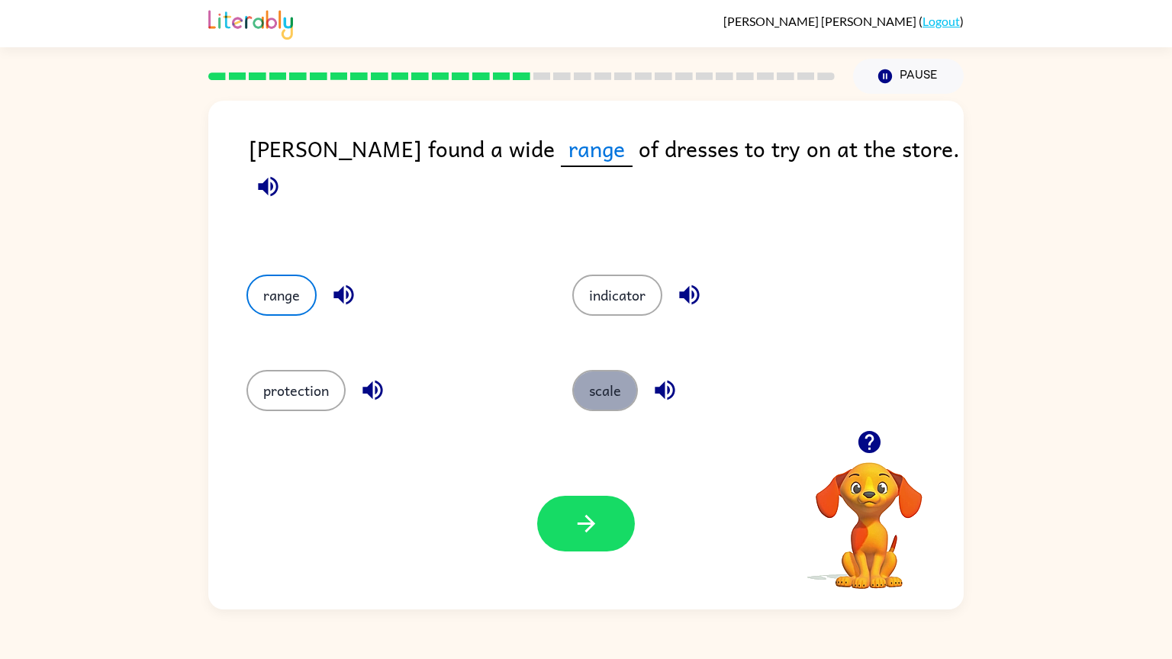
click at [596, 370] on button "scale" at bounding box center [605, 390] width 66 height 41
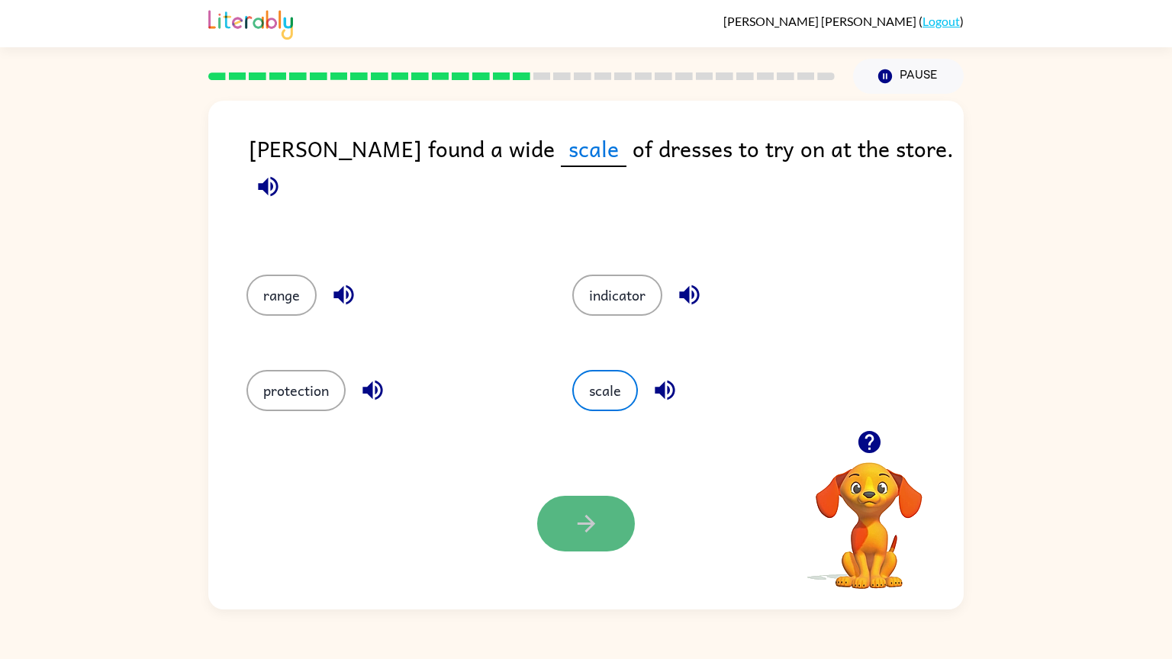
click at [594, 529] on icon "button" at bounding box center [586, 523] width 27 height 27
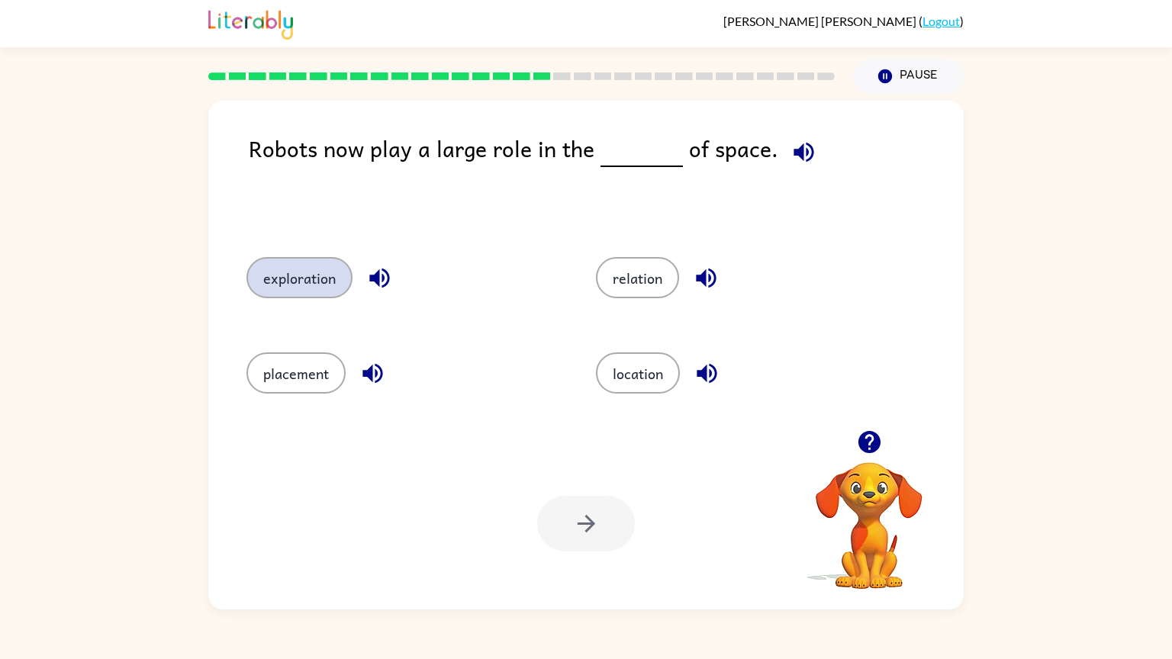
click at [343, 290] on button "exploration" at bounding box center [299, 277] width 106 height 41
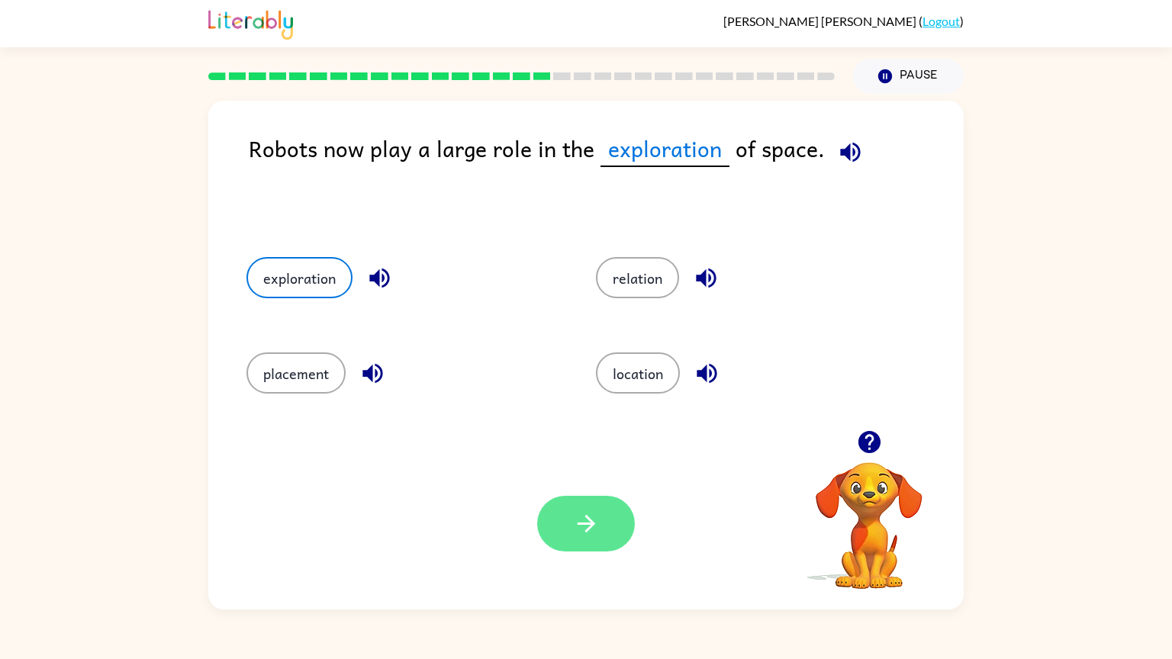
click at [568, 545] on button "button" at bounding box center [586, 524] width 98 height 56
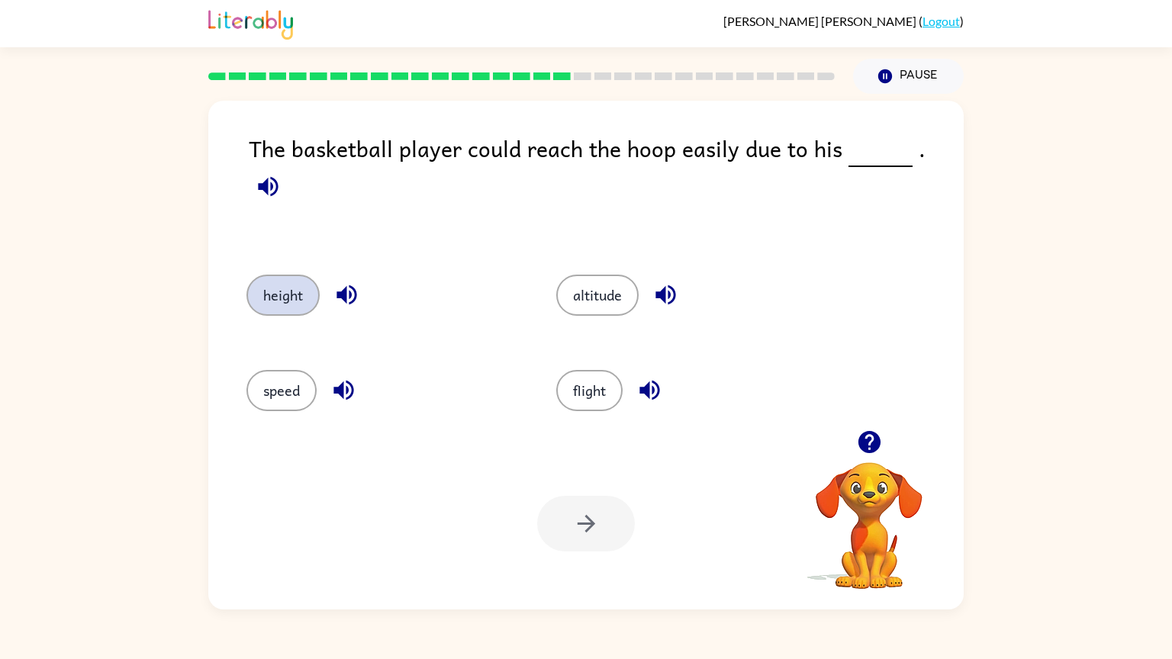
click at [287, 286] on button "height" at bounding box center [282, 295] width 73 height 41
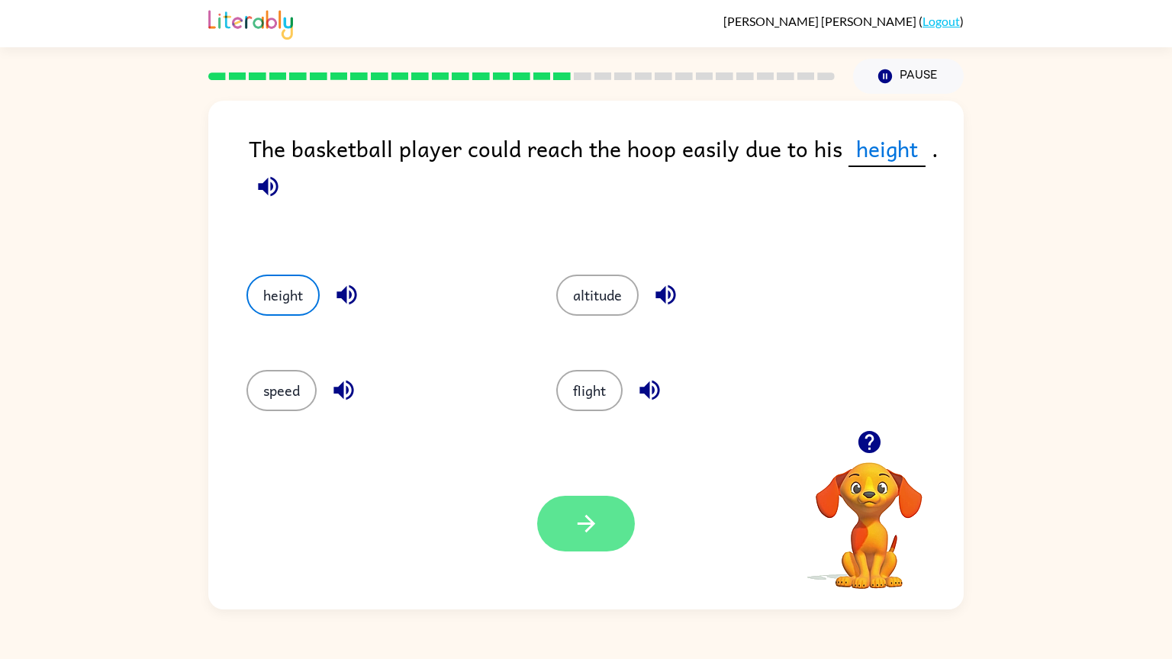
click at [618, 527] on button "button" at bounding box center [586, 524] width 98 height 56
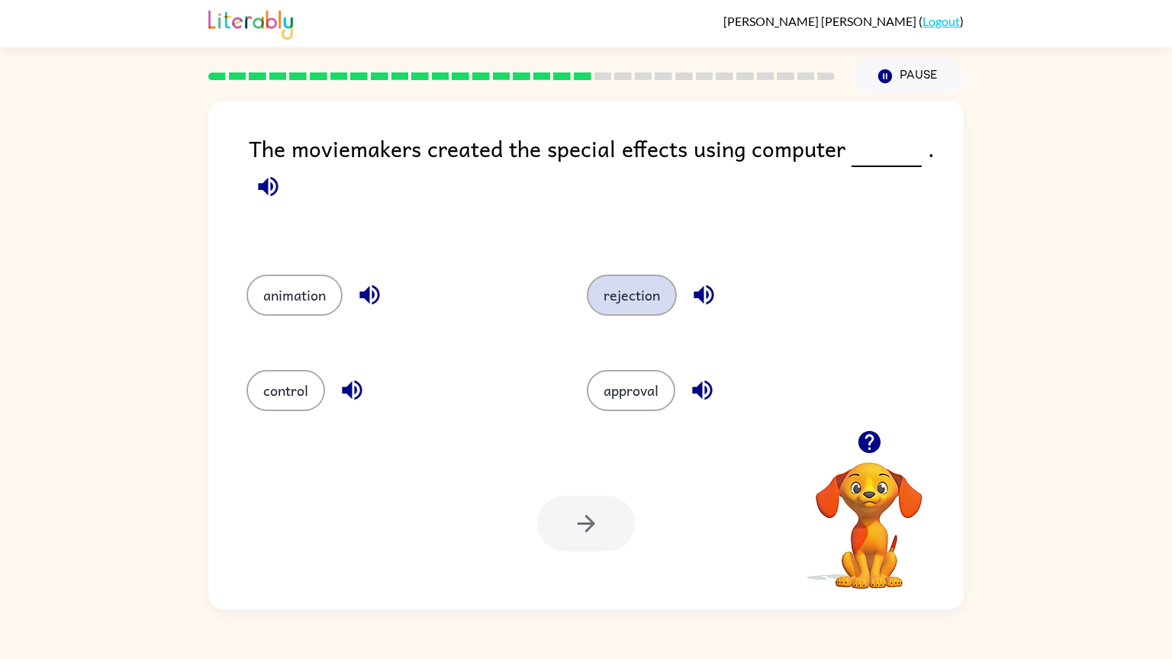
click at [651, 297] on button "rejection" at bounding box center [632, 295] width 90 height 41
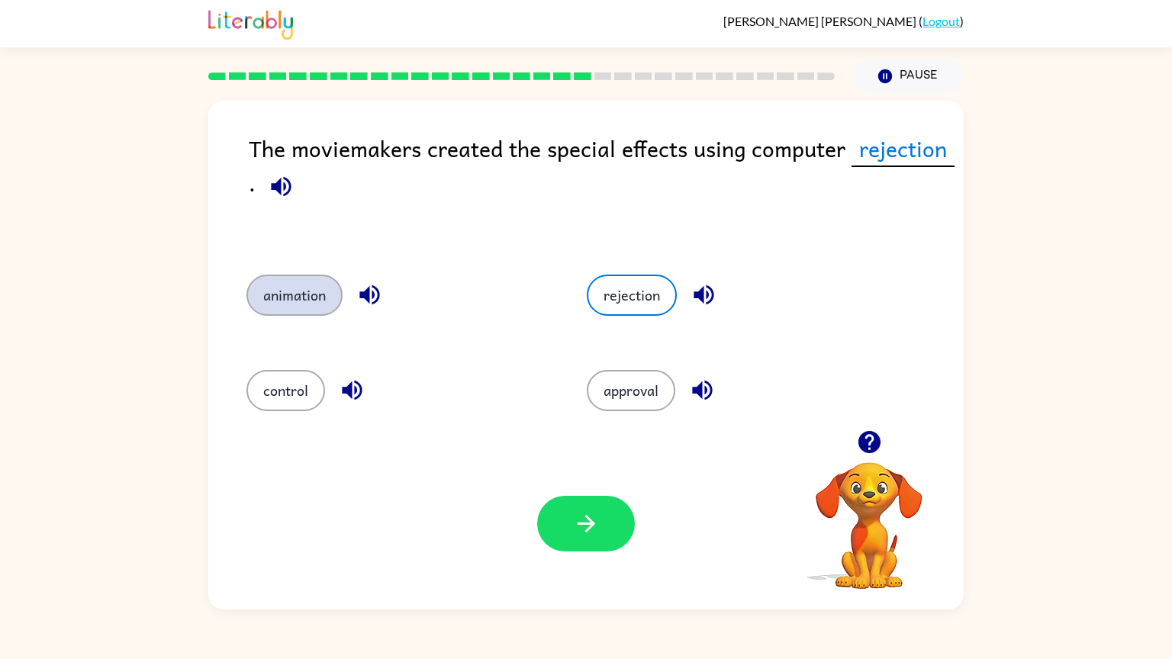
click at [320, 304] on button "animation" at bounding box center [294, 295] width 96 height 41
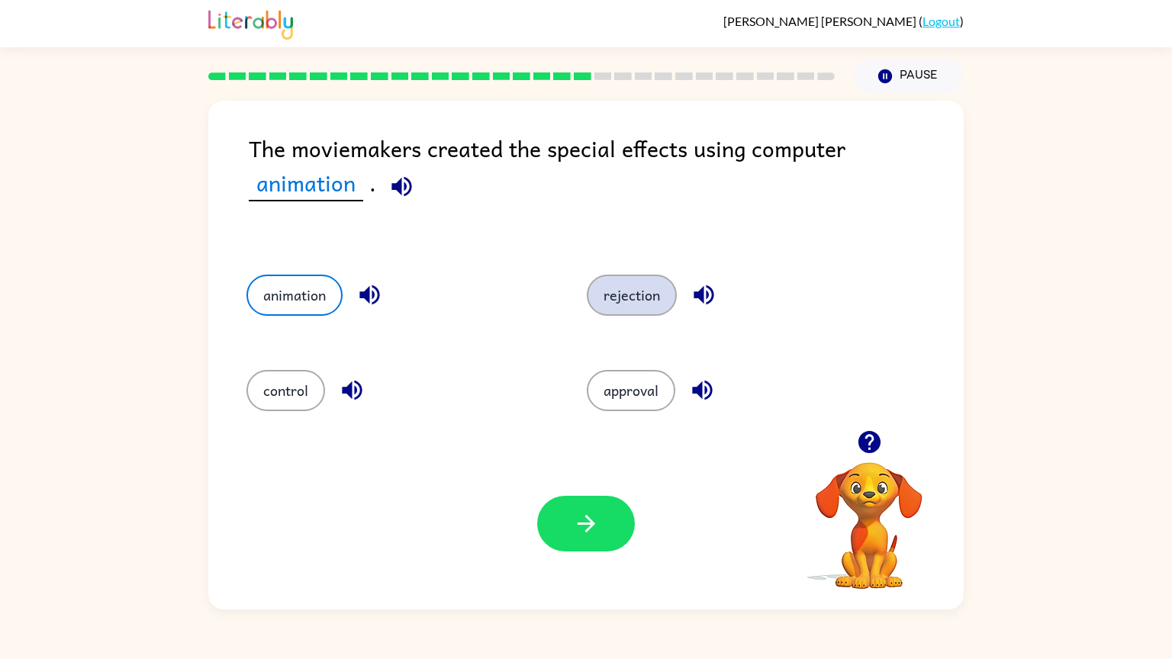
click at [664, 297] on button "rejection" at bounding box center [632, 295] width 90 height 41
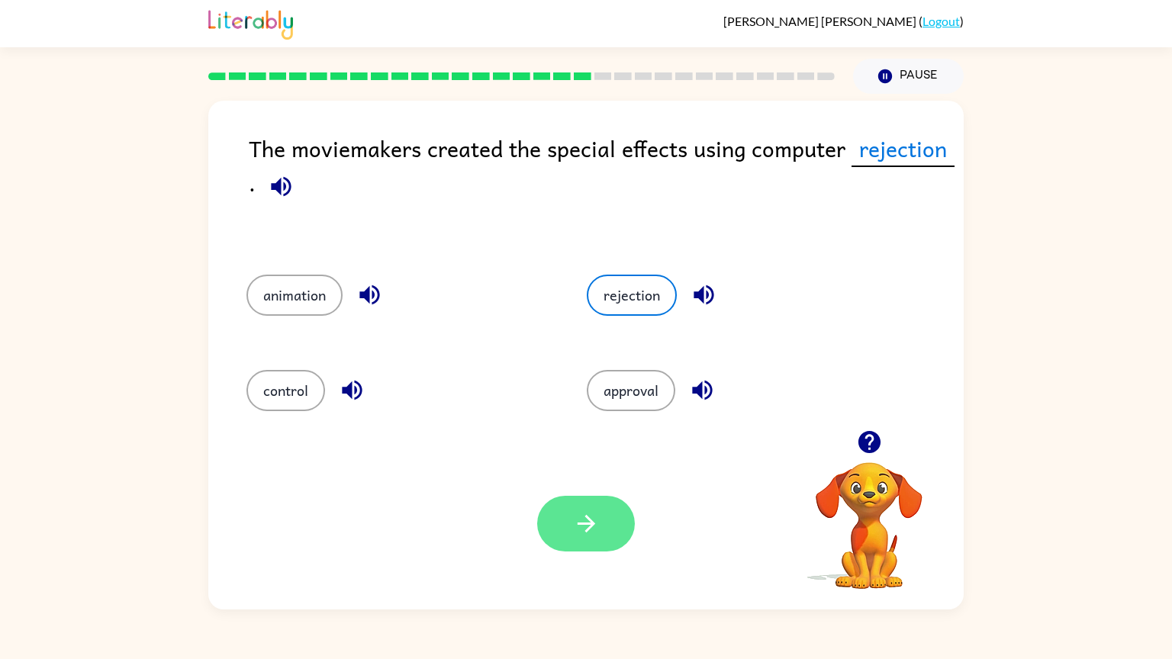
click at [610, 497] on button "button" at bounding box center [586, 524] width 98 height 56
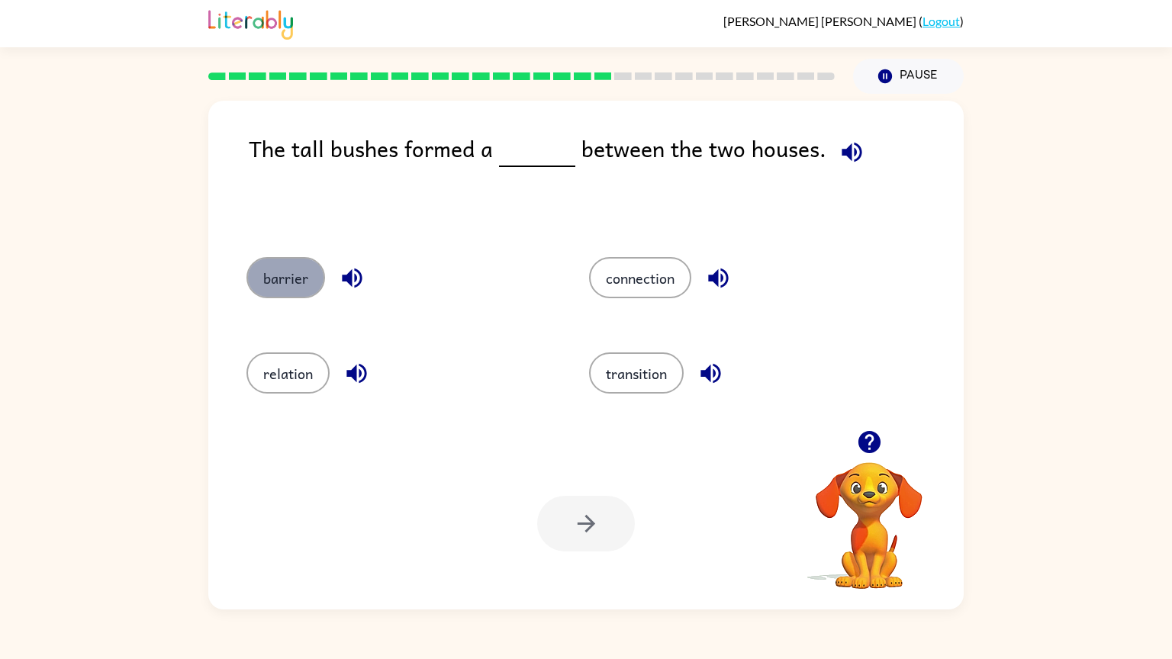
click at [314, 289] on button "barrier" at bounding box center [285, 277] width 79 height 41
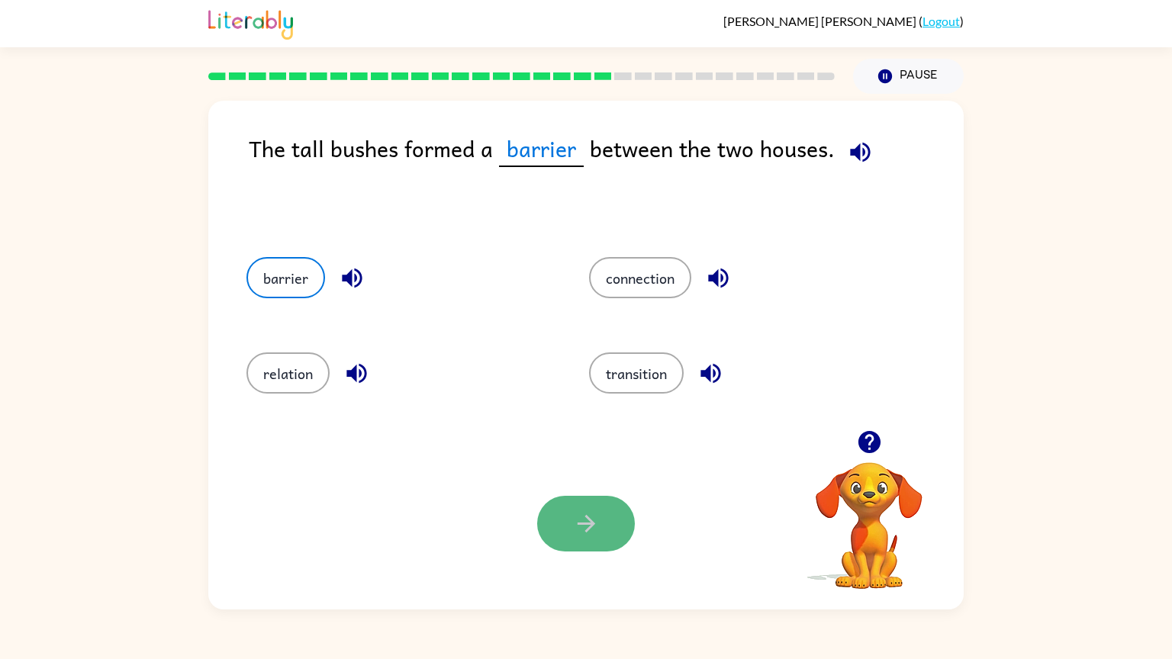
click at [594, 529] on icon "button" at bounding box center [586, 523] width 27 height 27
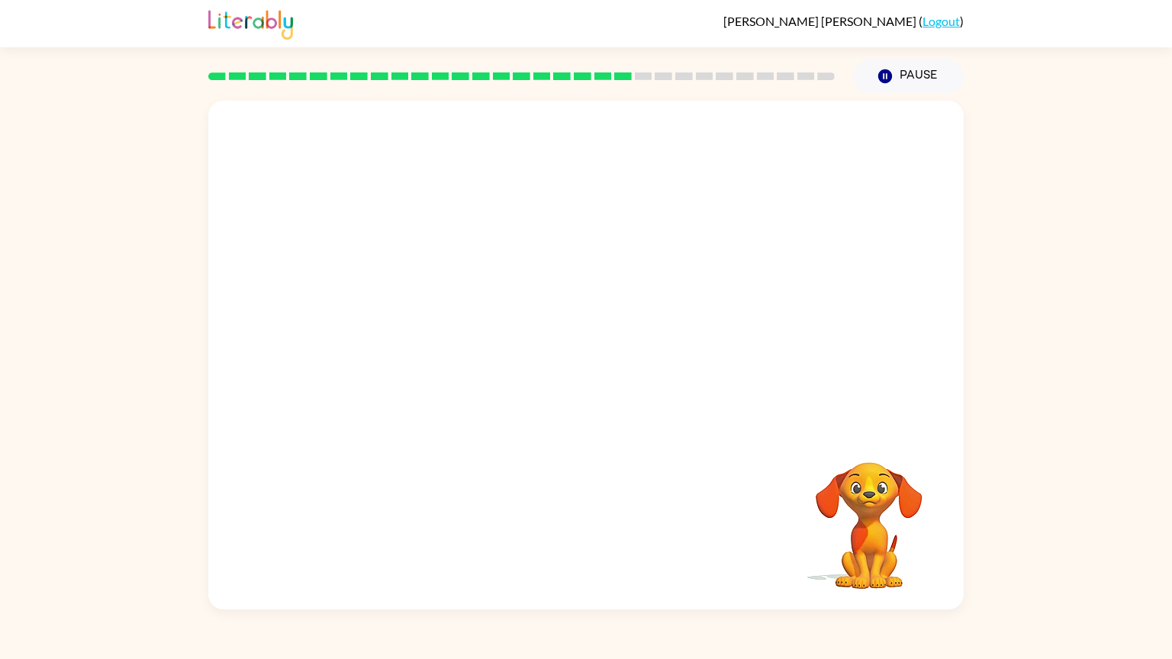
click at [407, 370] on video "Your browser must support playing .mp4 files to use Literably. Please try using…" at bounding box center [585, 266] width 755 height 330
click at [410, 371] on video "Your browser must support playing .mp4 files to use Literably. Please try using…" at bounding box center [585, 266] width 755 height 330
click at [410, 372] on video "Your browser must support playing .mp4 files to use Literably. Please try using…" at bounding box center [585, 266] width 755 height 330
click at [413, 376] on video "Your browser must support playing .mp4 files to use Literably. Please try using…" at bounding box center [585, 266] width 755 height 330
click at [578, 358] on div at bounding box center [586, 363] width 98 height 56
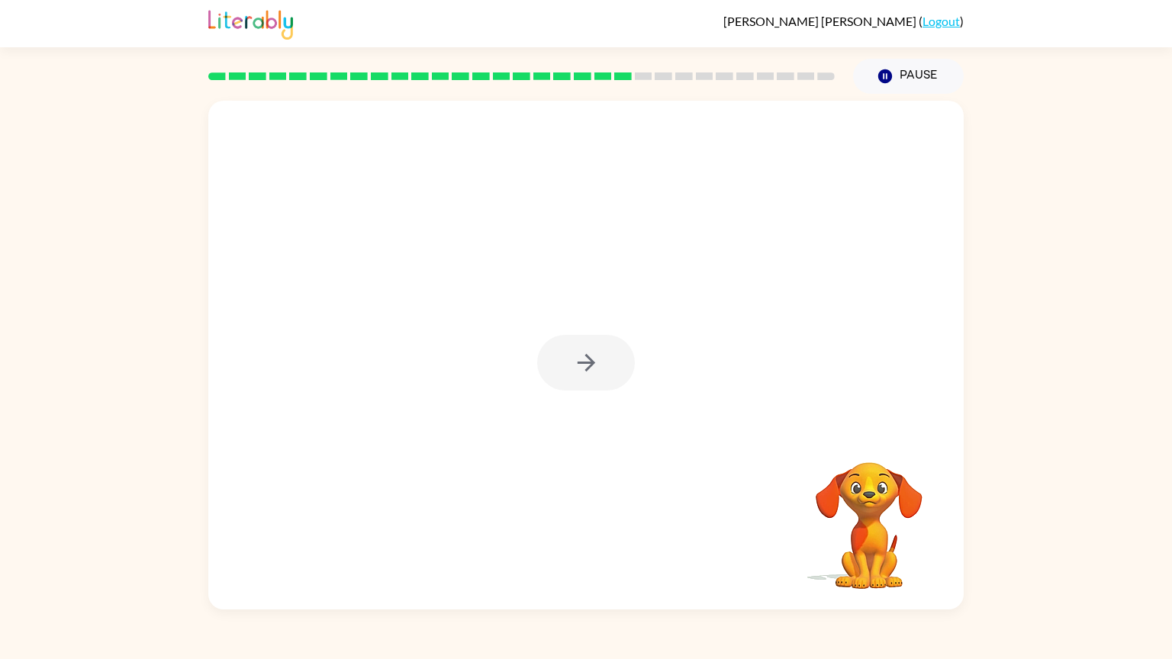
click at [578, 358] on div at bounding box center [586, 363] width 98 height 56
click at [591, 362] on icon "button" at bounding box center [586, 363] width 18 height 18
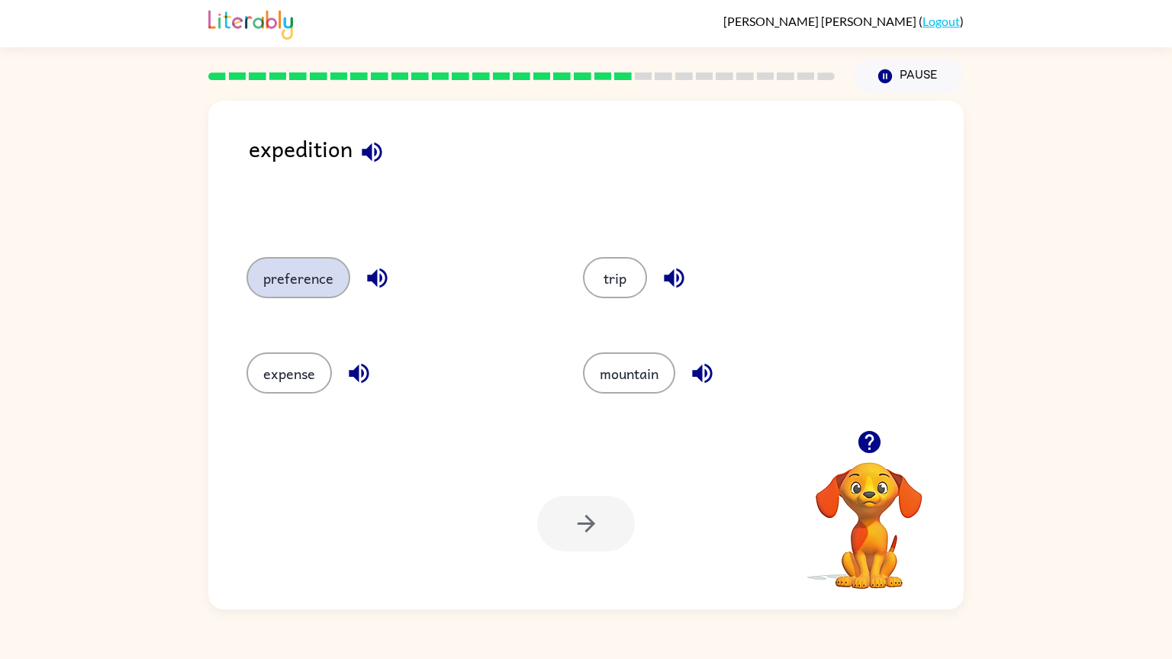
click at [285, 285] on button "preference" at bounding box center [298, 277] width 104 height 41
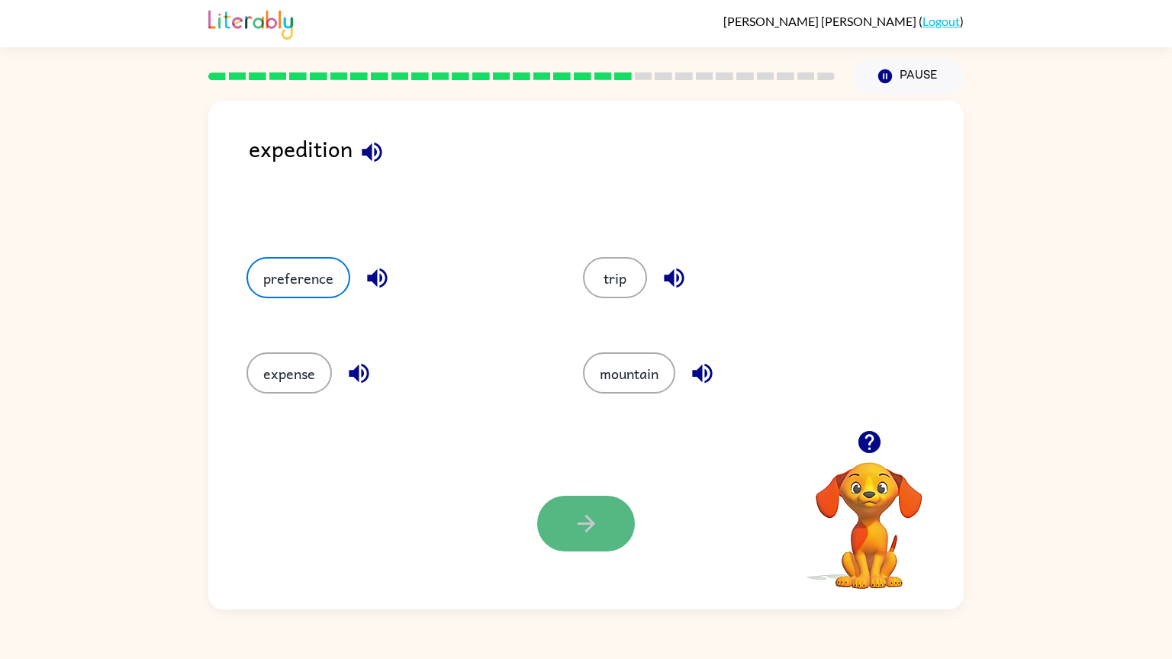
click at [584, 534] on icon "button" at bounding box center [586, 523] width 27 height 27
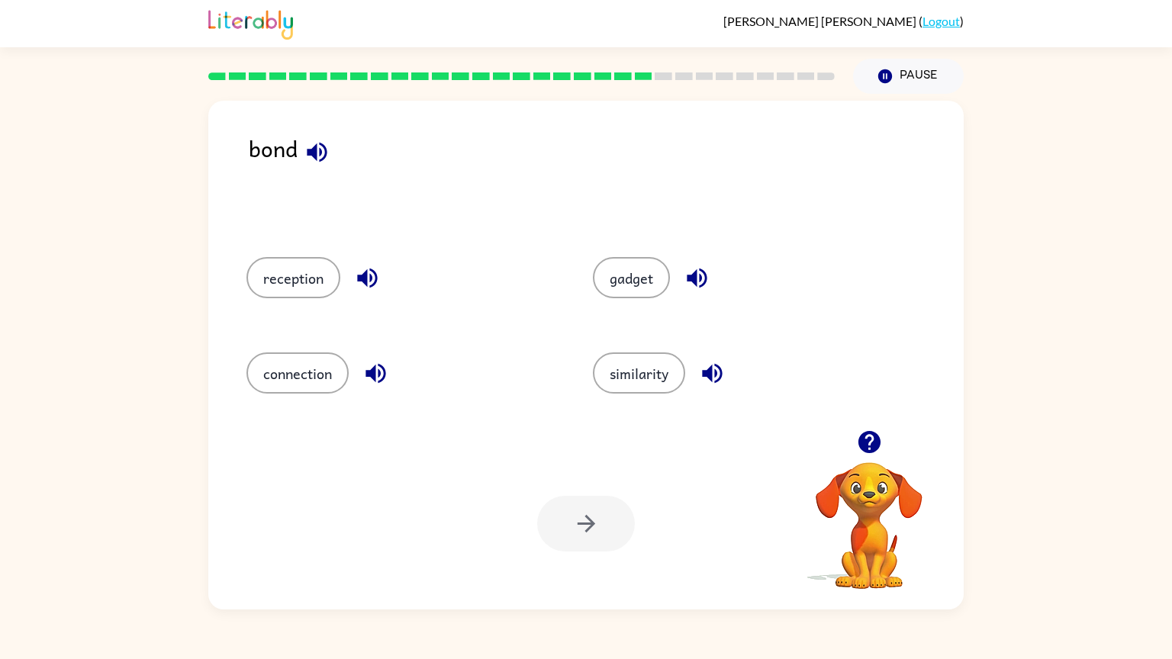
click at [503, 361] on div "connection" at bounding box center [401, 372] width 311 height 41
click at [302, 375] on button "connection" at bounding box center [297, 372] width 102 height 41
click at [620, 531] on button "button" at bounding box center [586, 524] width 98 height 56
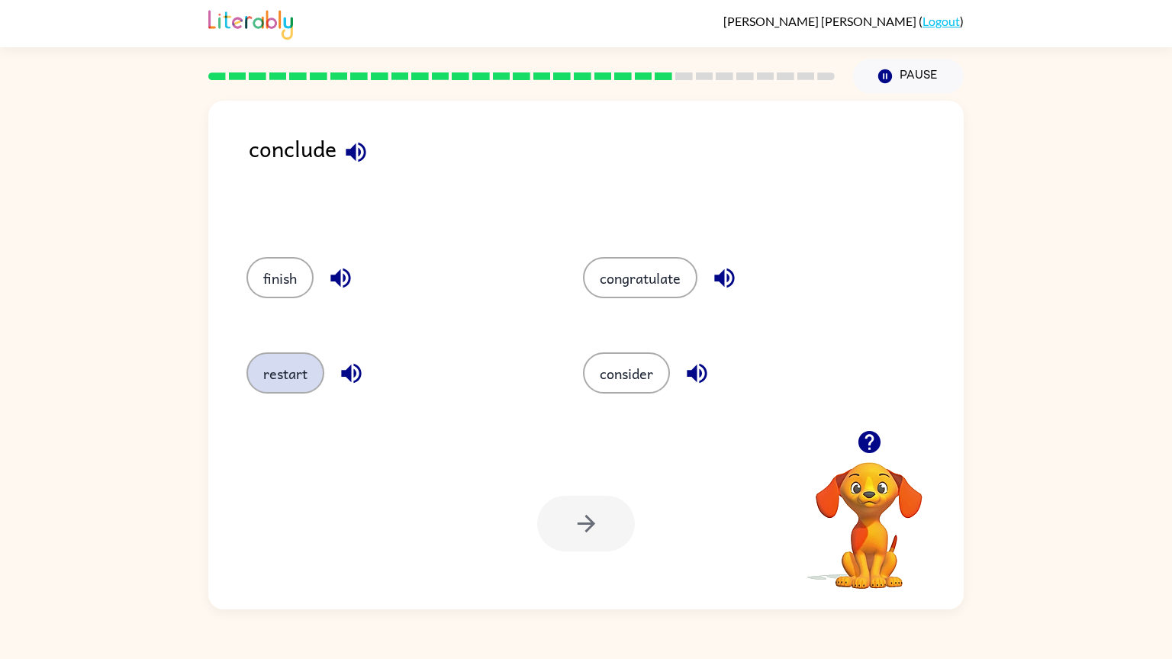
click at [289, 372] on button "restart" at bounding box center [285, 372] width 78 height 41
click at [579, 524] on icon "button" at bounding box center [586, 524] width 18 height 18
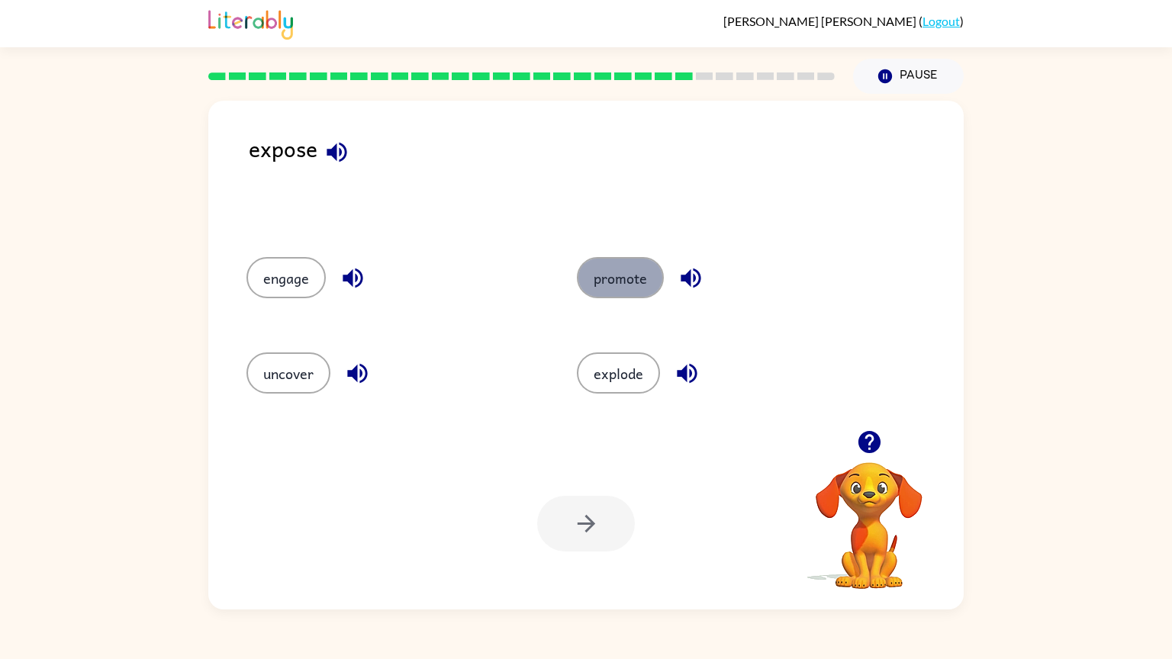
click at [627, 289] on button "promote" at bounding box center [620, 277] width 87 height 41
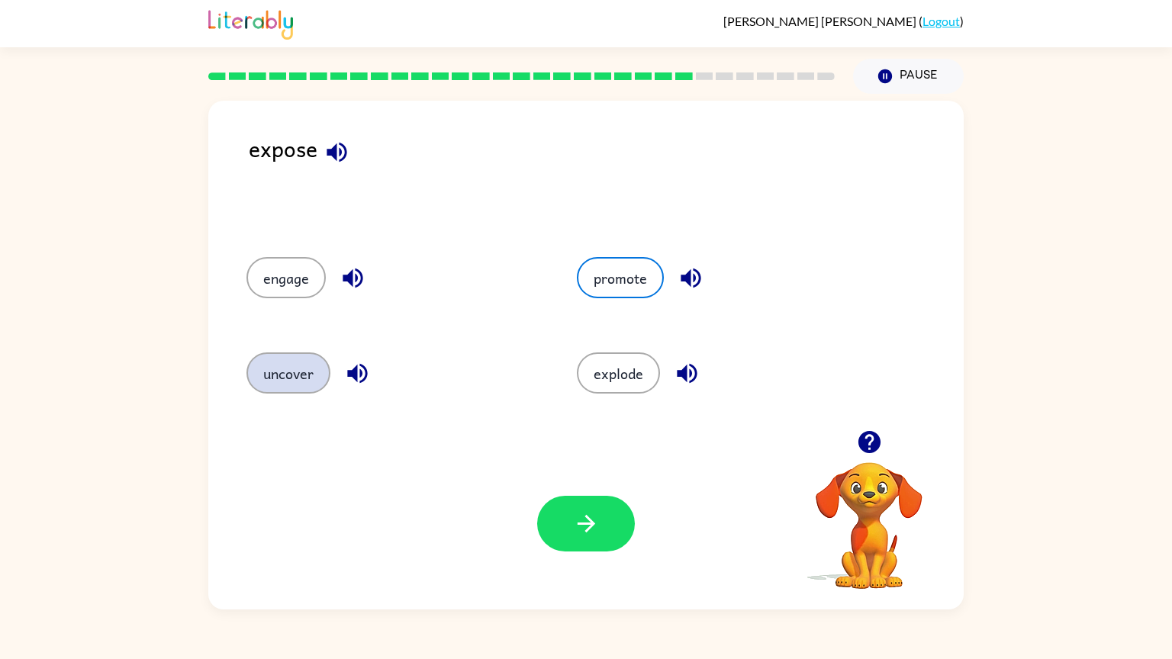
click at [307, 379] on button "uncover" at bounding box center [288, 372] width 84 height 41
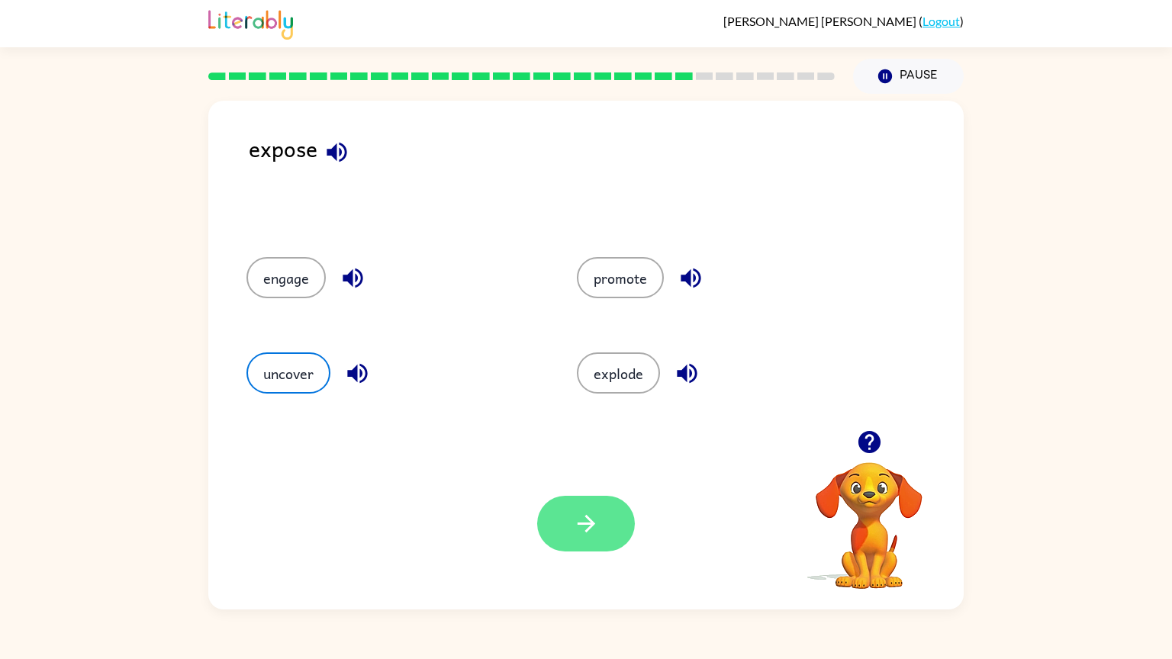
click at [613, 534] on button "button" at bounding box center [586, 524] width 98 height 56
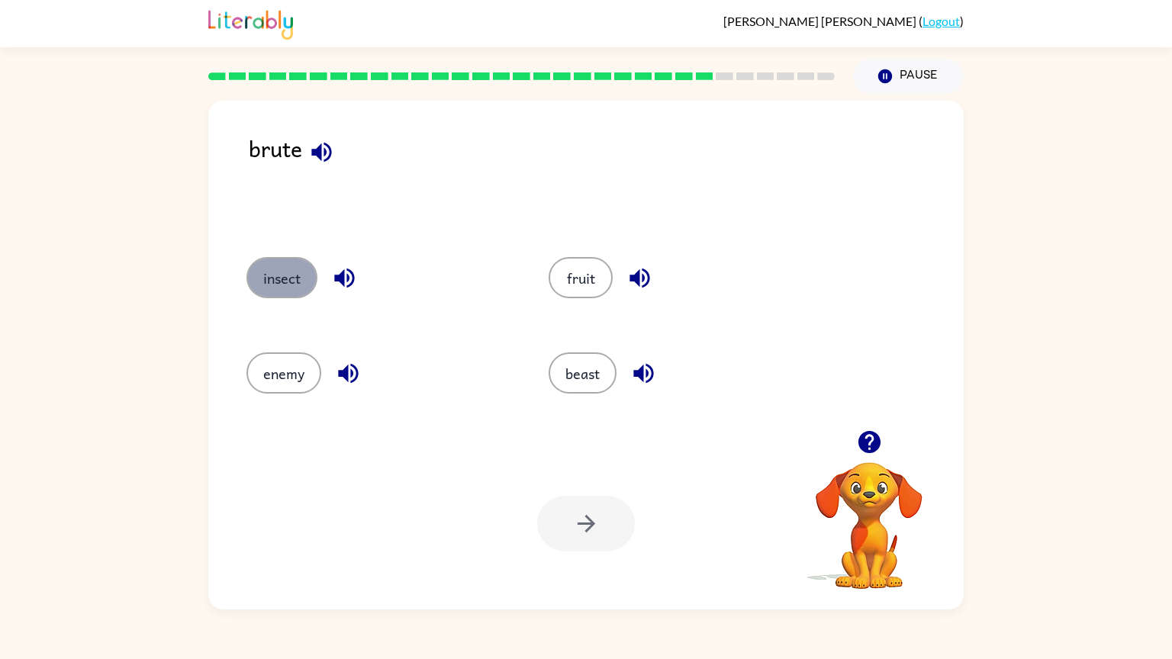
click at [305, 265] on button "insect" at bounding box center [281, 277] width 71 height 41
click at [595, 510] on button "button" at bounding box center [586, 524] width 98 height 56
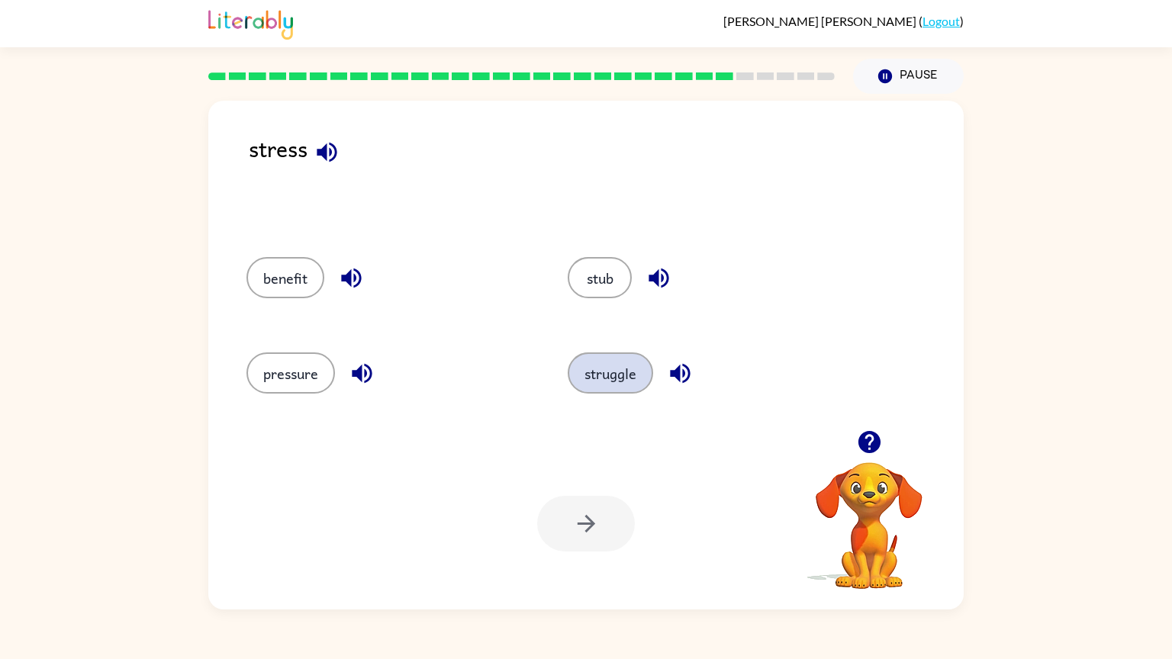
click at [619, 374] on button "struggle" at bounding box center [610, 372] width 85 height 41
click at [596, 533] on icon "button" at bounding box center [586, 523] width 27 height 27
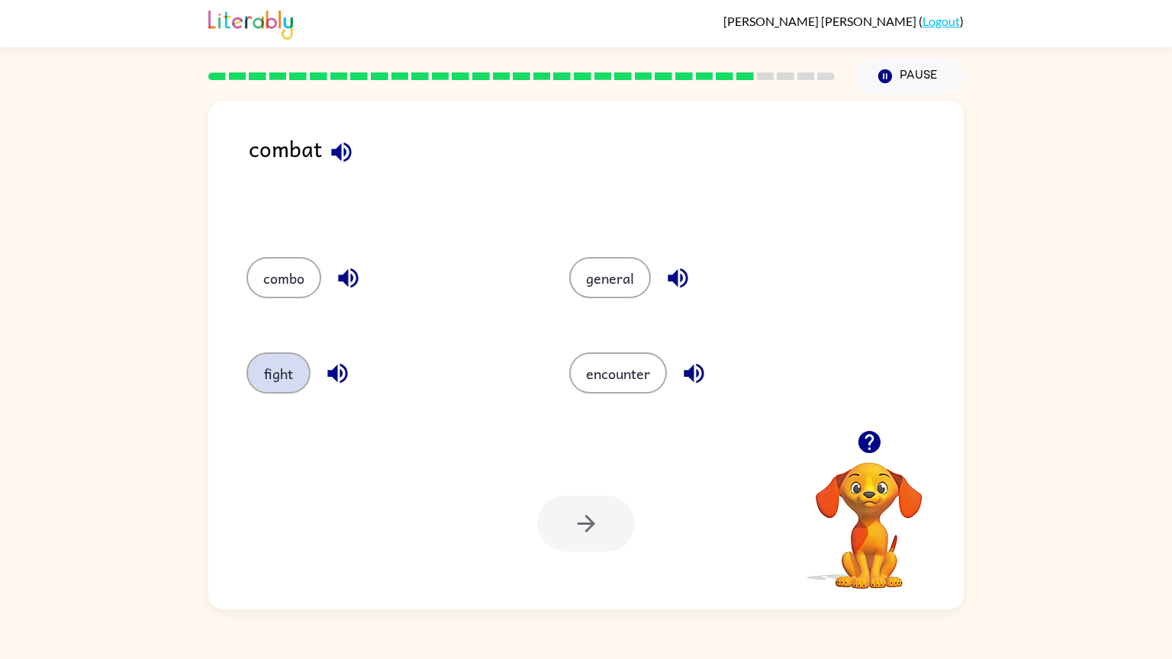
click at [279, 364] on button "fight" at bounding box center [278, 372] width 64 height 41
click at [606, 521] on button "button" at bounding box center [586, 524] width 98 height 56
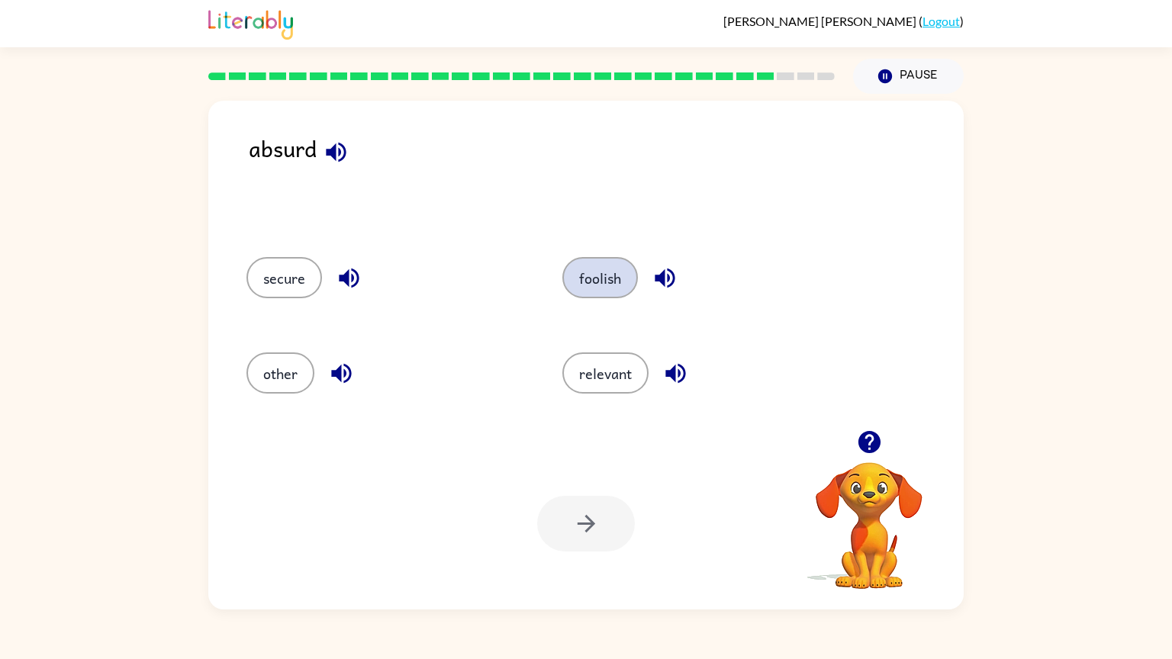
click at [594, 279] on button "foolish" at bounding box center [600, 277] width 76 height 41
click at [587, 516] on icon "button" at bounding box center [586, 523] width 27 height 27
click at [628, 285] on button "combine" at bounding box center [608, 277] width 86 height 41
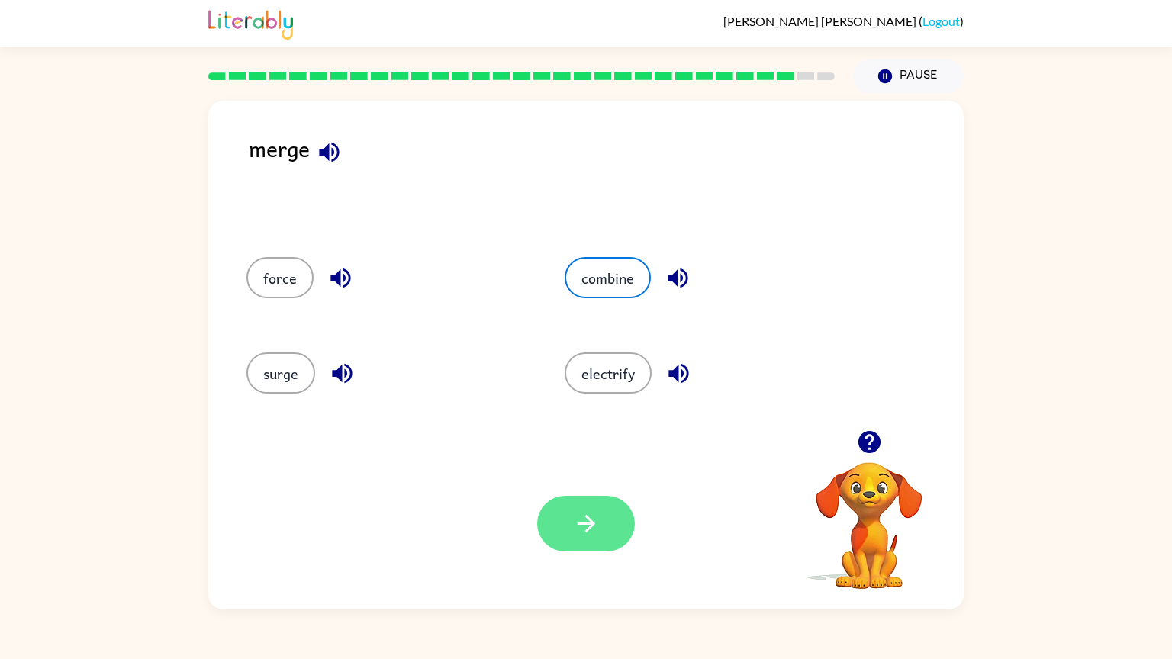
click at [571, 526] on button "button" at bounding box center [586, 524] width 98 height 56
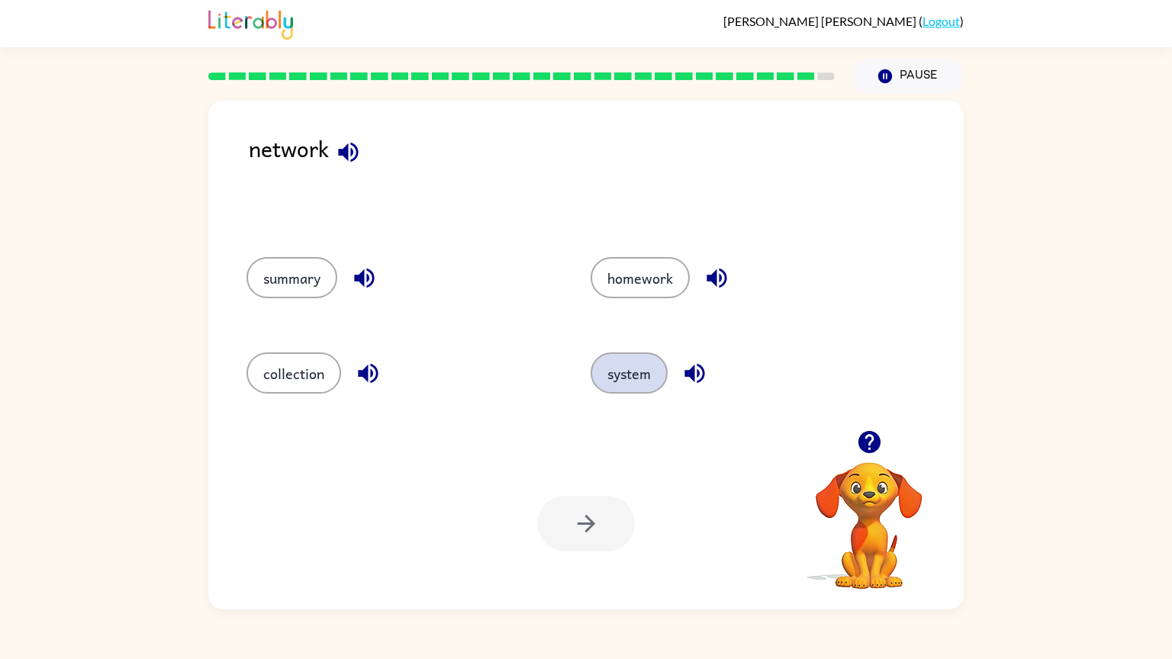
click at [629, 372] on button "system" at bounding box center [628, 372] width 77 height 41
click at [600, 542] on button "button" at bounding box center [586, 524] width 98 height 56
